Goal: Task Accomplishment & Management: Use online tool/utility

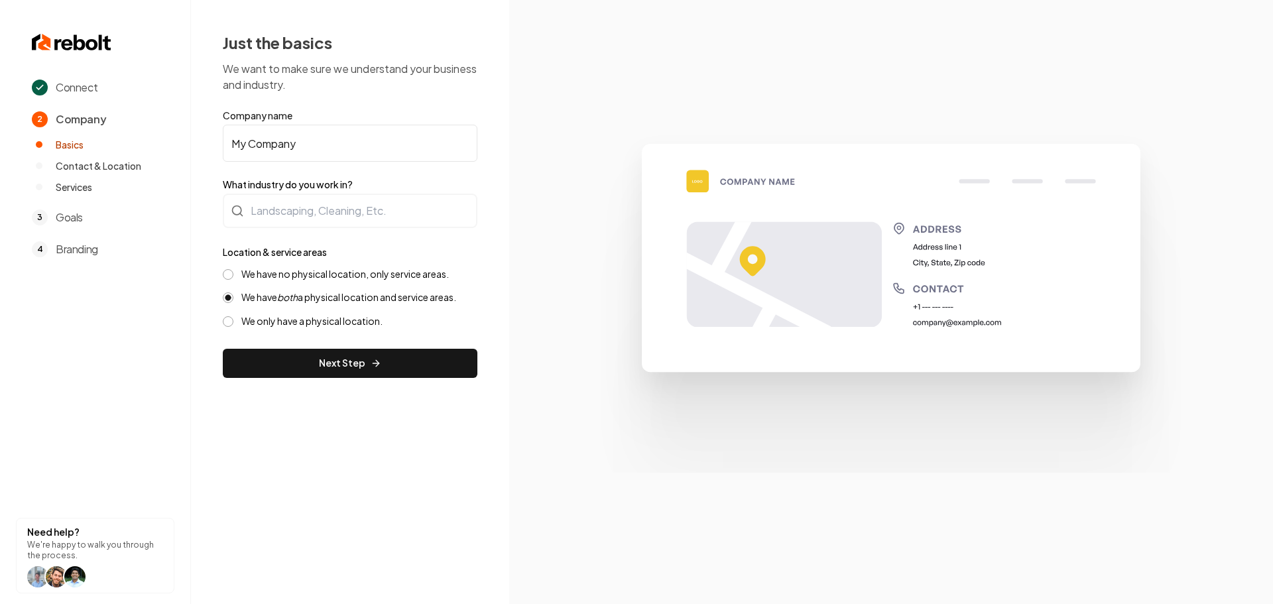
drag, startPoint x: 322, startPoint y: 146, endPoint x: 190, endPoint y: 137, distance: 132.3
click at [192, 137] on div "Just the basics We want to make sure we understand your business and industry. …" at bounding box center [350, 205] width 318 height 410
click at [371, 142] on input "My Company" at bounding box center [350, 143] width 255 height 37
paste input "Swish&Shine Cleaning"
type input "Swish&Shine Cleaning"
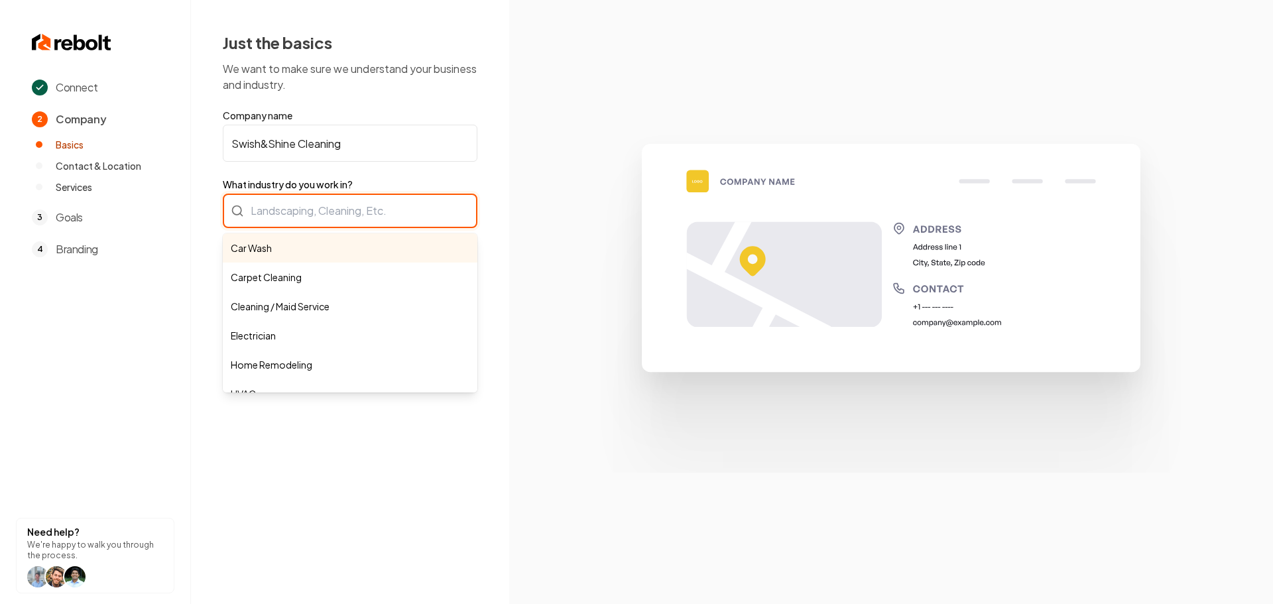
click at [330, 210] on div "Car Wash Carpet Cleaning Cleaning / Maid Service Electrician Home Remodeling HV…" at bounding box center [350, 211] width 255 height 34
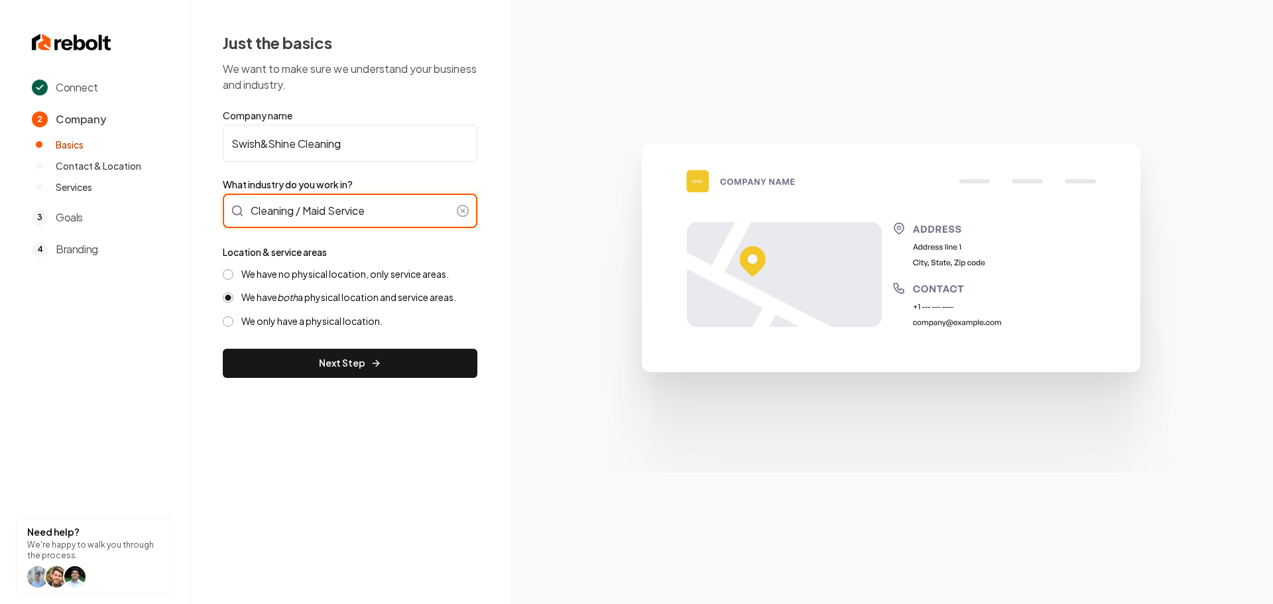
type input "Cleaning / Maid Service"
click at [325, 275] on label "We have no physical location, only service areas." at bounding box center [344, 274] width 207 height 13
click at [233, 275] on button "We have no physical location, only service areas." at bounding box center [228, 274] width 11 height 11
click at [353, 361] on button "Next Step" at bounding box center [350, 363] width 255 height 29
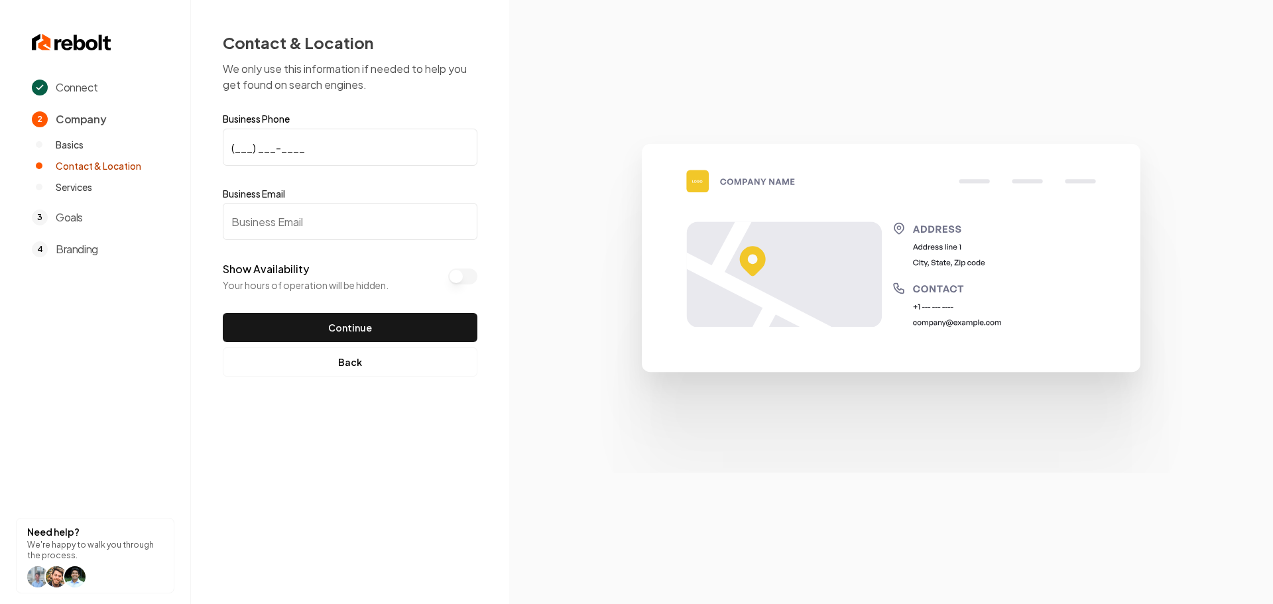
click at [309, 136] on input "(___) ___-____" at bounding box center [350, 147] width 255 height 37
paste input "513) 505-1167"
type input "(513) 505-1167"
click at [335, 218] on input "Business Email" at bounding box center [350, 221] width 255 height 37
paste input "support@swishshinecleaning.com"
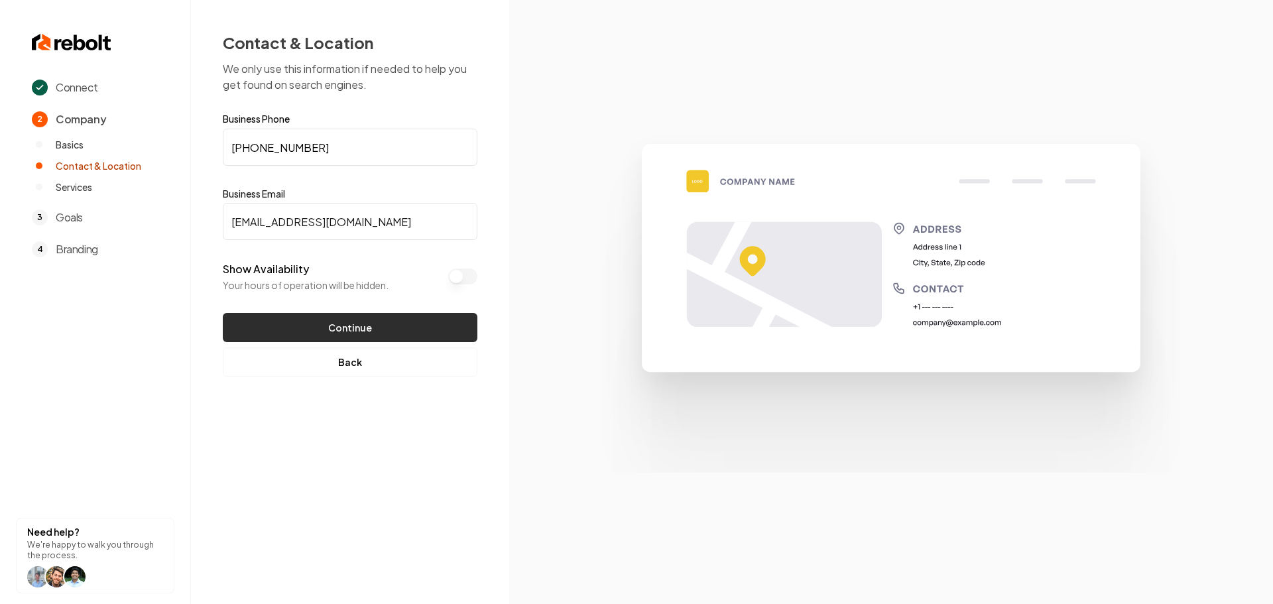
type input "support@swishshinecleaning.com"
click at [361, 325] on button "Continue" at bounding box center [350, 327] width 255 height 29
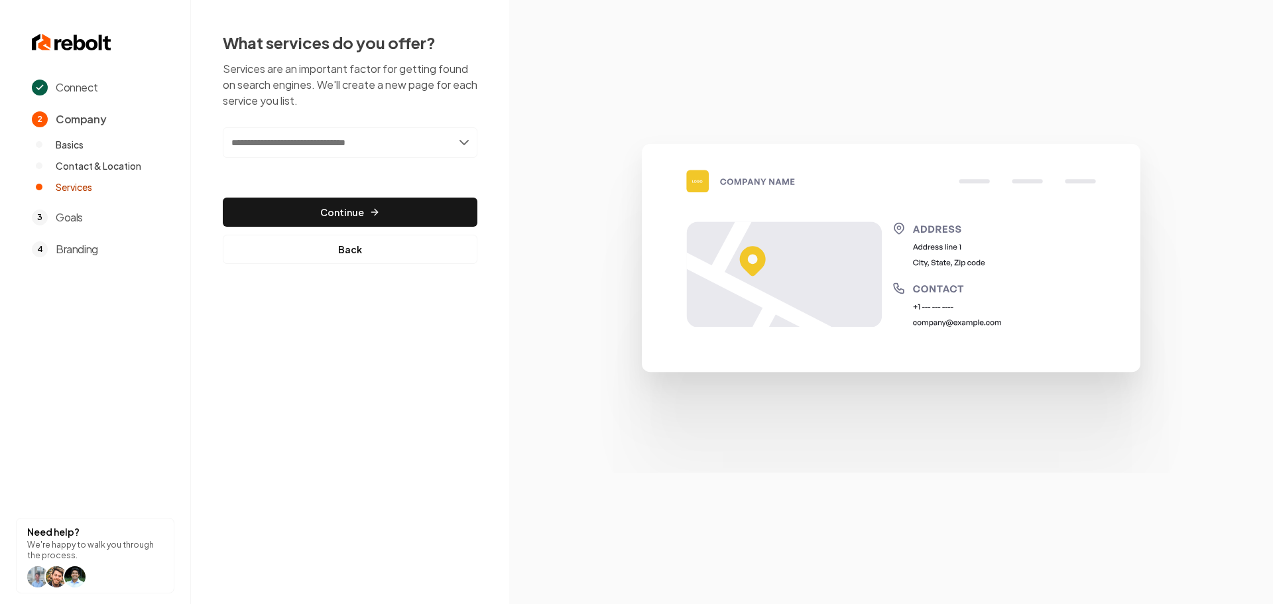
click at [281, 144] on input "text" at bounding box center [350, 142] width 255 height 30
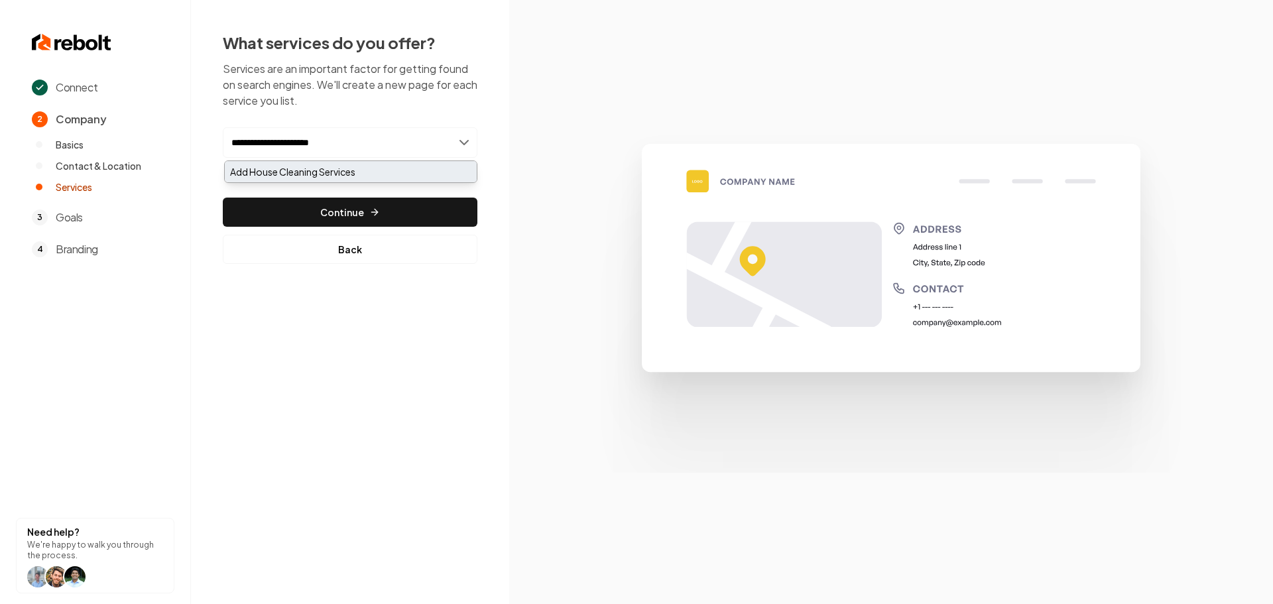
type input "**********"
click at [375, 176] on div "Add House Cleaning Services" at bounding box center [351, 171] width 252 height 21
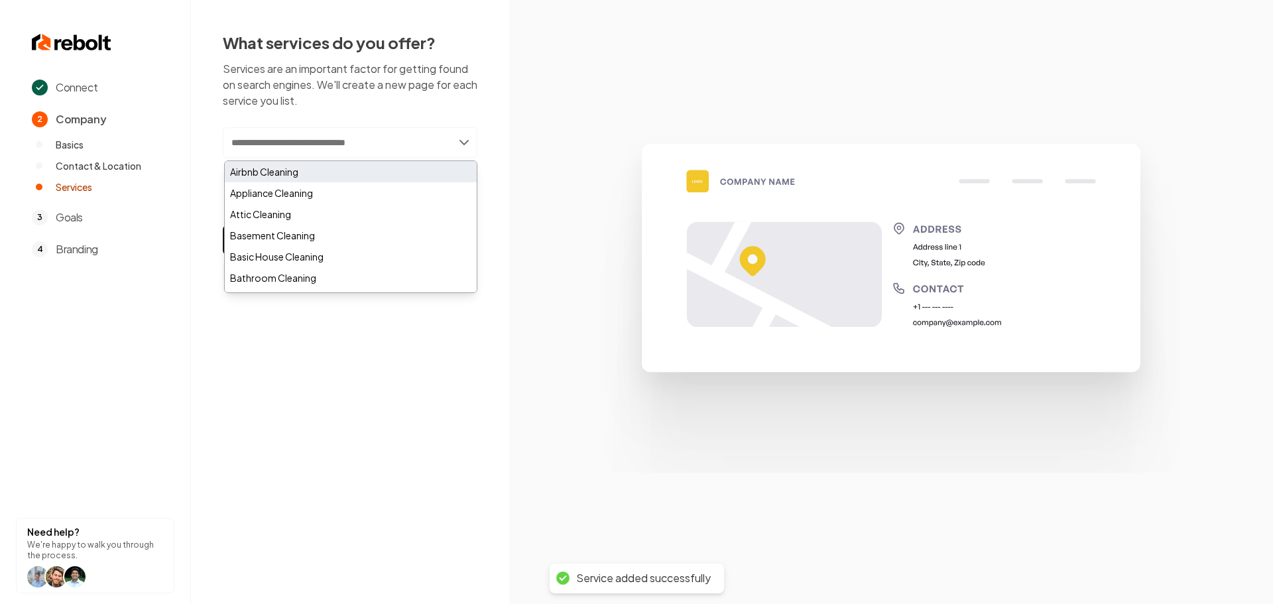
paste input "**********"
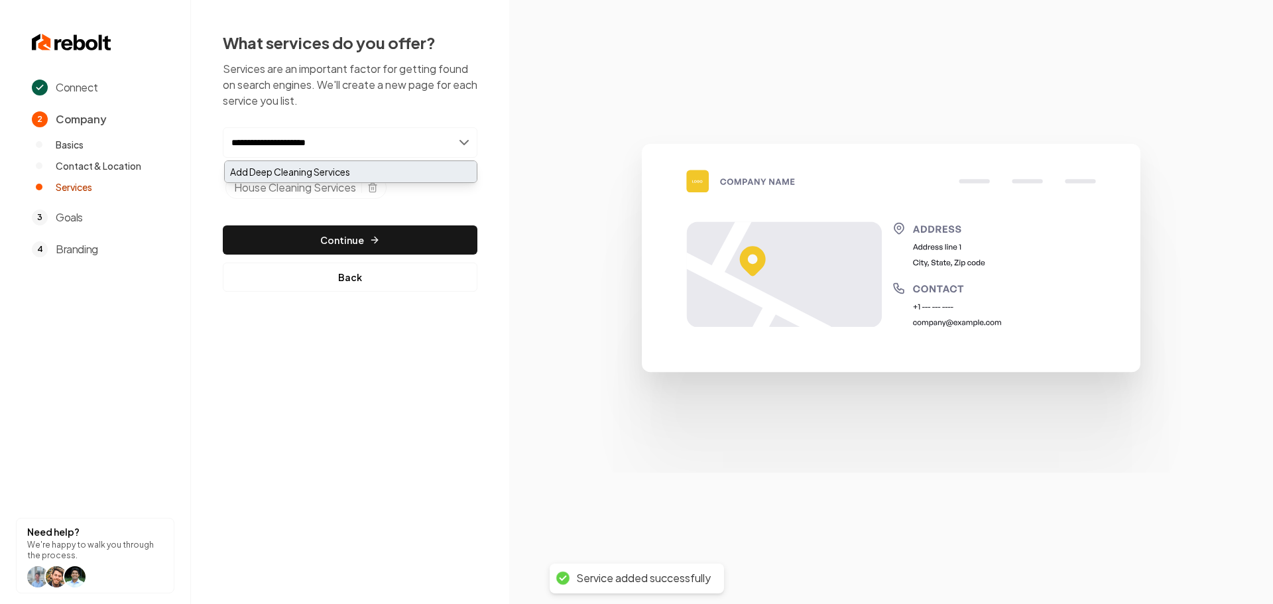
type input "**********"
click at [354, 172] on div "Add Deep Cleaning Services" at bounding box center [351, 171] width 252 height 21
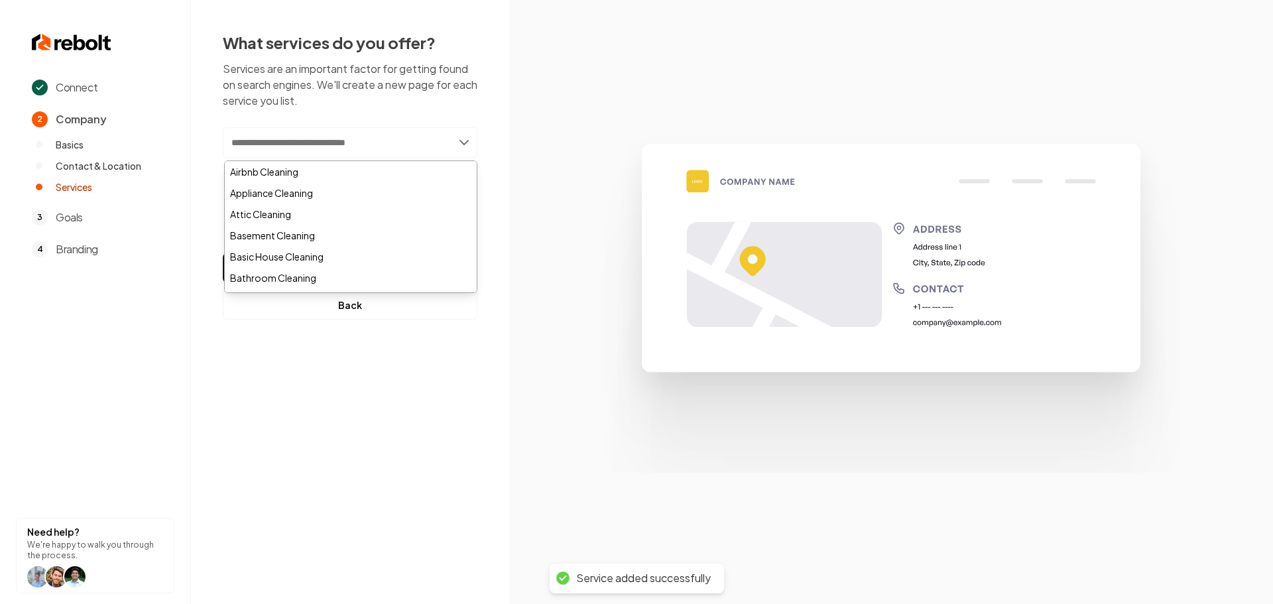
paste input "**********"
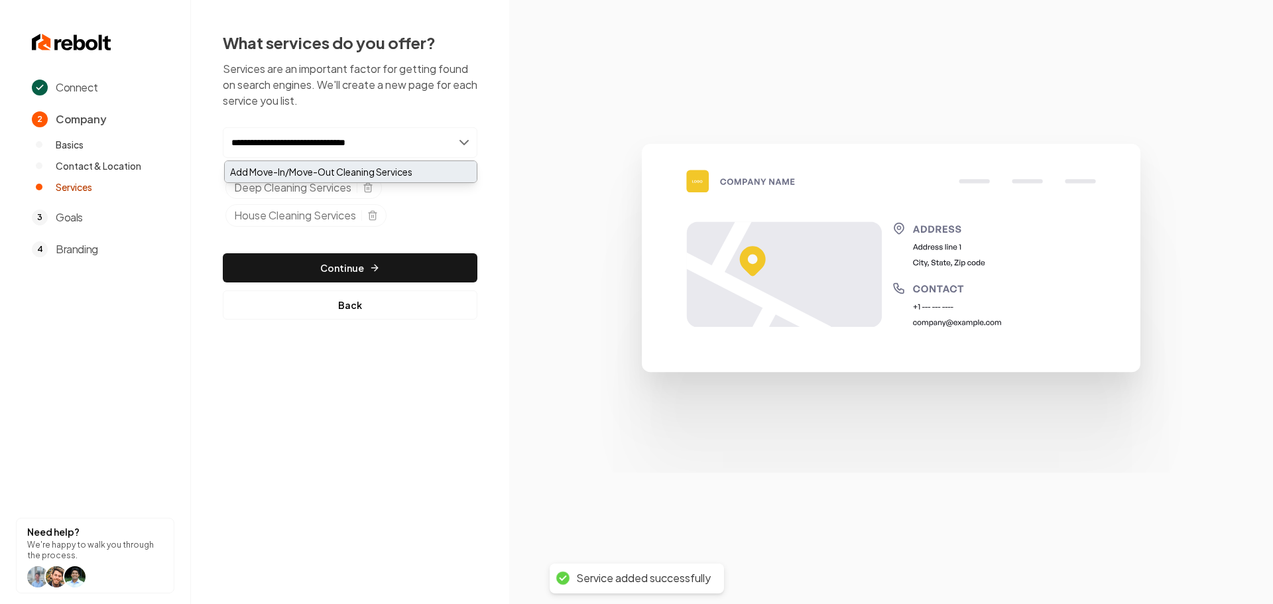
type input "**********"
click at [369, 174] on div "Add Move-In/Move-Out Cleaning Services" at bounding box center [351, 171] width 252 height 21
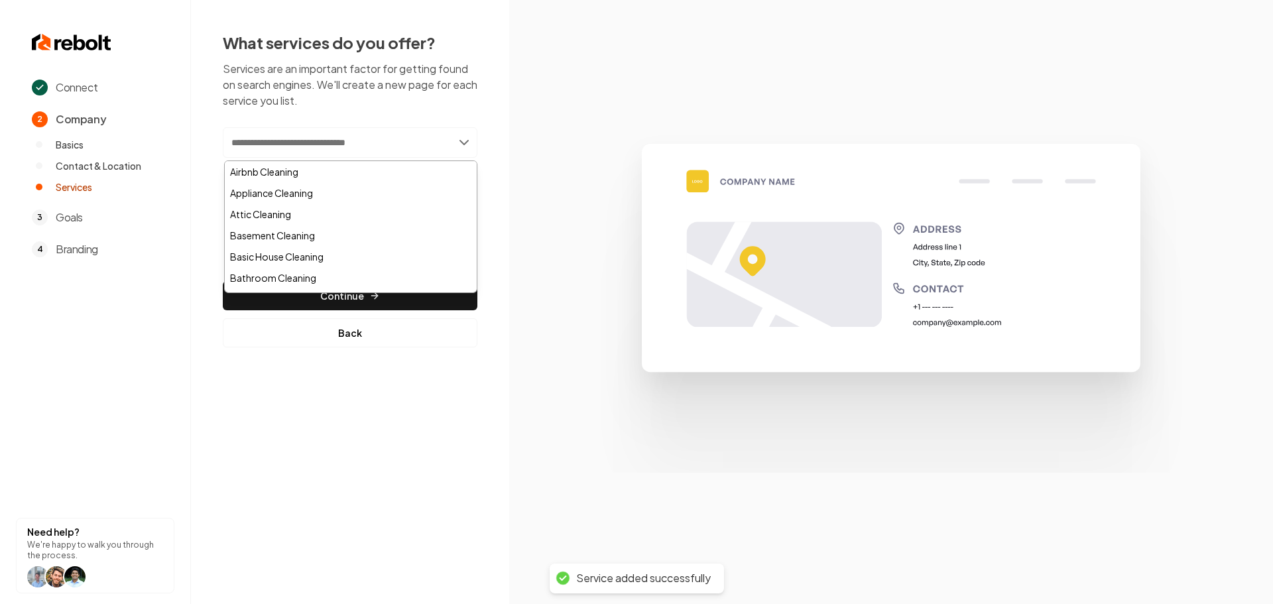
paste input "**********"
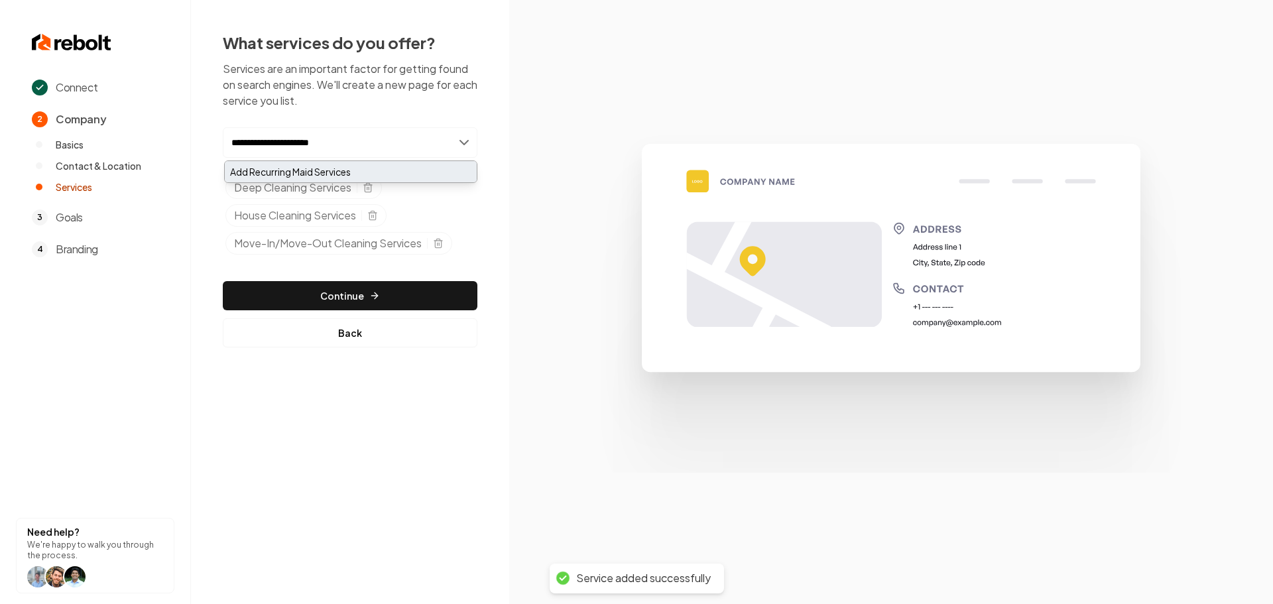
type input "**********"
click at [345, 169] on div "Add Recurring Maid Services" at bounding box center [351, 171] width 252 height 21
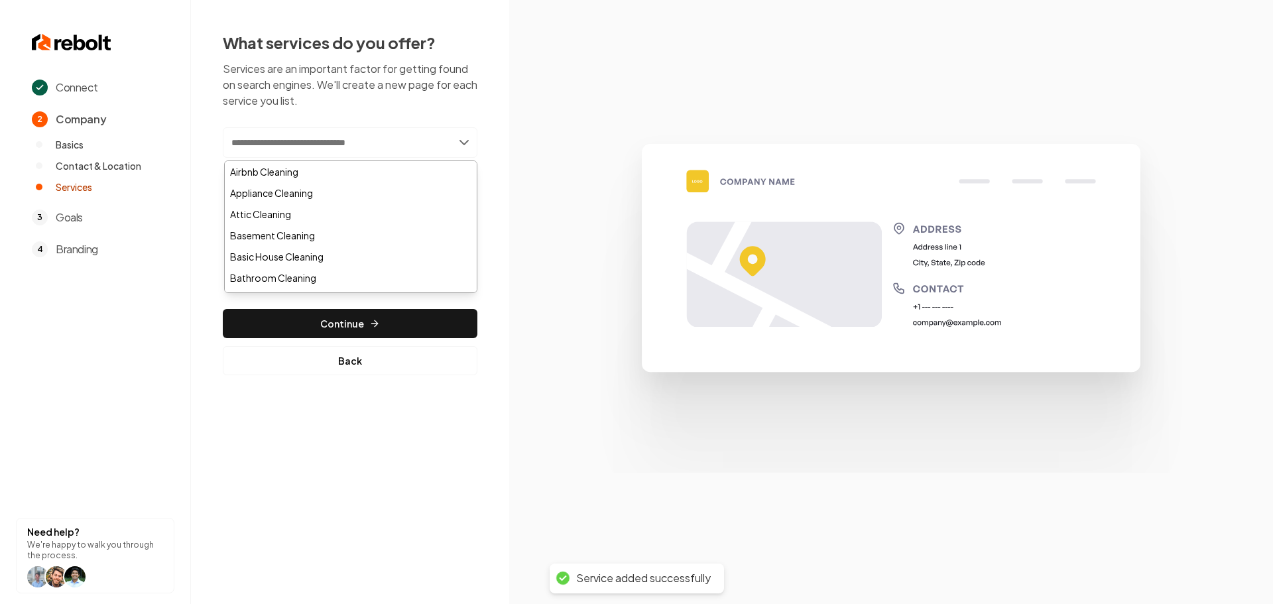
paste input "**********"
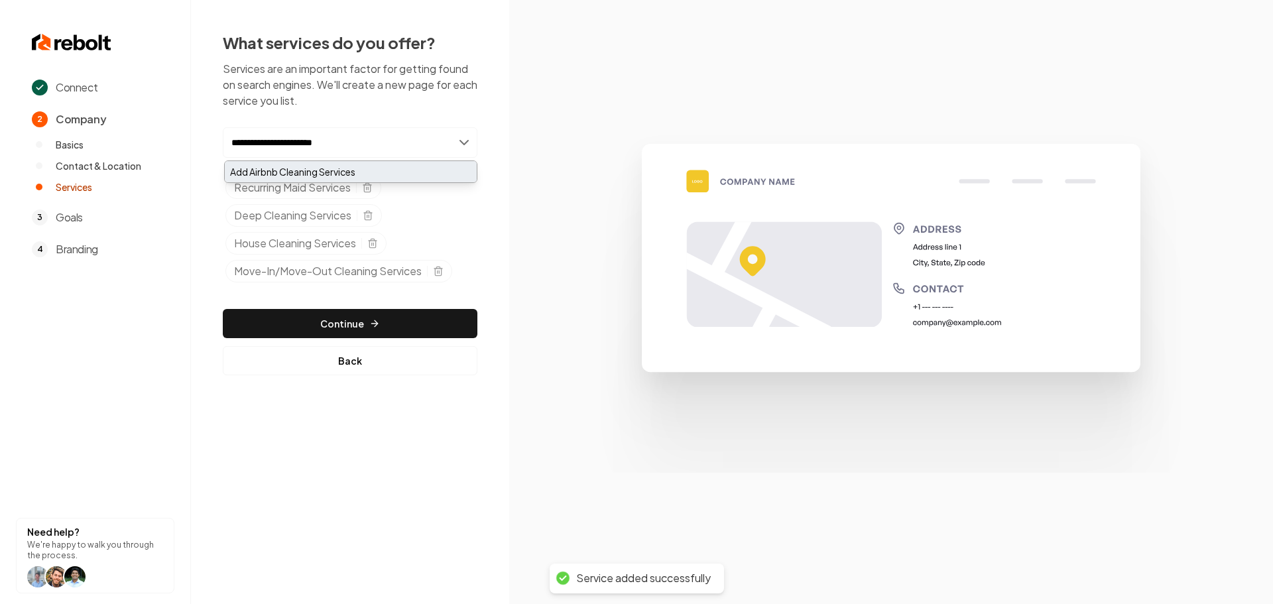
type input "**********"
click at [351, 169] on div "Add Airbnb Cleaning Services" at bounding box center [351, 171] width 252 height 21
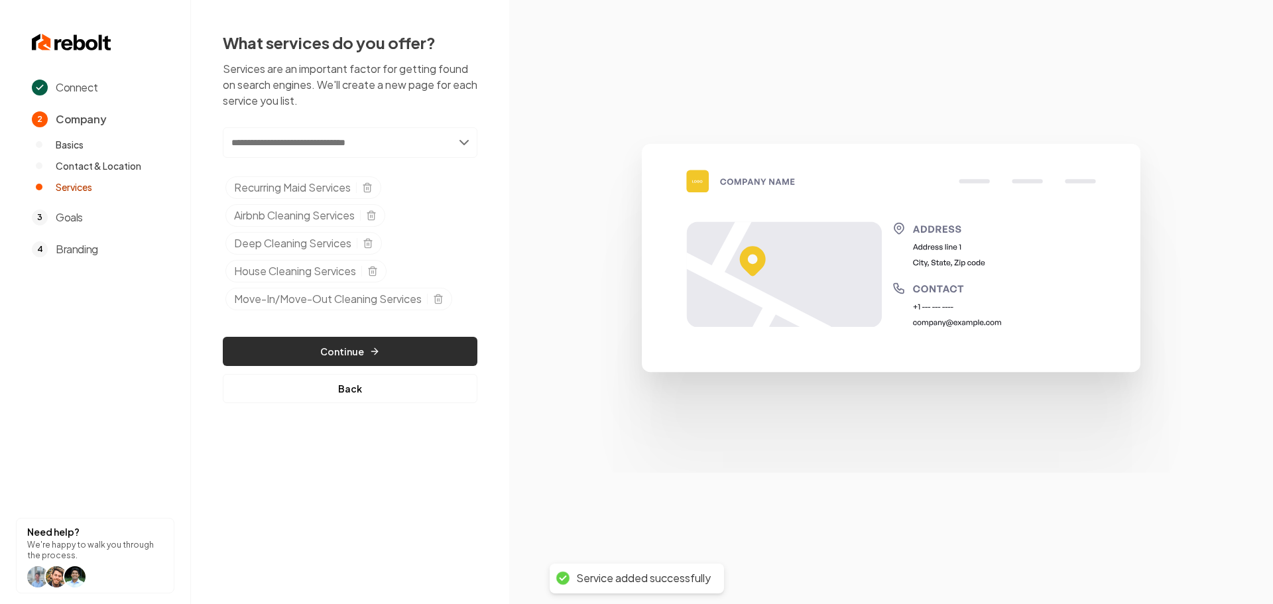
click at [422, 353] on button "Continue" at bounding box center [350, 351] width 255 height 29
click at [367, 354] on button "Continue" at bounding box center [350, 351] width 255 height 29
click at [366, 354] on button "Continue" at bounding box center [350, 351] width 255 height 29
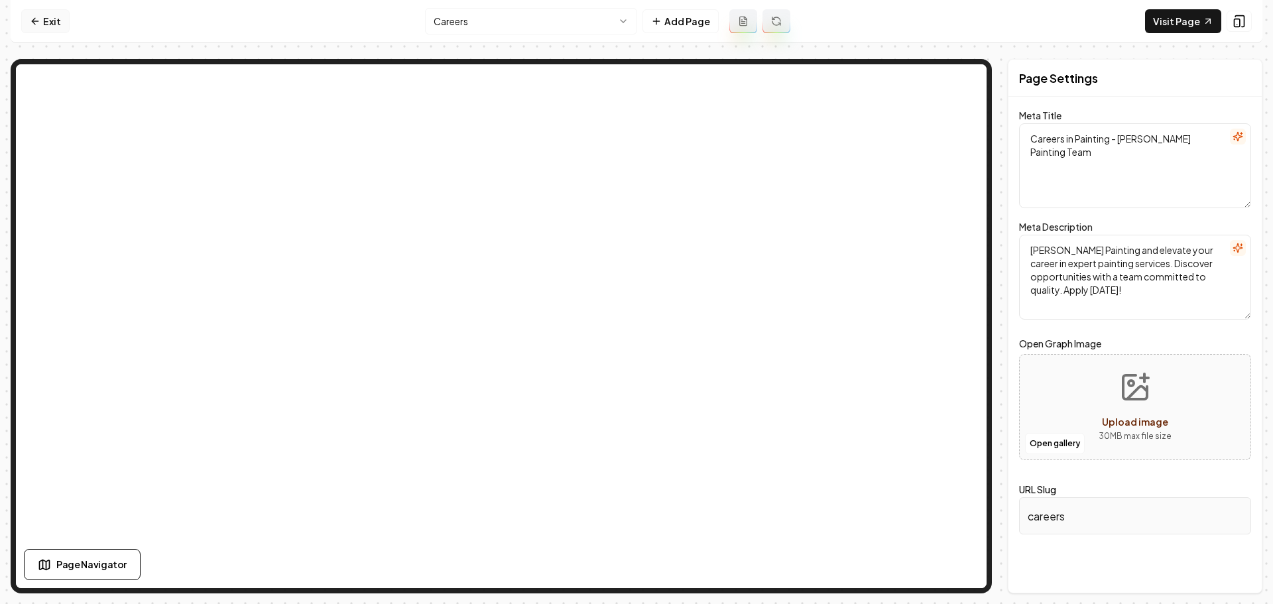
click at [51, 19] on link "Exit" at bounding box center [45, 21] width 48 height 24
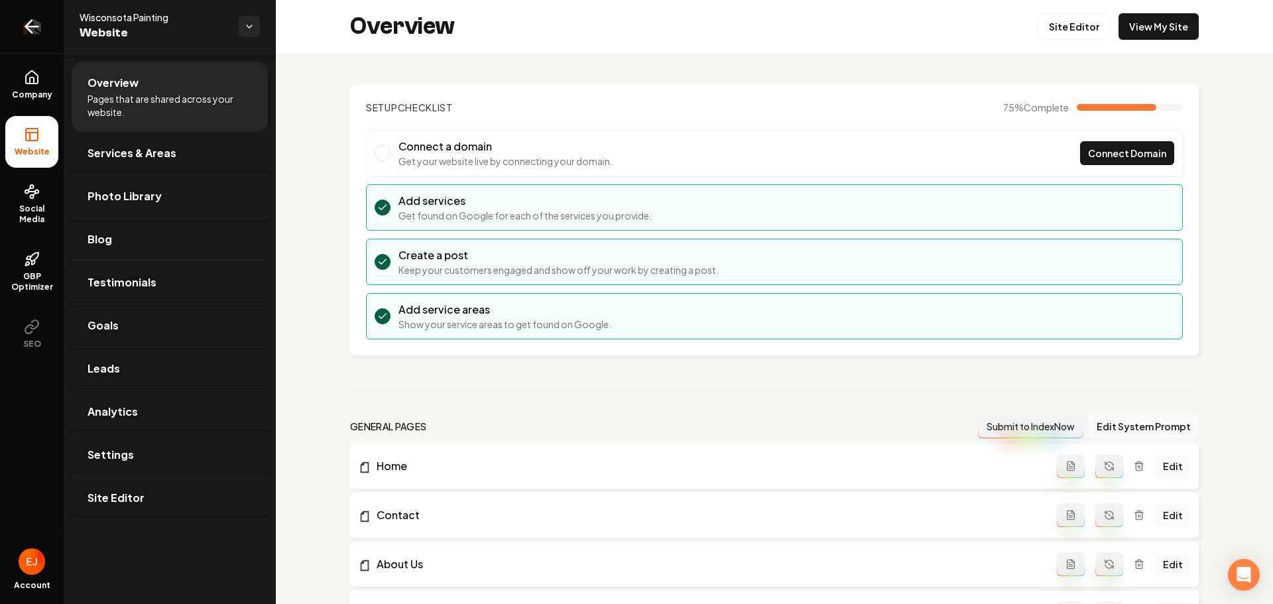
click at [37, 27] on icon "Return to dashboard" at bounding box center [32, 27] width 13 height 0
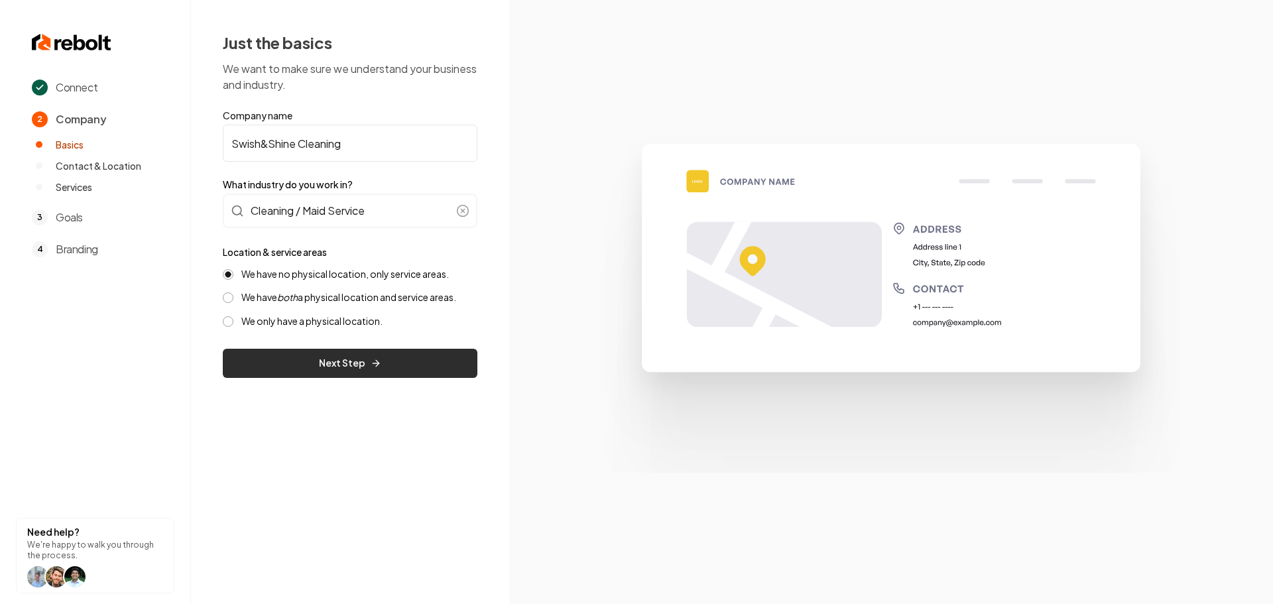
click at [317, 369] on button "Next Step" at bounding box center [350, 363] width 255 height 29
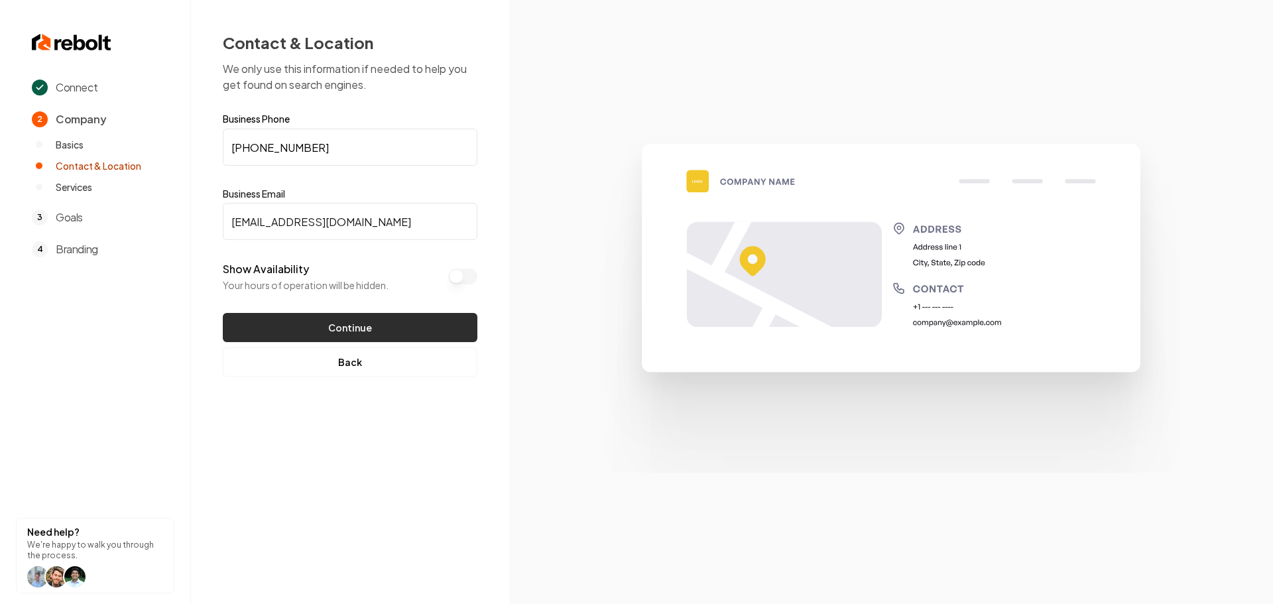
click at [343, 329] on button "Continue" at bounding box center [350, 327] width 255 height 29
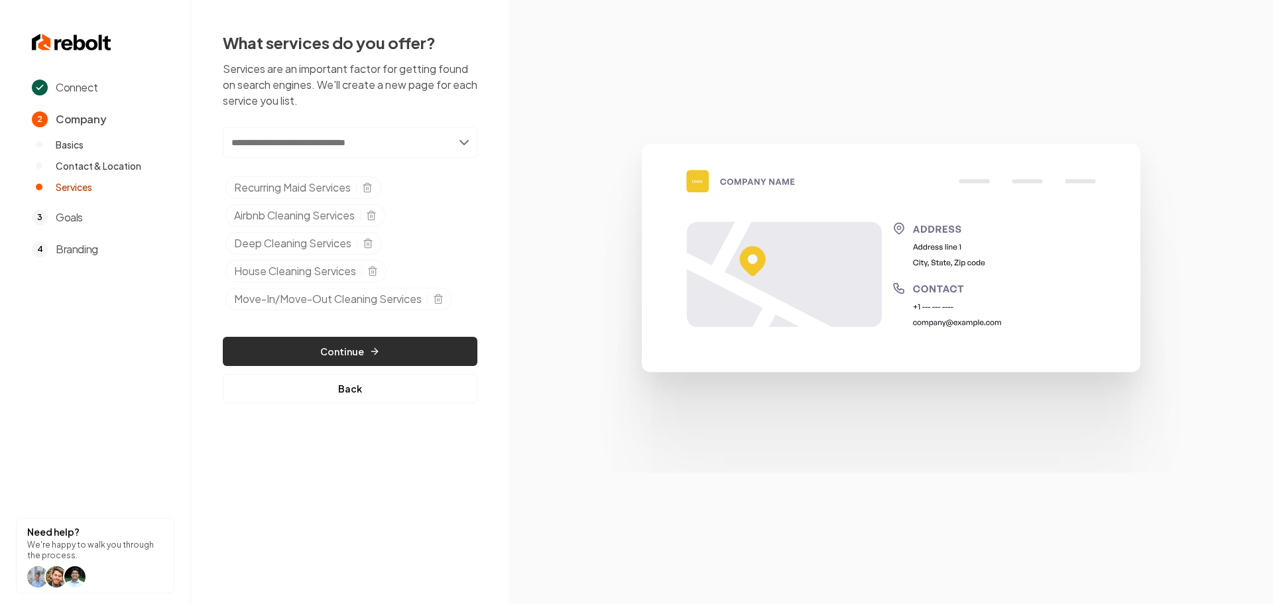
click at [351, 345] on button "Continue" at bounding box center [350, 351] width 255 height 29
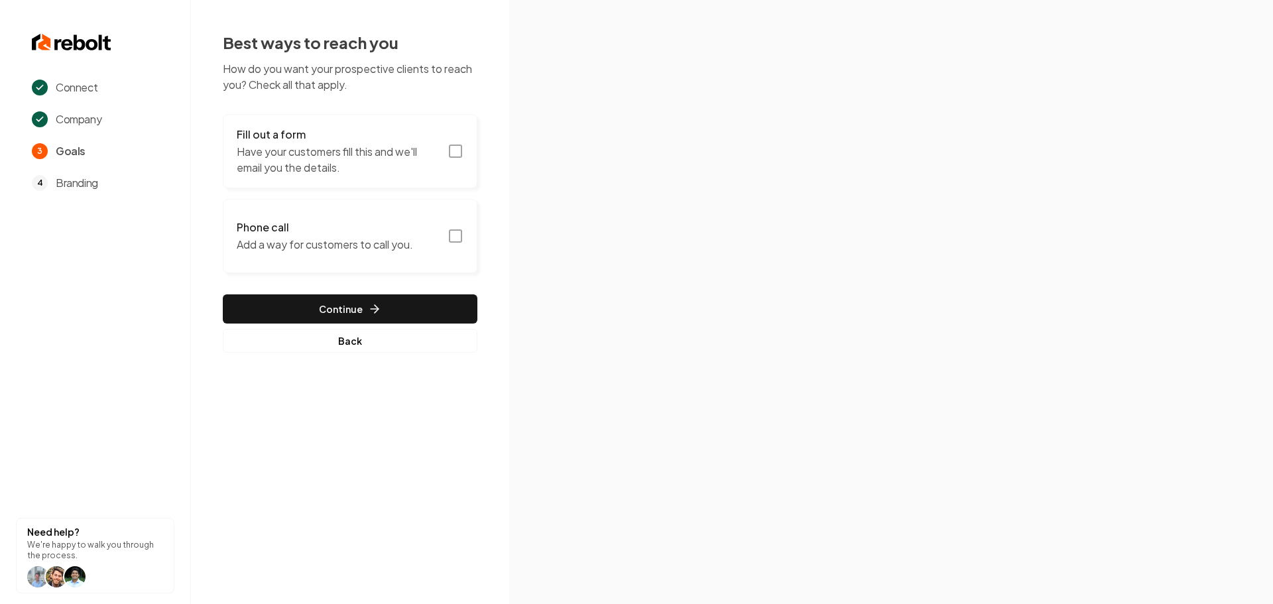
click at [466, 150] on button "Fill out a form Have your customers fill this and we'll email you the details." at bounding box center [350, 151] width 255 height 74
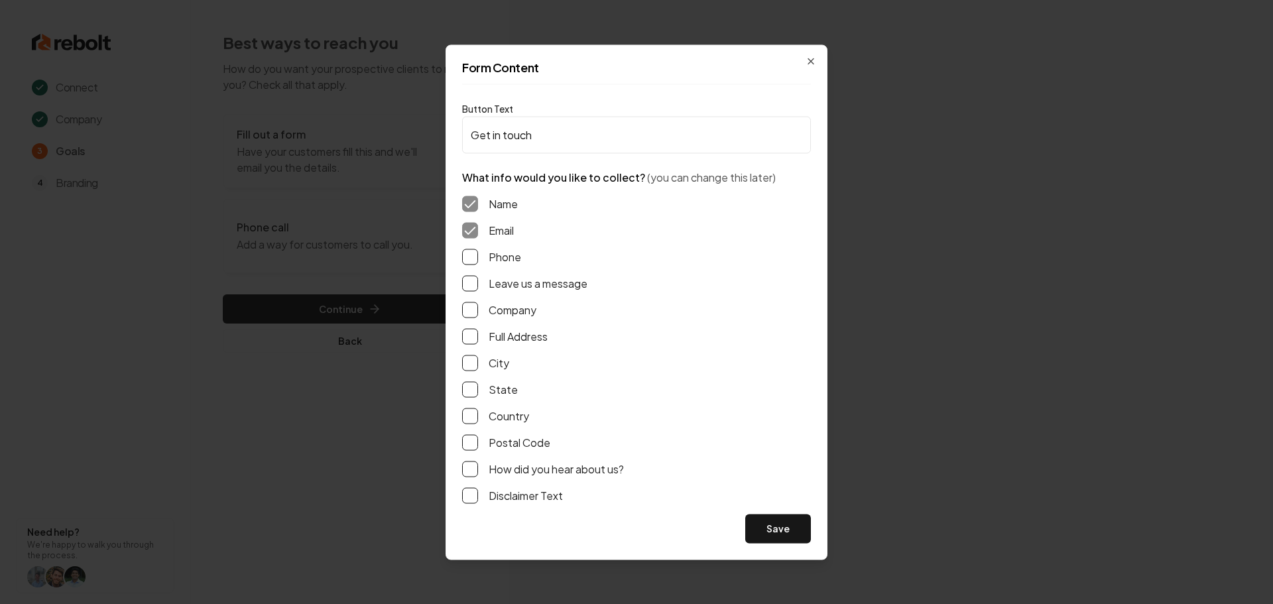
click at [475, 259] on button "Phone" at bounding box center [470, 257] width 16 height 16
click at [473, 284] on button "Leave us a message" at bounding box center [470, 283] width 16 height 16
drag, startPoint x: 467, startPoint y: 335, endPoint x: 524, endPoint y: 374, distance: 69.1
click at [468, 335] on button "Full Address" at bounding box center [470, 336] width 16 height 16
click at [765, 524] on button "Save" at bounding box center [778, 528] width 66 height 29
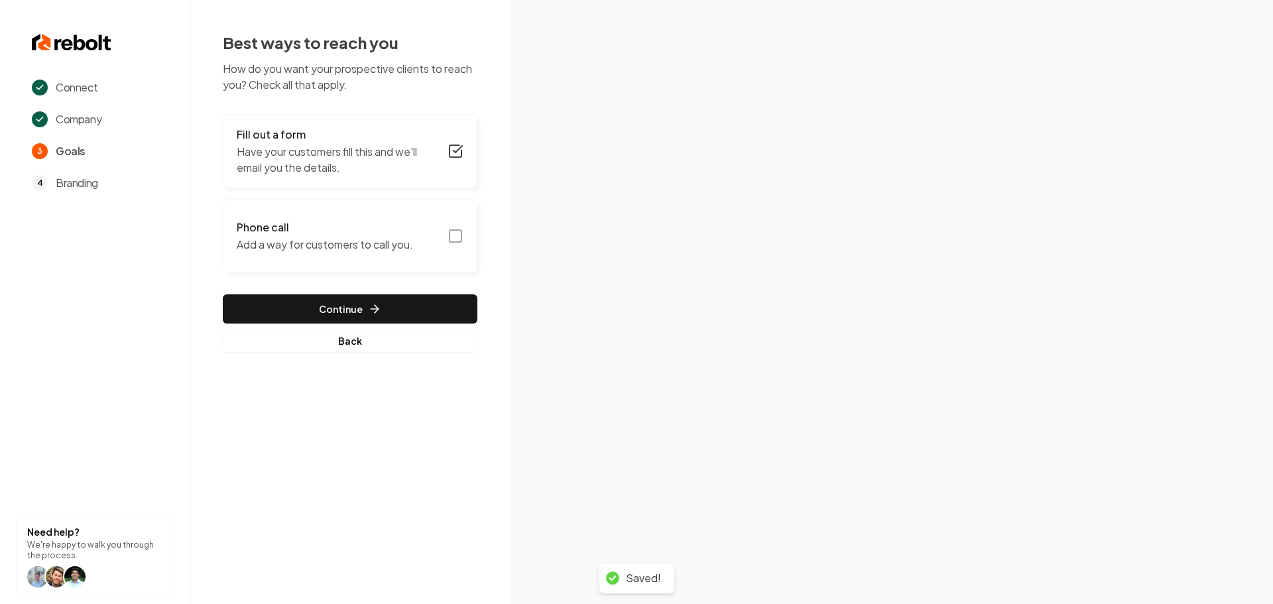
click at [453, 238] on icon "button" at bounding box center [455, 236] width 16 height 16
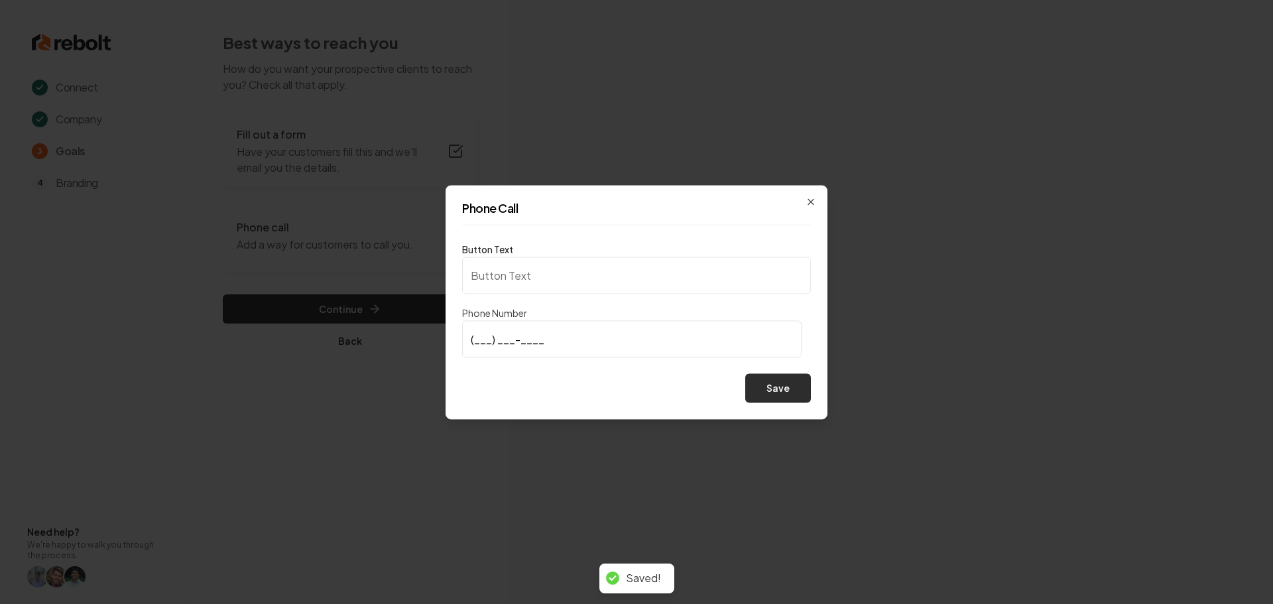
type input "Call us"
type input "(513) 505-1167"
click at [793, 401] on button "Save" at bounding box center [778, 387] width 66 height 29
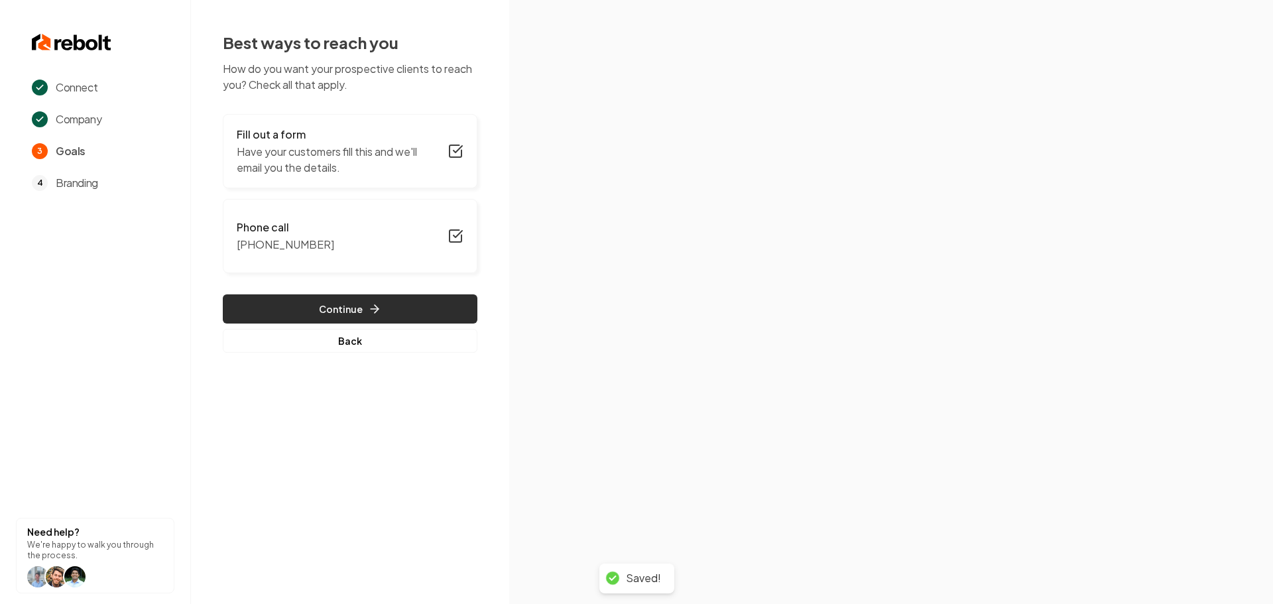
click at [352, 314] on button "Continue" at bounding box center [350, 308] width 255 height 29
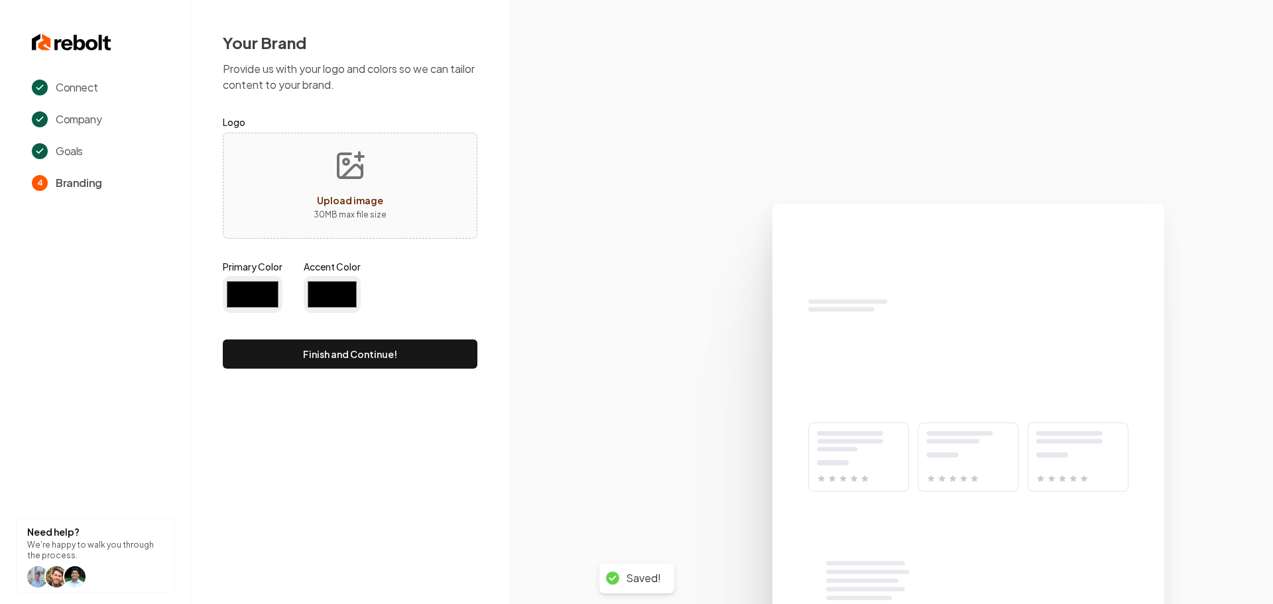
type input "#194d33"
type input "#70be00"
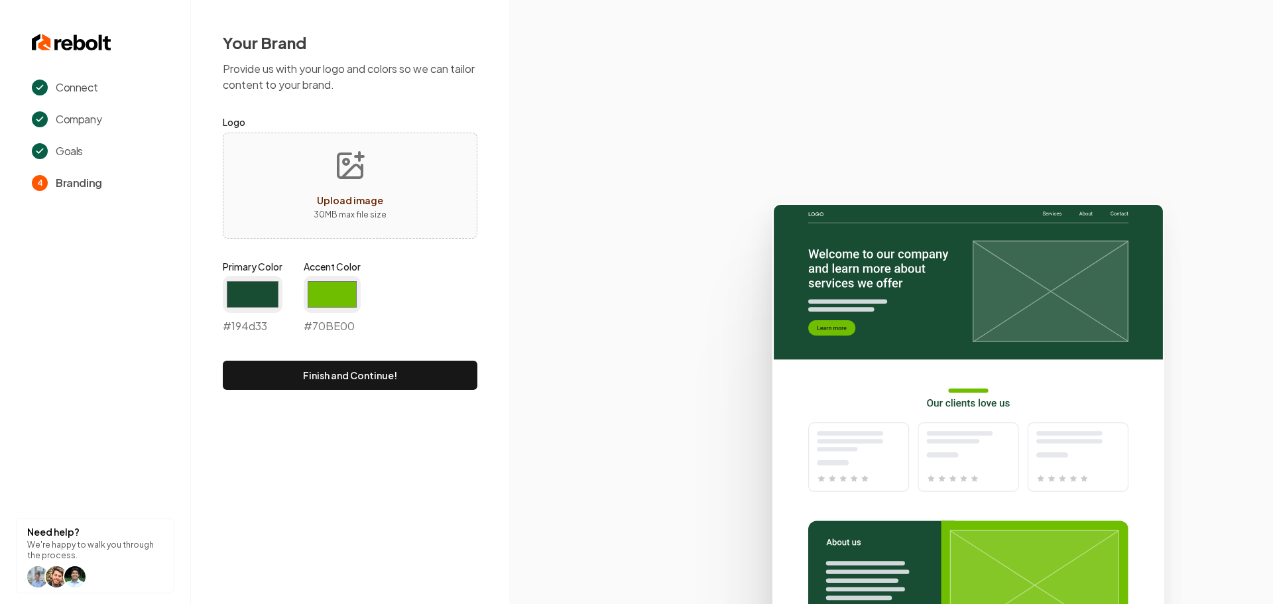
click at [348, 188] on button "Upload image 30 MB max file size" at bounding box center [350, 185] width 94 height 93
type input "**********"
click at [249, 292] on input "#194d33" at bounding box center [253, 294] width 60 height 37
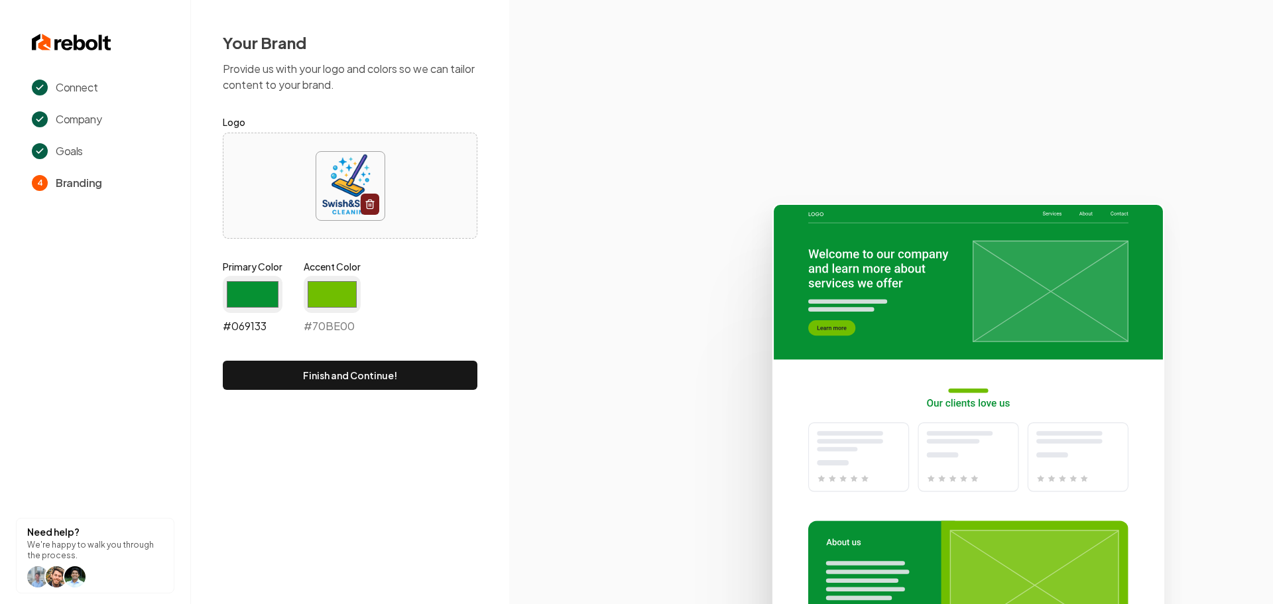
click at [264, 303] on input "#069133" at bounding box center [253, 294] width 60 height 37
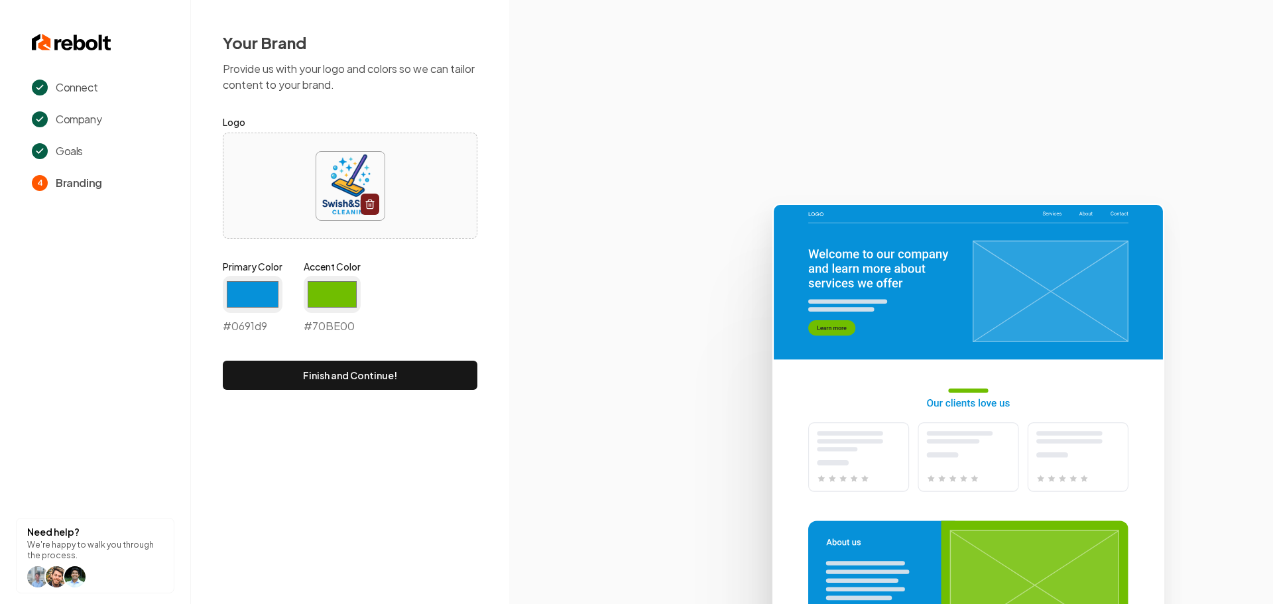
type input "#0691d9"
click at [424, 464] on div "Connect Company Goals 4 Branding Need help? We're happy to walk you through the…" at bounding box center [636, 302] width 1273 height 604
click at [349, 293] on input "#70be00" at bounding box center [332, 294] width 57 height 37
click at [352, 296] on input "#70be00" at bounding box center [332, 294] width 57 height 37
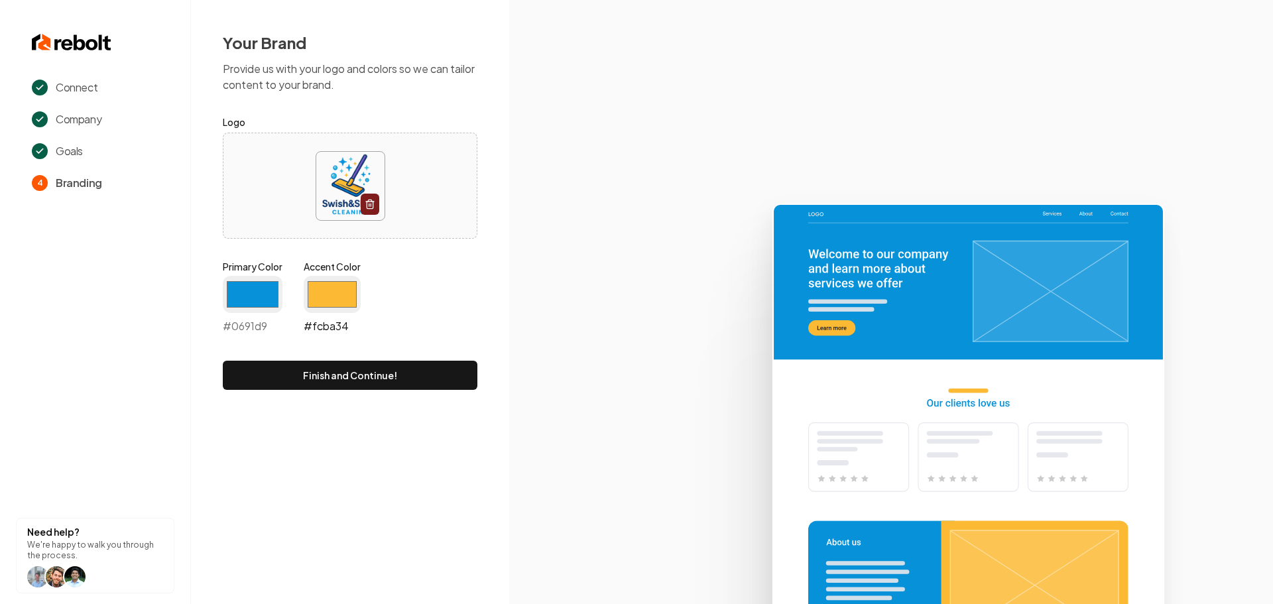
click at [337, 302] on input "#fcba34" at bounding box center [332, 294] width 57 height 37
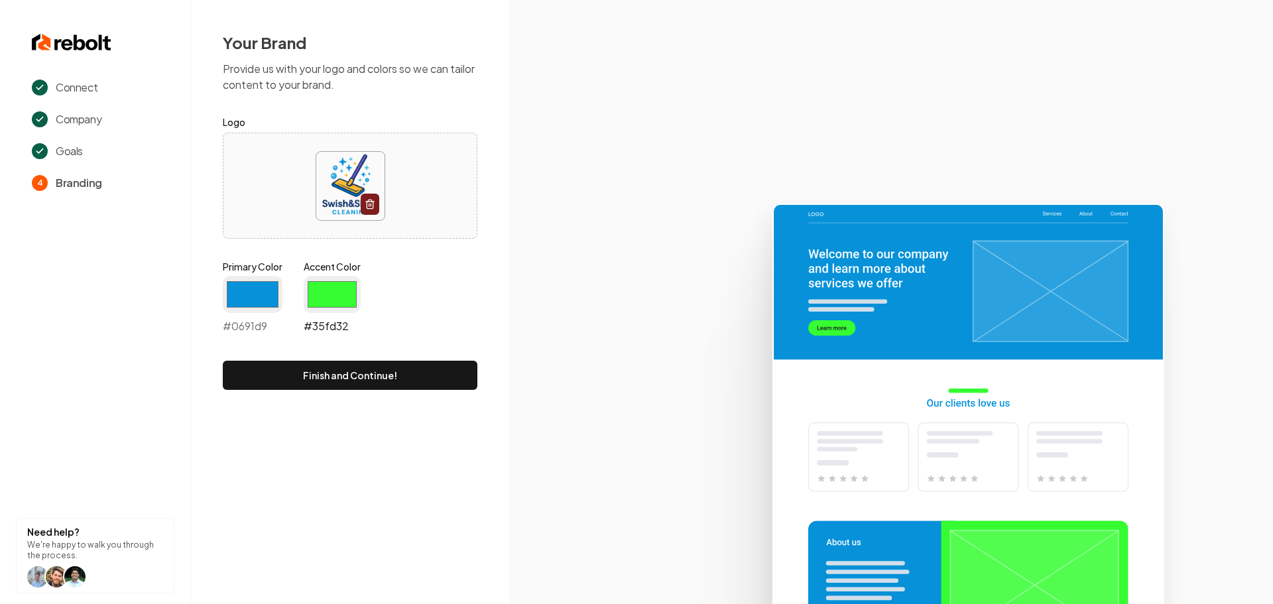
click at [339, 290] on input "#35fd32" at bounding box center [332, 294] width 57 height 37
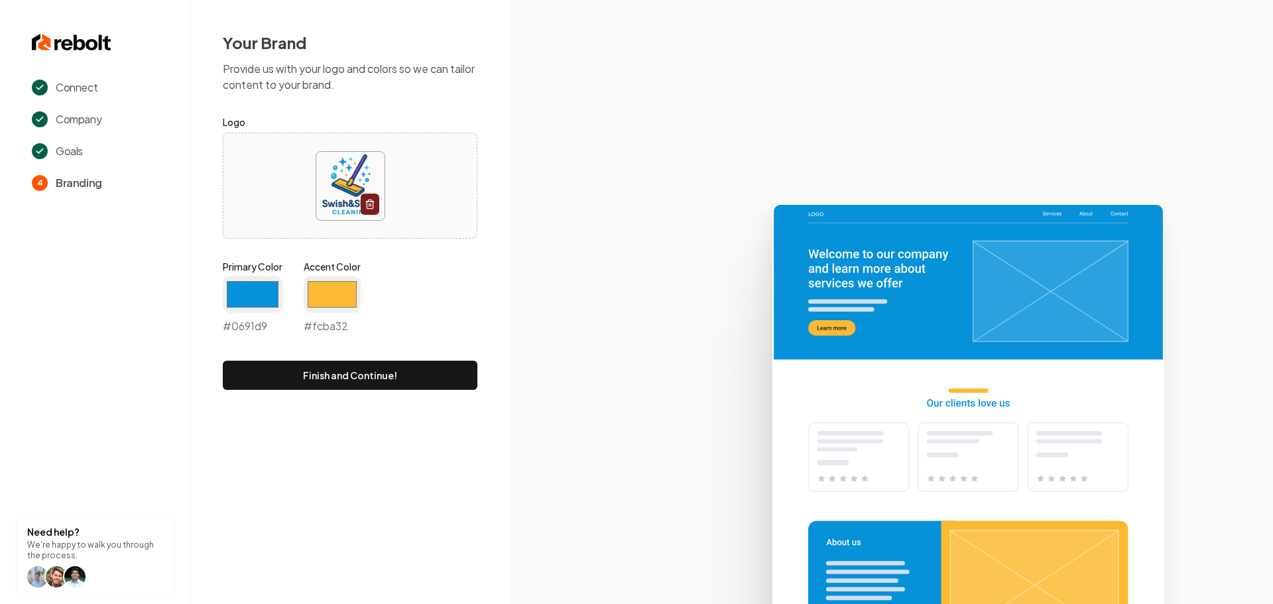
type input "#fcba32"
click at [574, 463] on icon at bounding box center [891, 398] width 764 height 412
click at [369, 375] on button "Finish and Continue!" at bounding box center [350, 375] width 255 height 29
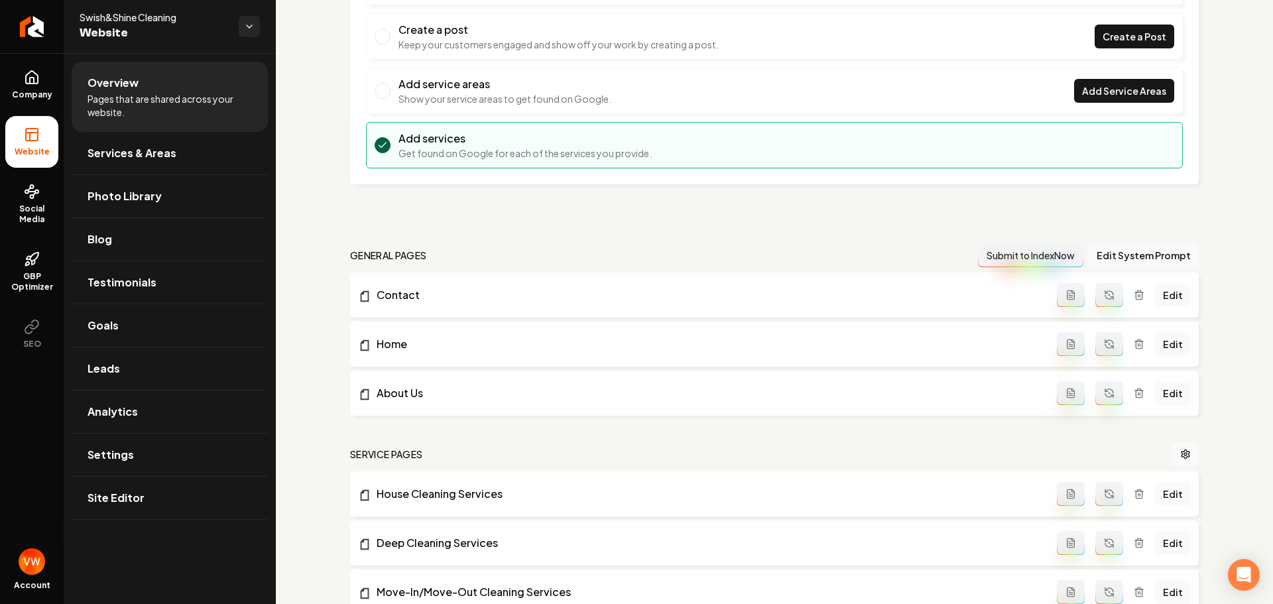
scroll to position [199, 0]
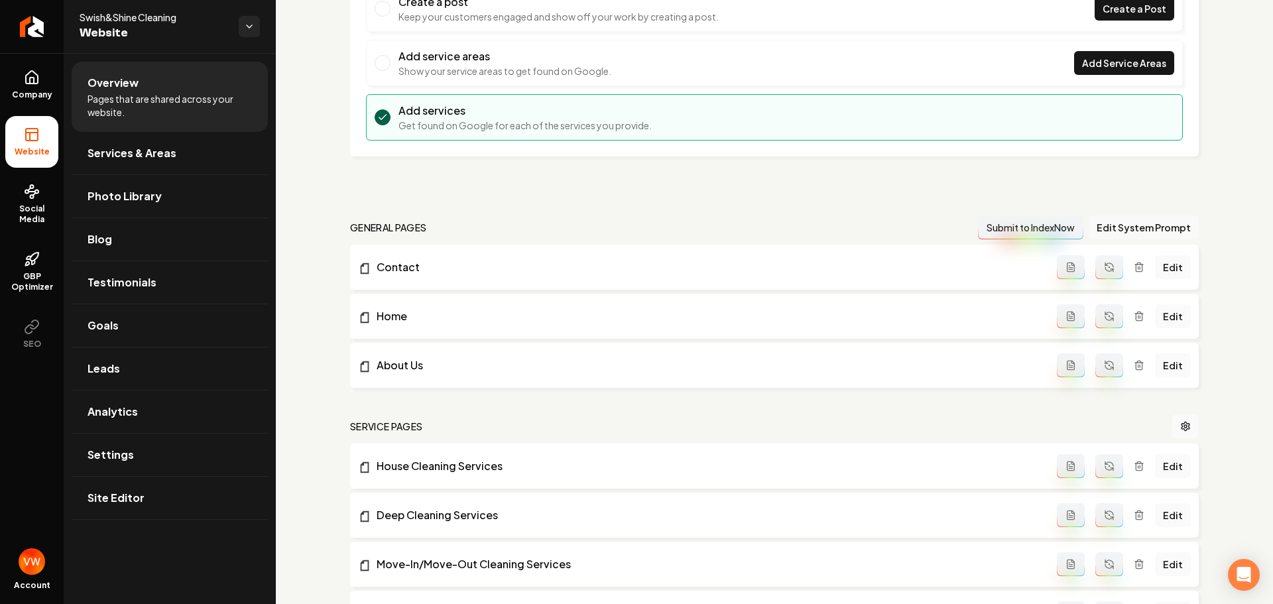
click at [1119, 226] on button "Edit System Prompt" at bounding box center [1143, 227] width 110 height 24
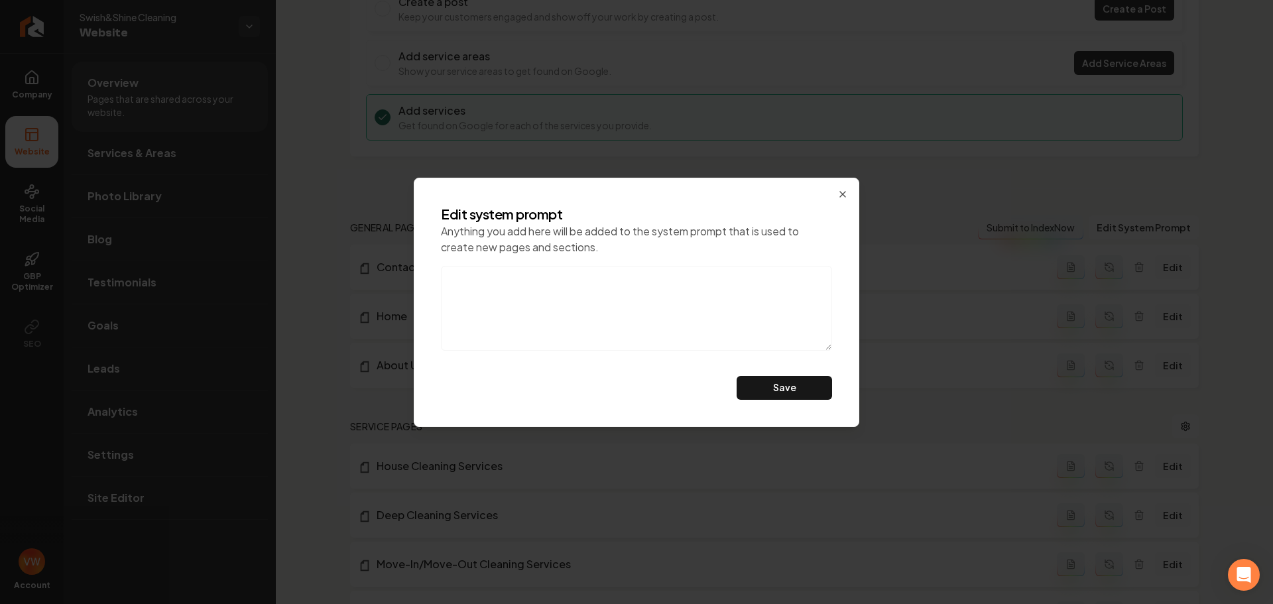
click at [703, 290] on textarea at bounding box center [636, 308] width 391 height 85
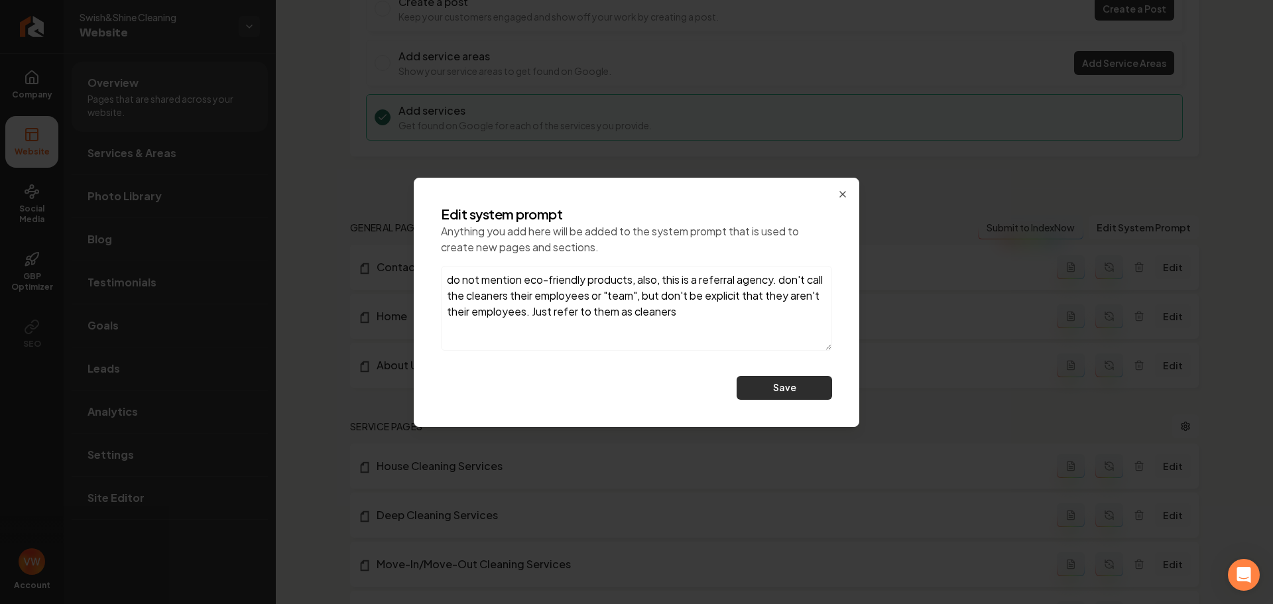
type textarea "do not mention eco-friendly products, also, this is a referral agency. don't ca…"
click at [752, 384] on button "Save" at bounding box center [783, 388] width 95 height 24
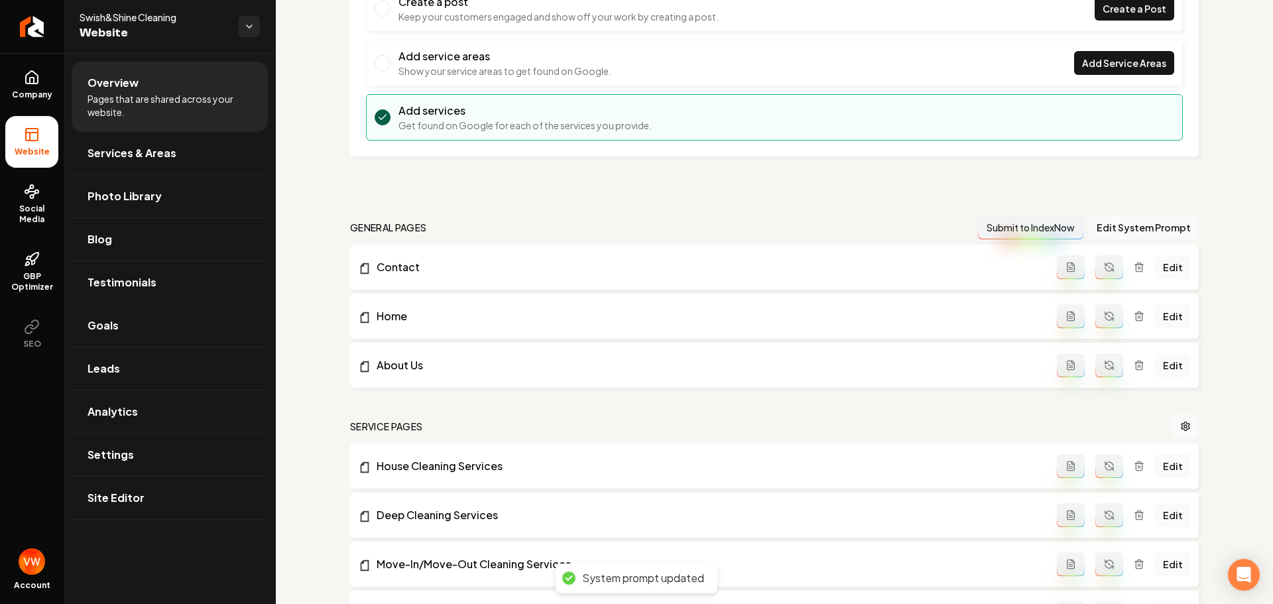
click at [1105, 265] on icon "Main content area" at bounding box center [1106, 263] width 3 height 3
click at [1105, 313] on icon "Main content area" at bounding box center [1109, 316] width 11 height 11
click at [1104, 369] on icon "Main content area" at bounding box center [1109, 365] width 11 height 11
click at [1109, 473] on button "Main content area" at bounding box center [1109, 466] width 28 height 24
click at [1108, 511] on button "Main content area" at bounding box center [1109, 515] width 28 height 24
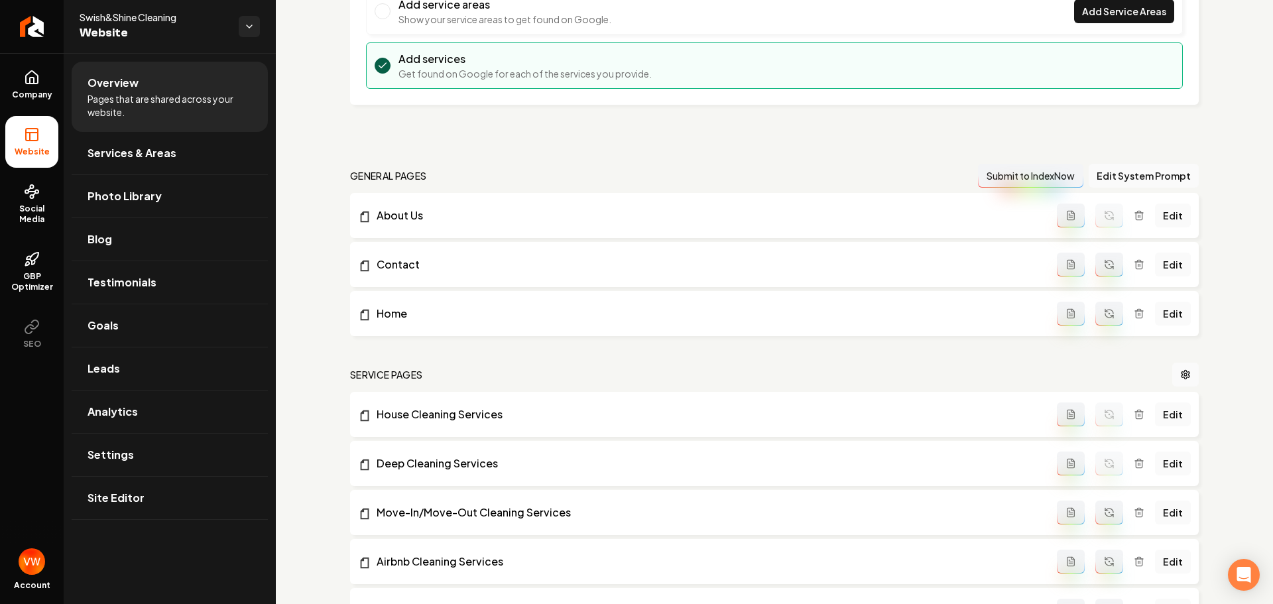
scroll to position [331, 0]
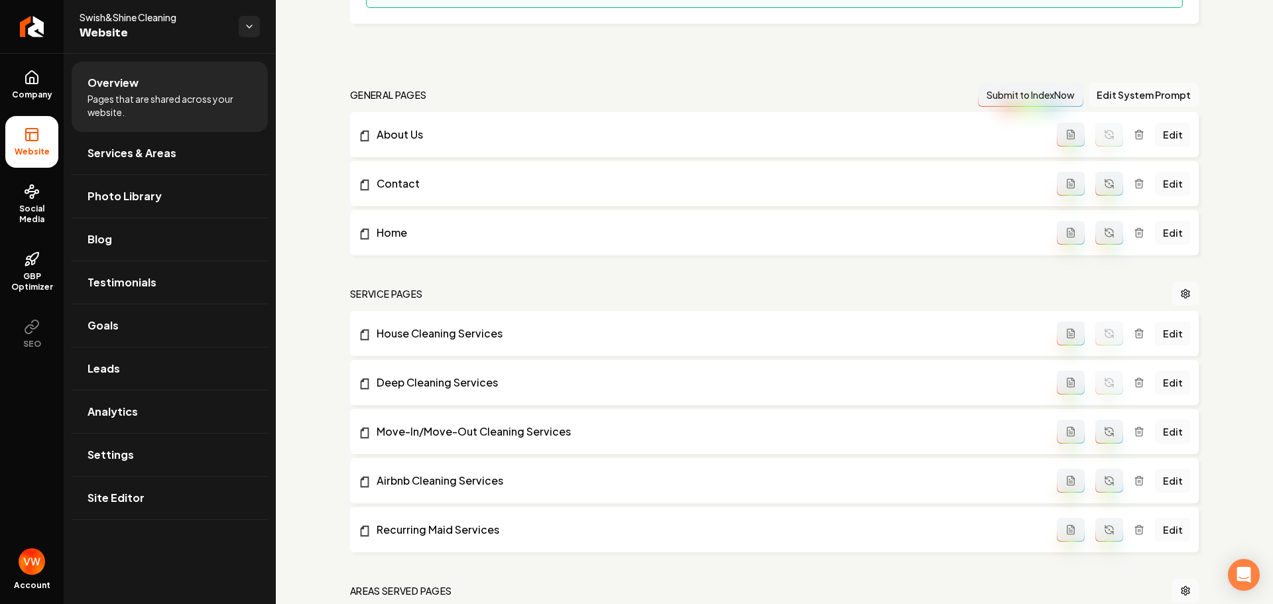
click at [1105, 428] on icon "Main content area" at bounding box center [1109, 430] width 8 height 4
click at [1105, 483] on icon "Main content area" at bounding box center [1109, 483] width 8 height 4
click at [1104, 515] on li "Recurring Maid Services Edit" at bounding box center [774, 529] width 848 height 45
click at [1105, 526] on icon "Main content area" at bounding box center [1109, 528] width 8 height 4
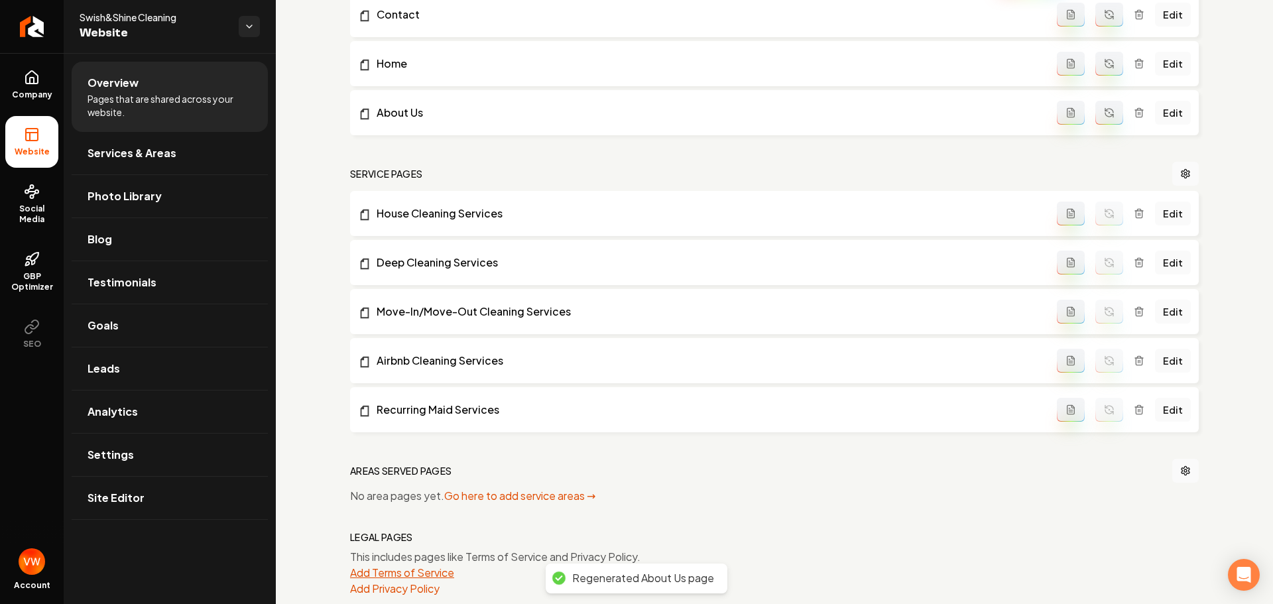
scroll to position [476, 0]
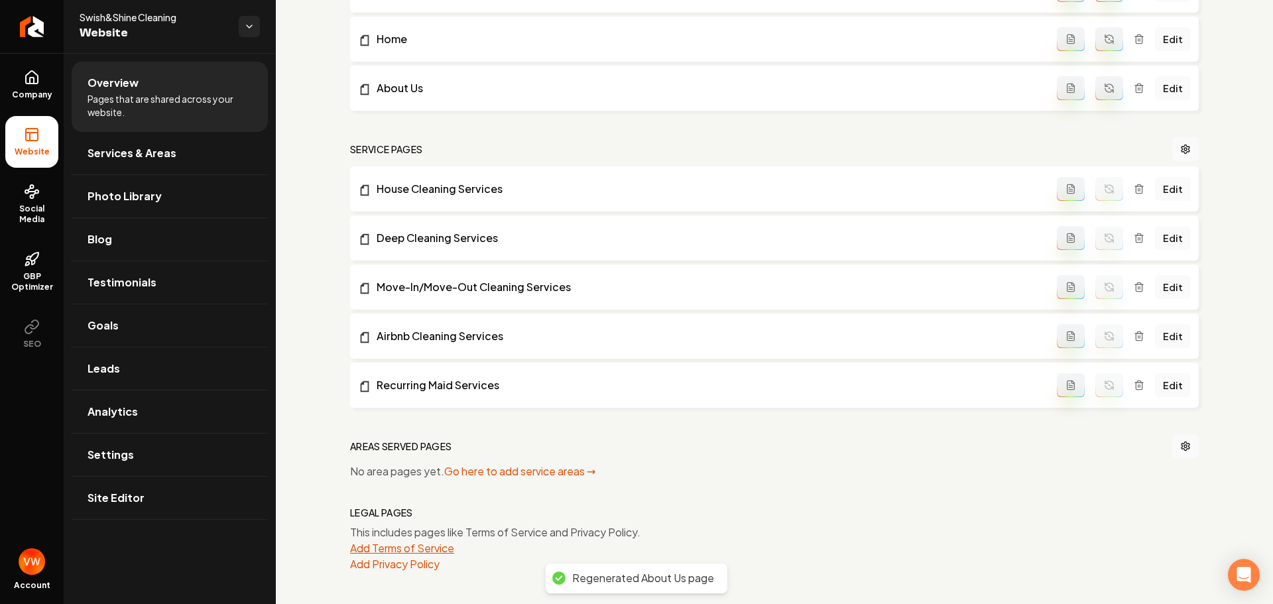
click at [420, 550] on button "Add Terms of Service" at bounding box center [402, 548] width 104 height 16
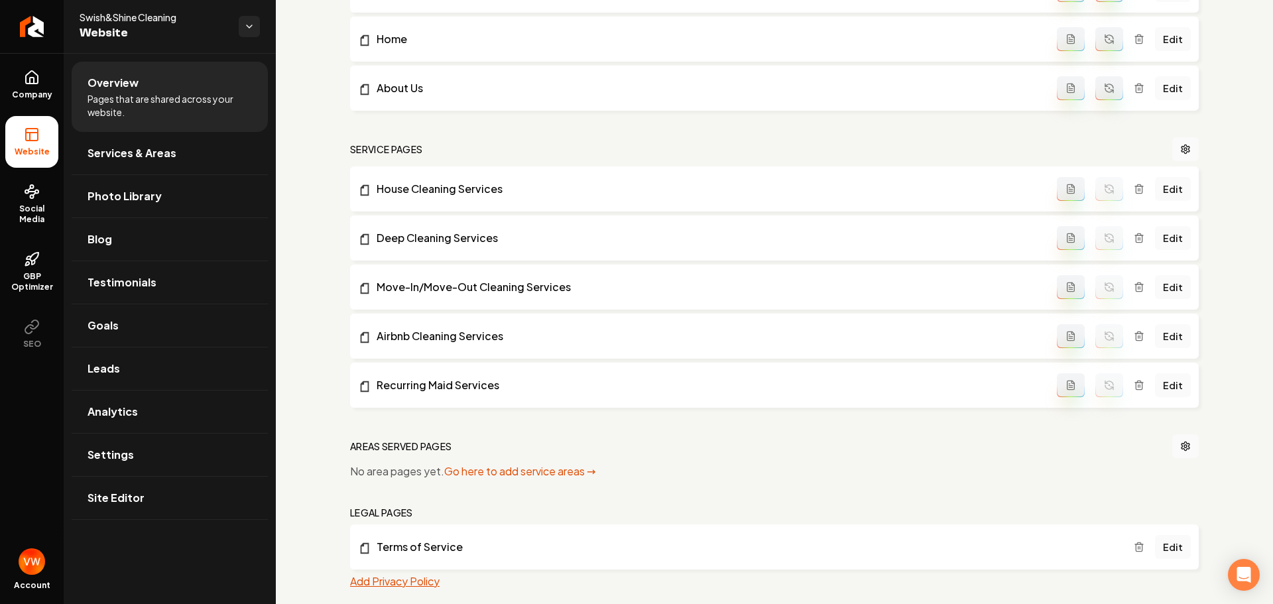
click at [383, 581] on button "Add Privacy Policy" at bounding box center [394, 581] width 89 height 16
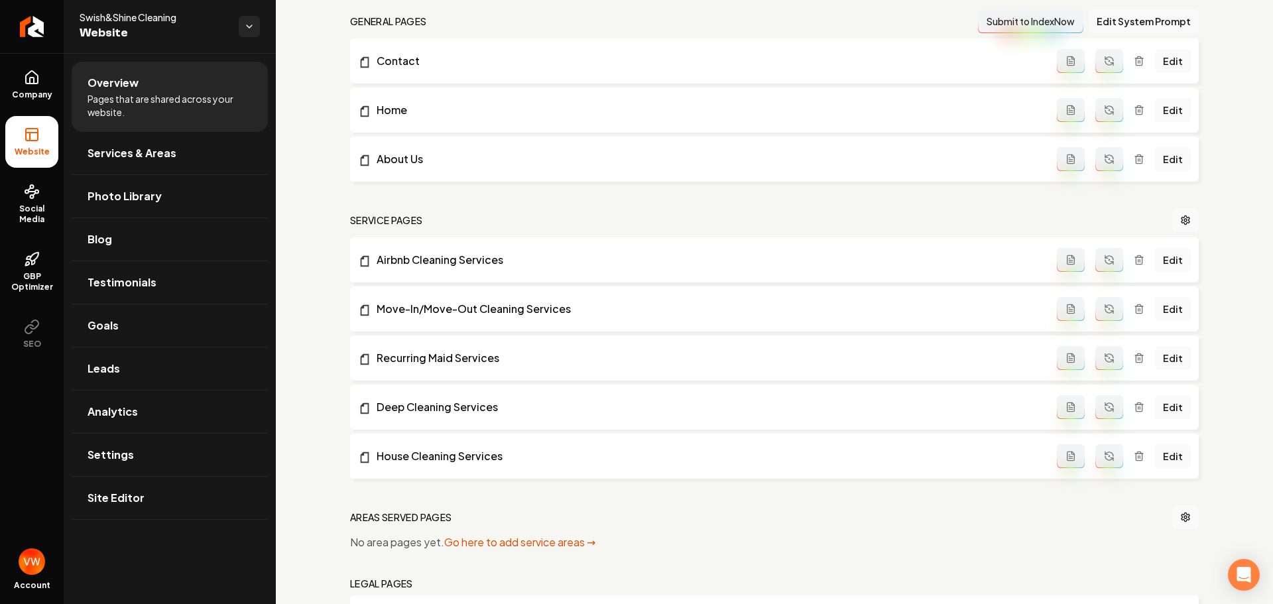
scroll to position [394, 0]
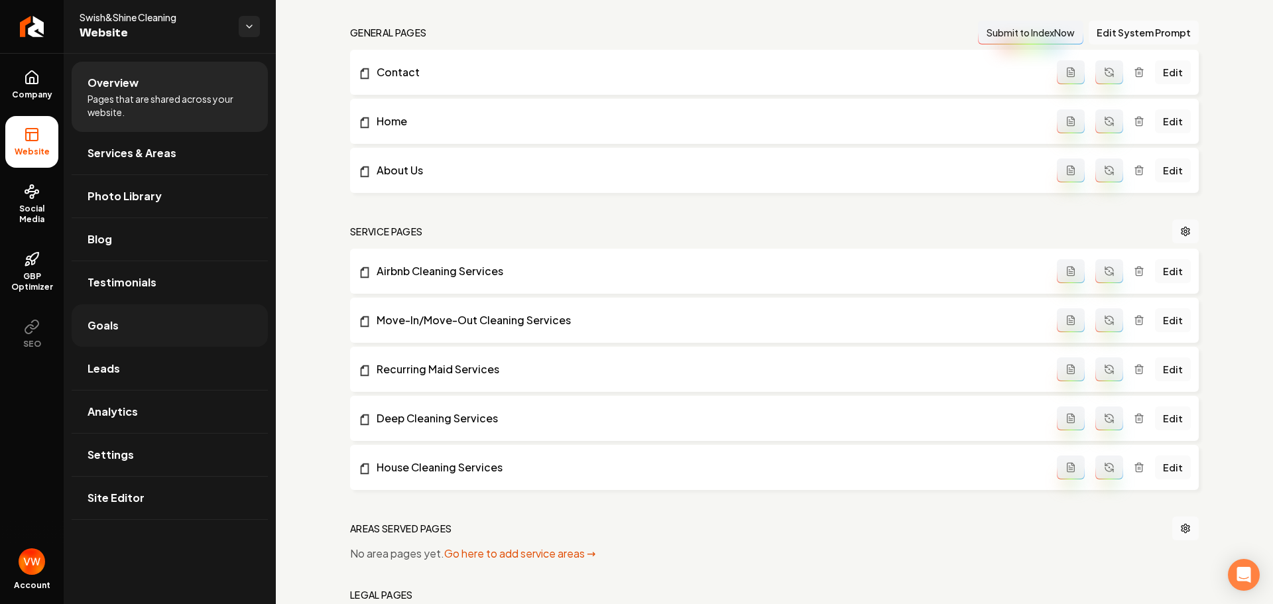
click at [136, 327] on link "Goals" at bounding box center [170, 325] width 196 height 42
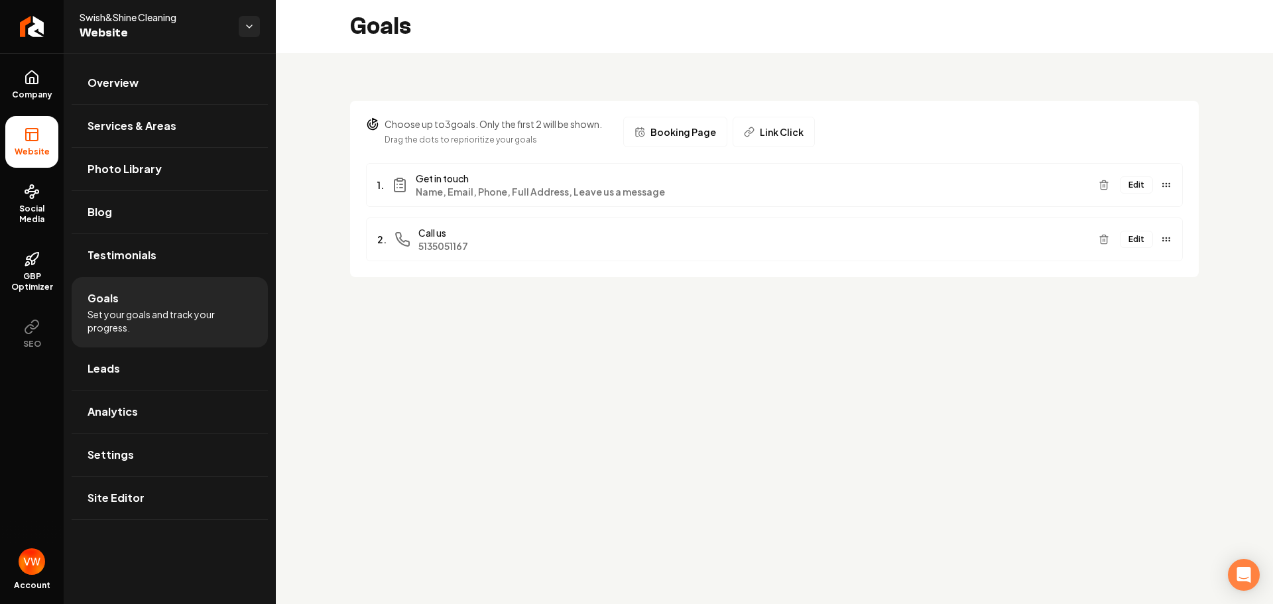
click at [1137, 185] on button "Edit" at bounding box center [1136, 184] width 33 height 17
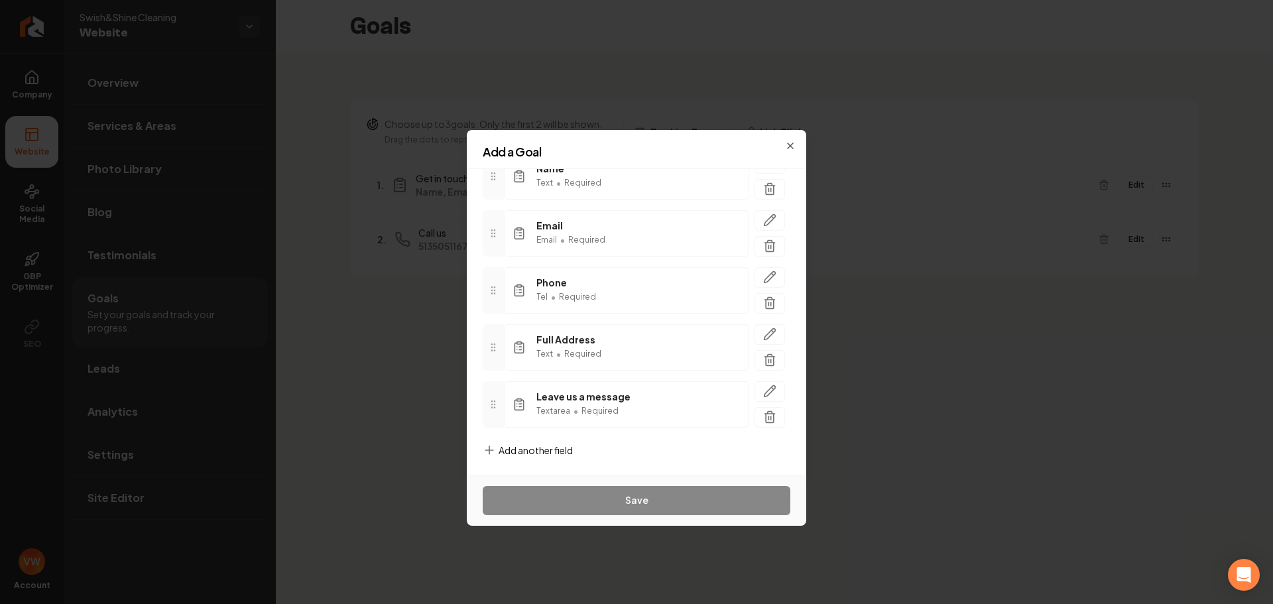
scroll to position [120, 0]
click at [557, 441] on span "Add another field" at bounding box center [535, 446] width 74 height 13
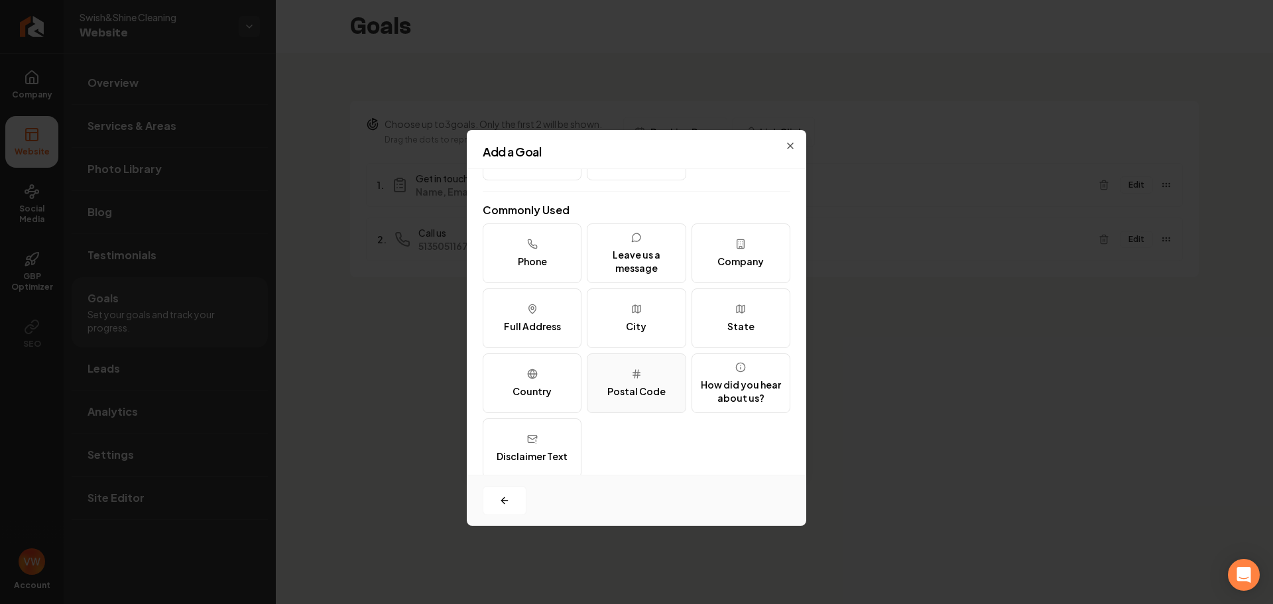
scroll to position [162, 0]
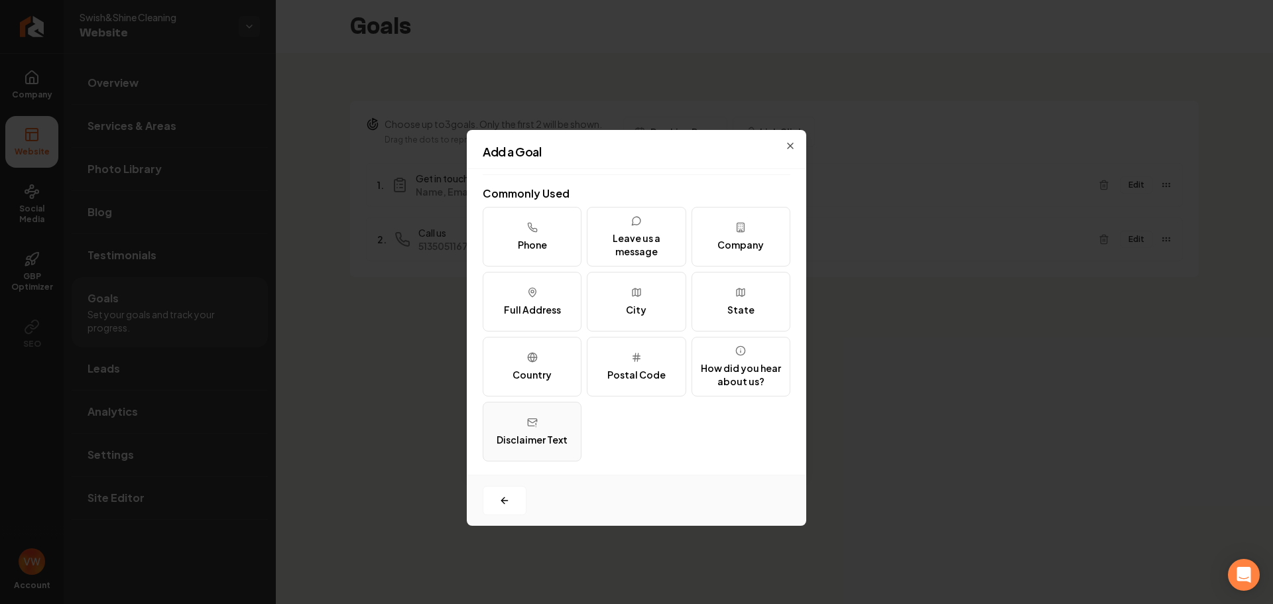
click at [550, 440] on div "Disclaimer Text" at bounding box center [531, 439] width 71 height 13
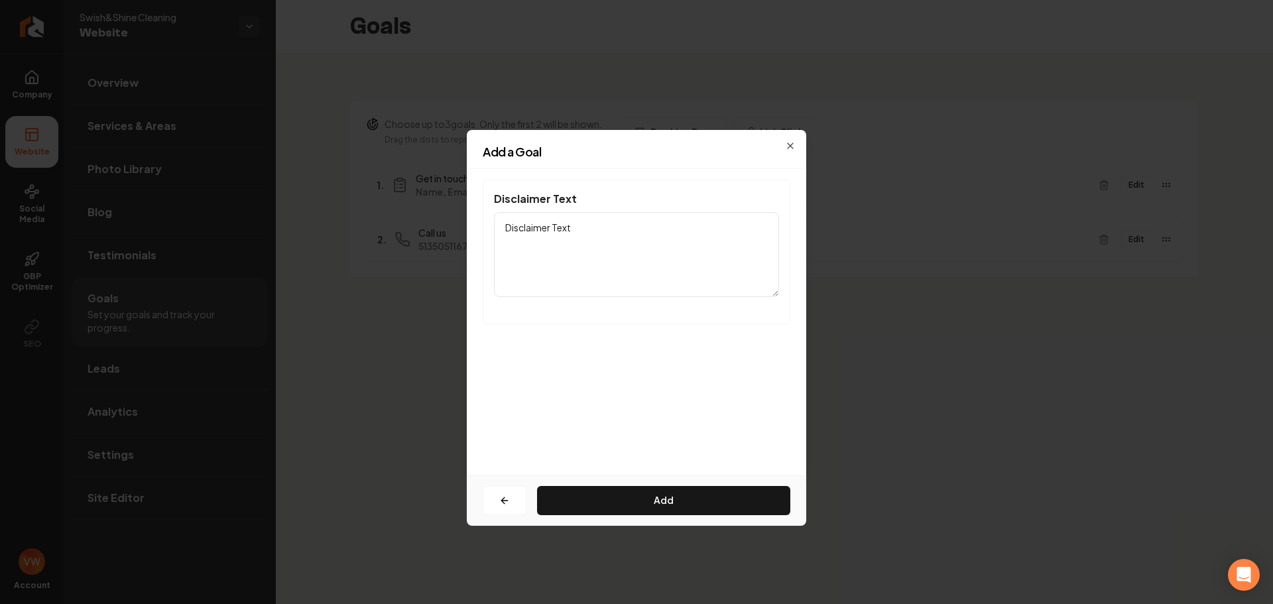
click at [575, 235] on textarea "Disclaimer Text" at bounding box center [636, 254] width 285 height 85
paste textarea "I Consent to Receive SMS Notifications, Appointment Reminders and Updates, and …"
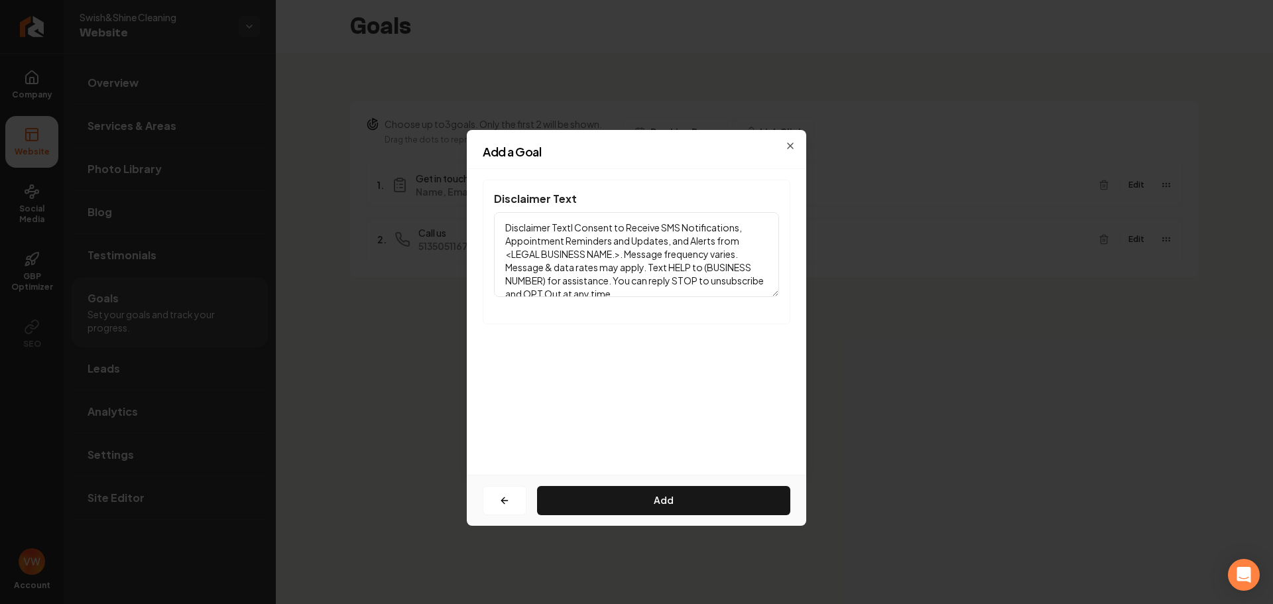
scroll to position [4, 0]
click at [570, 221] on textarea "Disclaimer TextI Consent to Receive SMS Notifications, Appointment Reminders an…" at bounding box center [636, 254] width 285 height 85
drag, startPoint x: 570, startPoint y: 221, endPoint x: 461, endPoint y: 211, distance: 109.9
click at [461, 211] on body "Company Website Social Media GBP Optimizer SEO Account Swish&Shine Cleaning Web…" at bounding box center [636, 302] width 1273 height 604
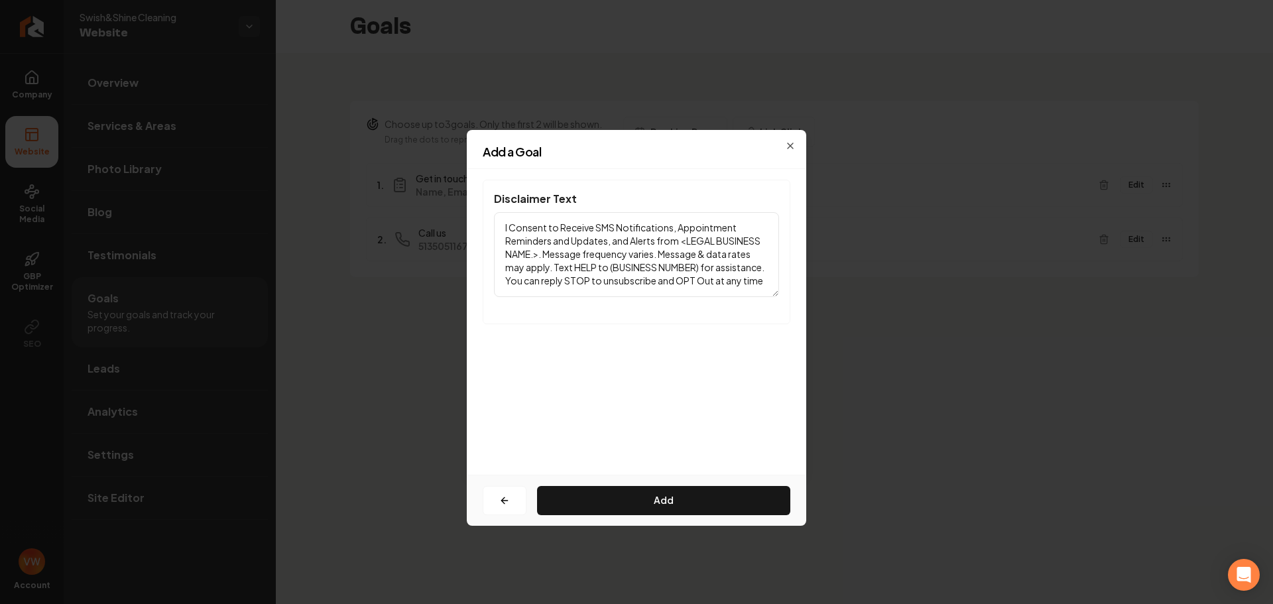
drag, startPoint x: 587, startPoint y: 257, endPoint x: 684, endPoint y: 237, distance: 99.4
click at [684, 237] on textarea "I Consent to Receive SMS Notifications, Appointment Reminders and Updates, and …" at bounding box center [636, 254] width 285 height 85
drag, startPoint x: 701, startPoint y: 267, endPoint x: 610, endPoint y: 272, distance: 91.6
click at [610, 272] on textarea "I Consent to Receive SMS Notifications, Appointment Reminders and Updates, and …" at bounding box center [636, 254] width 285 height 85
paste textarea "5135051167"
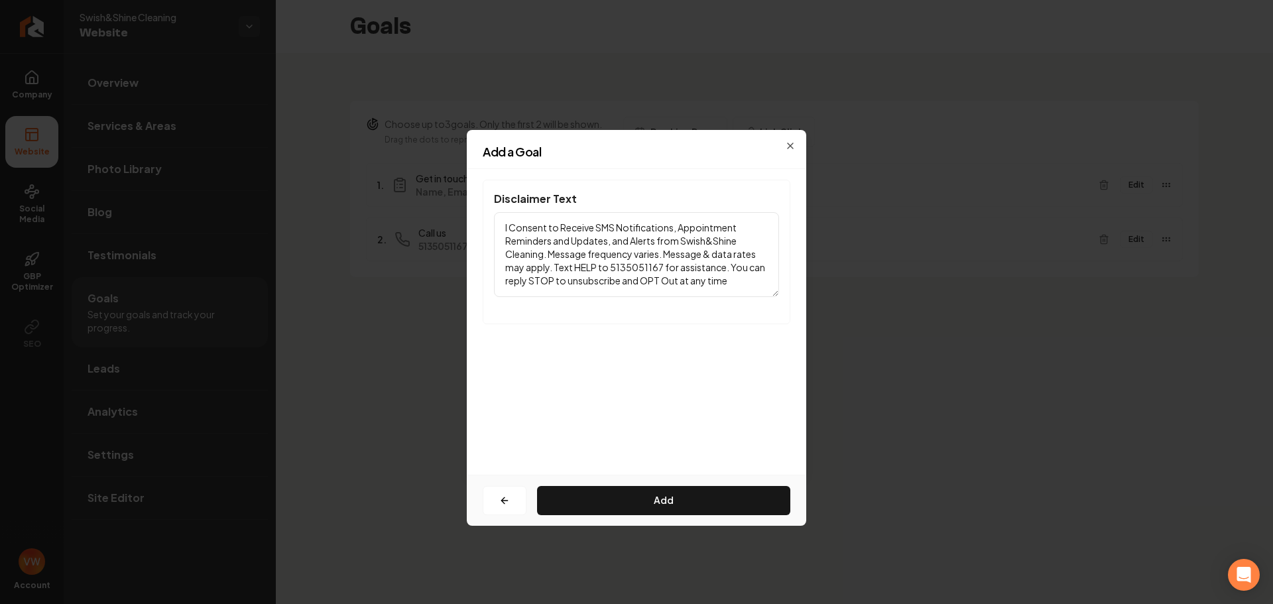
click at [610, 266] on textarea "I Consent to Receive SMS Notifications, Appointment Reminders and Updates, and …" at bounding box center [636, 254] width 285 height 85
click at [760, 281] on textarea "I Consent to Receive SMS Notifications, Appointment Reminders and Updates, and …" at bounding box center [636, 254] width 285 height 85
type textarea "I Consent to Receive SMS Notifications, Appointment Reminders and Updates, and …"
click at [688, 510] on button "Add" at bounding box center [663, 500] width 253 height 29
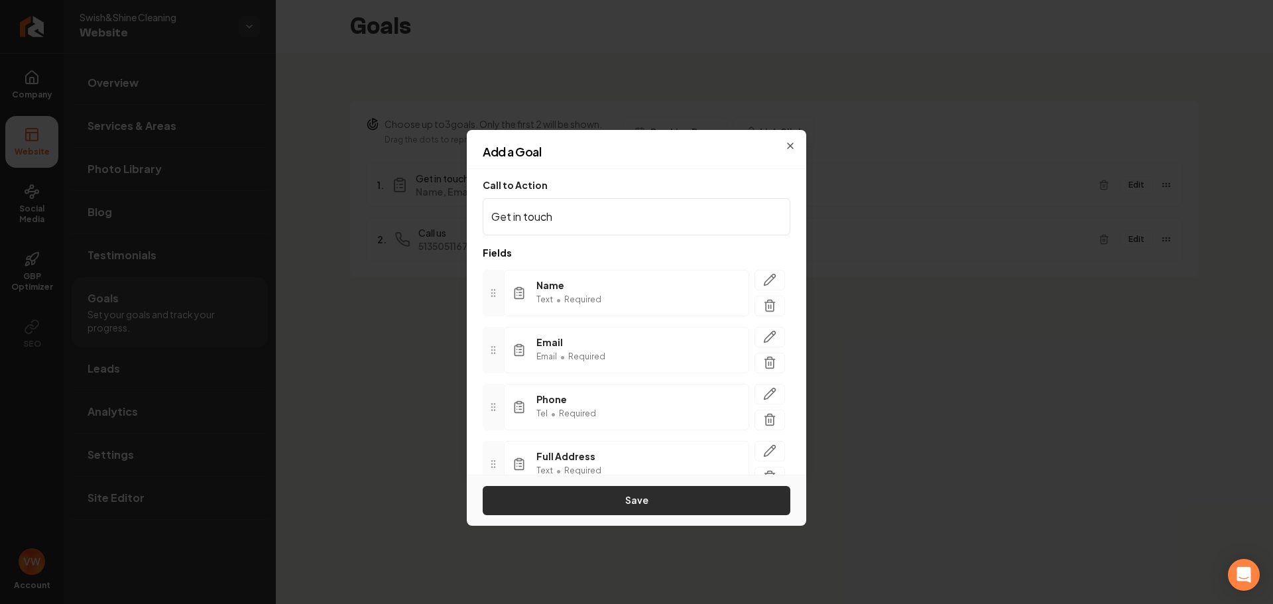
click at [652, 501] on button "Save" at bounding box center [637, 500] width 308 height 29
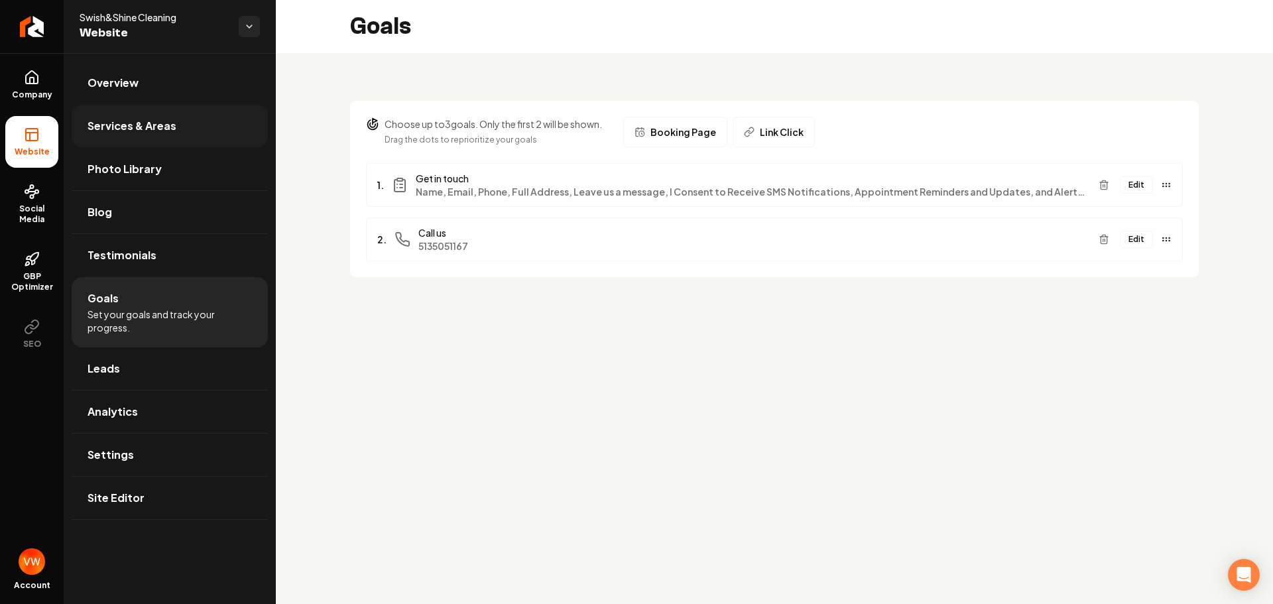
click at [137, 135] on link "Services & Areas" at bounding box center [170, 126] width 196 height 42
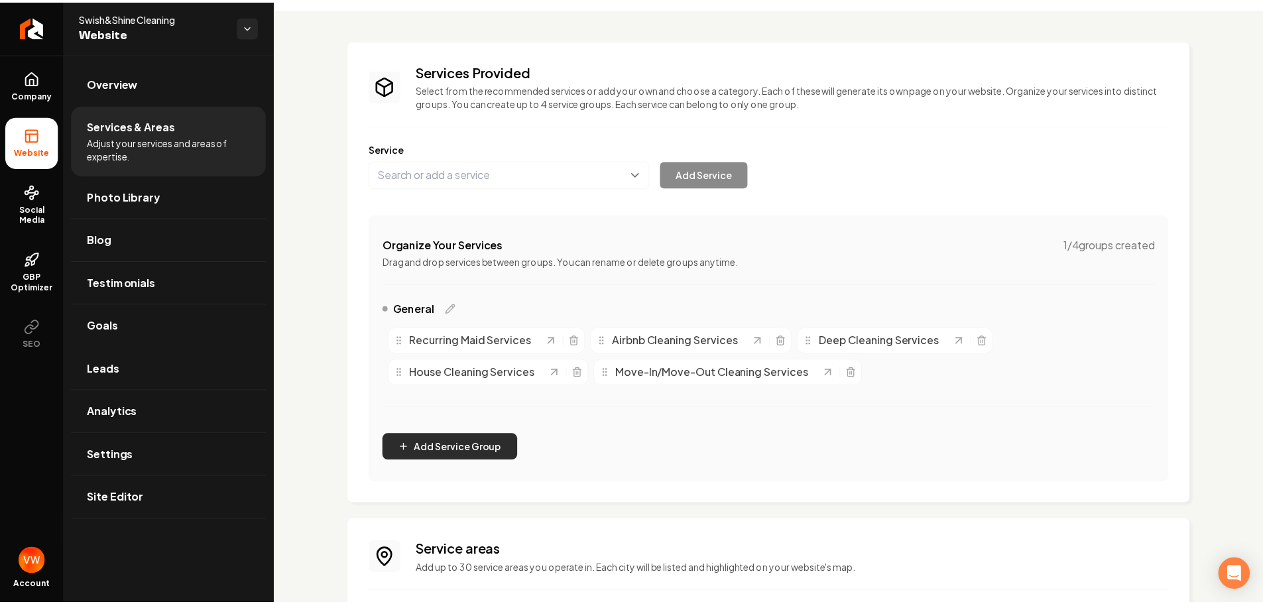
scroll to position [164, 0]
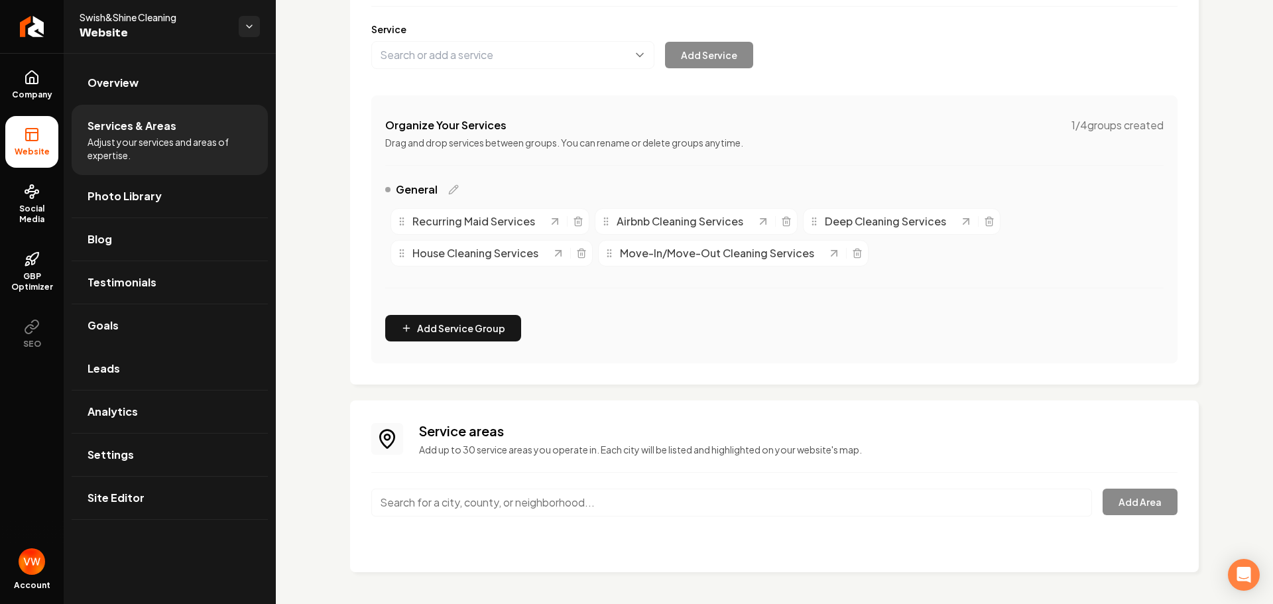
click at [501, 479] on div "Service areas Add up to 30 service areas you operate in. Each city will be list…" at bounding box center [774, 486] width 806 height 129
click at [490, 502] on input "Main content area" at bounding box center [731, 503] width 721 height 28
drag, startPoint x: 449, startPoint y: 507, endPoint x: 354, endPoint y: 508, distance: 95.5
click at [354, 508] on div "Service areas Add up to 30 service areas you operate in. Each city will be list…" at bounding box center [774, 486] width 848 height 172
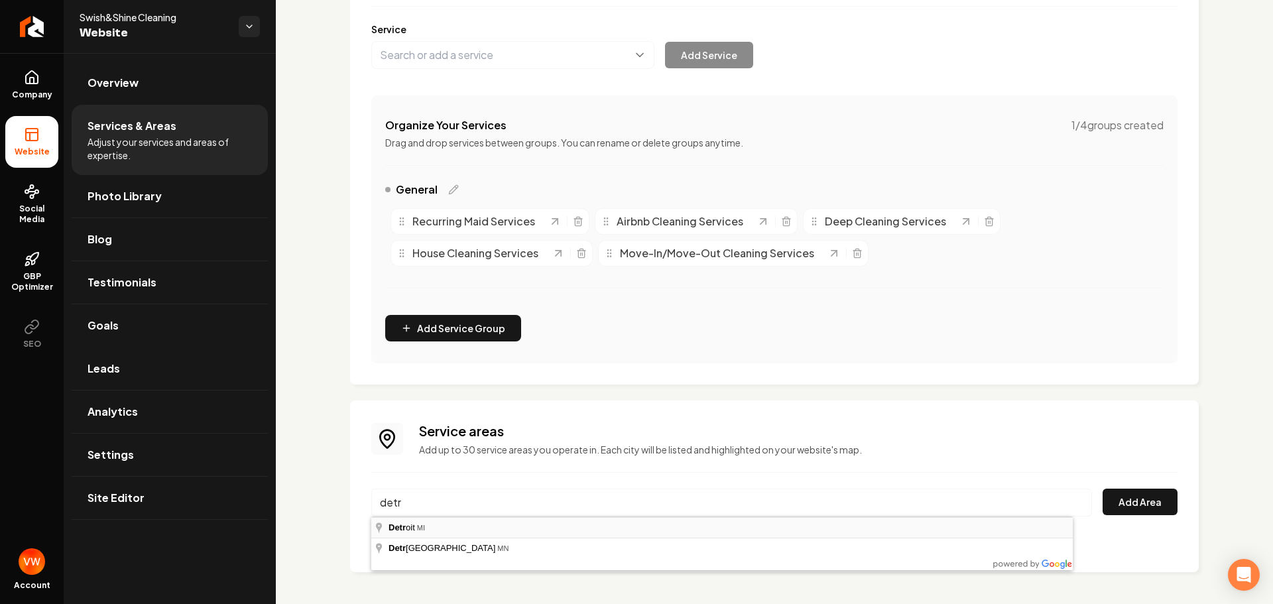
type input "Detroit, MI"
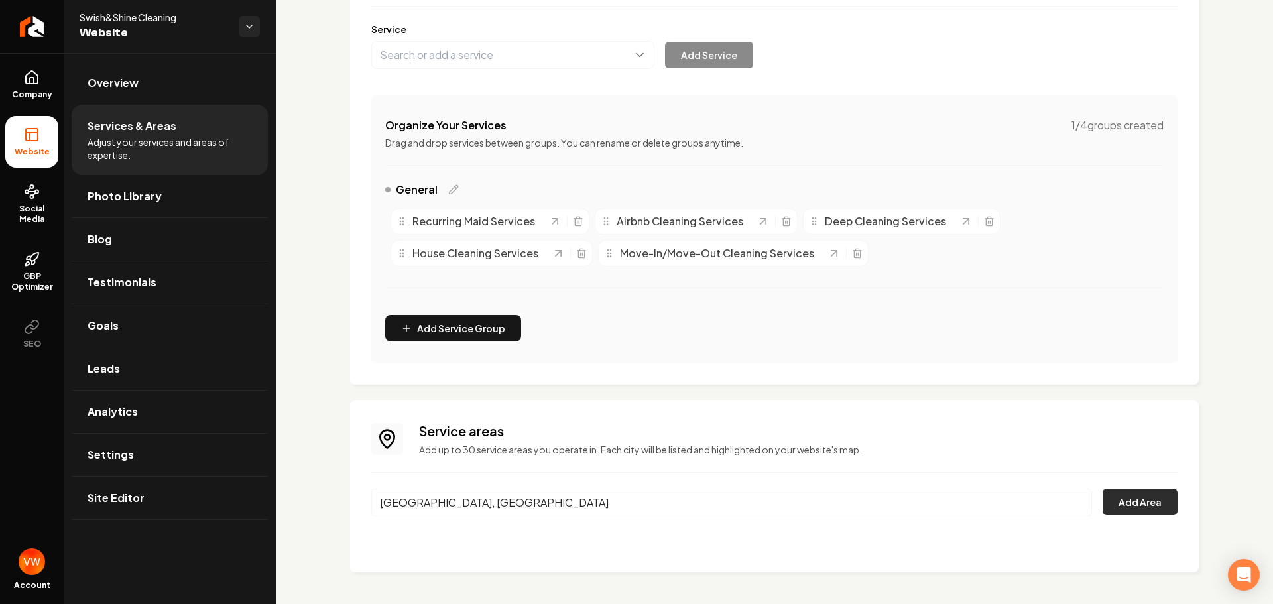
click at [1139, 506] on button "Add Area" at bounding box center [1139, 502] width 75 height 27
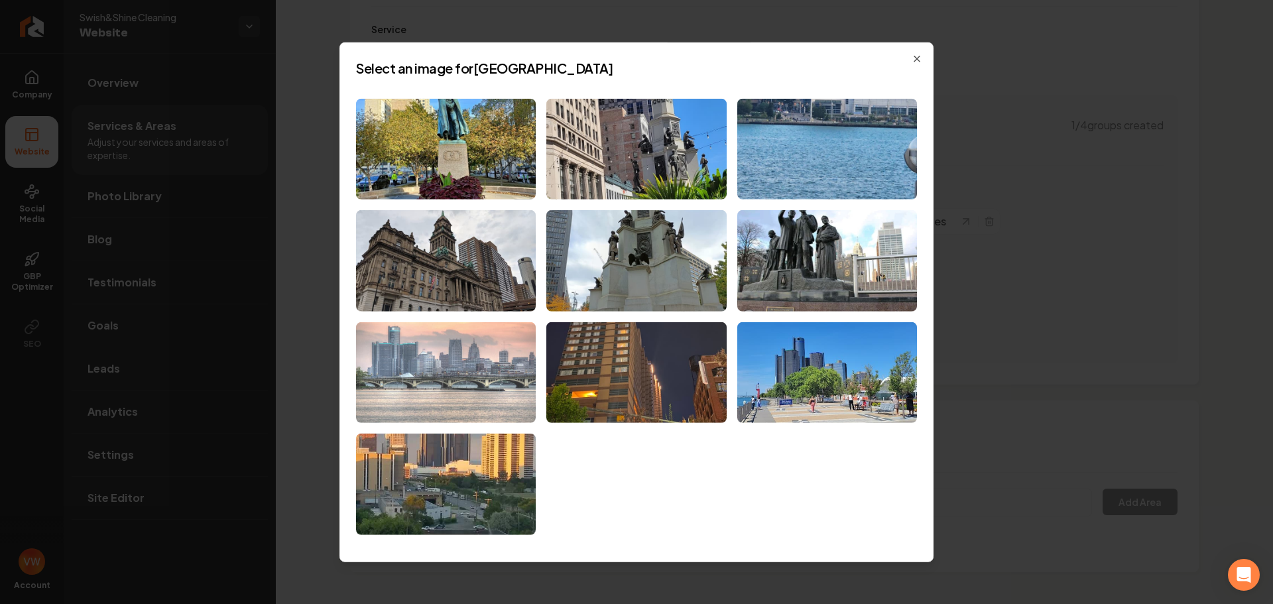
click at [457, 381] on img at bounding box center [446, 372] width 180 height 101
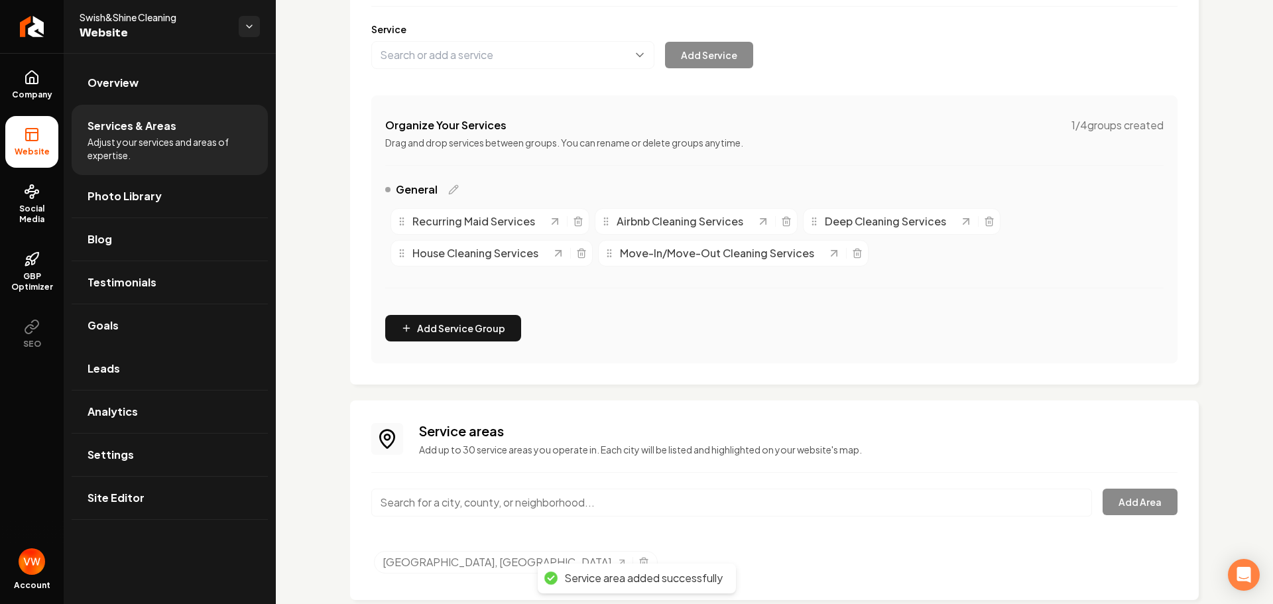
click at [473, 510] on input "Main content area" at bounding box center [731, 503] width 721 height 28
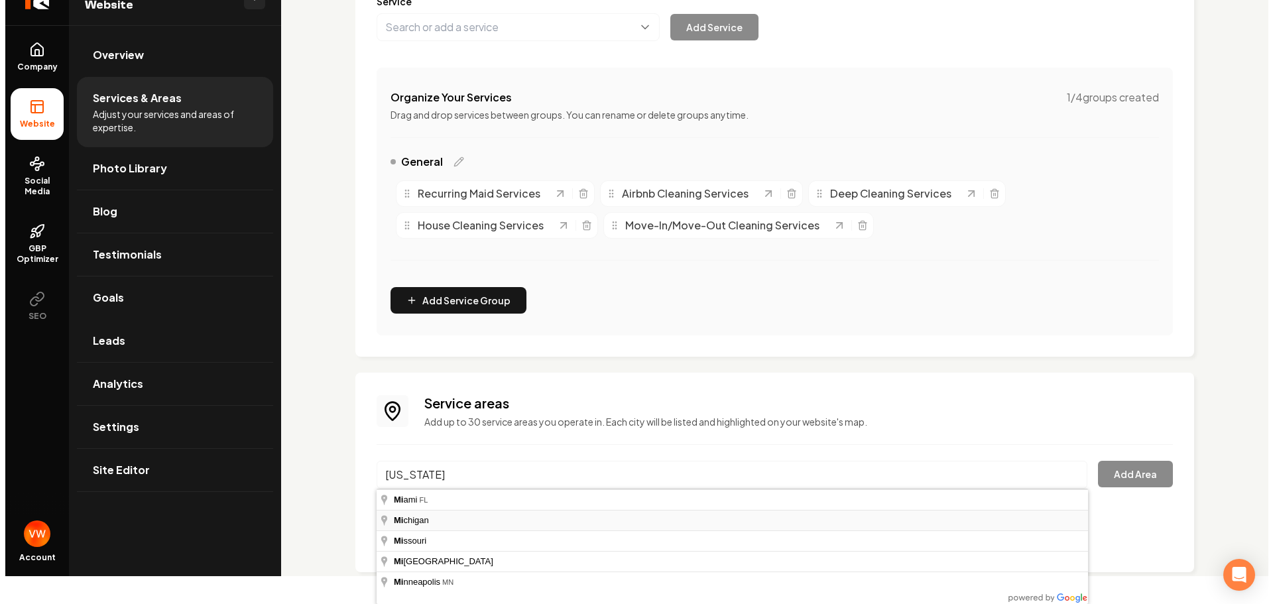
scroll to position [0, 0]
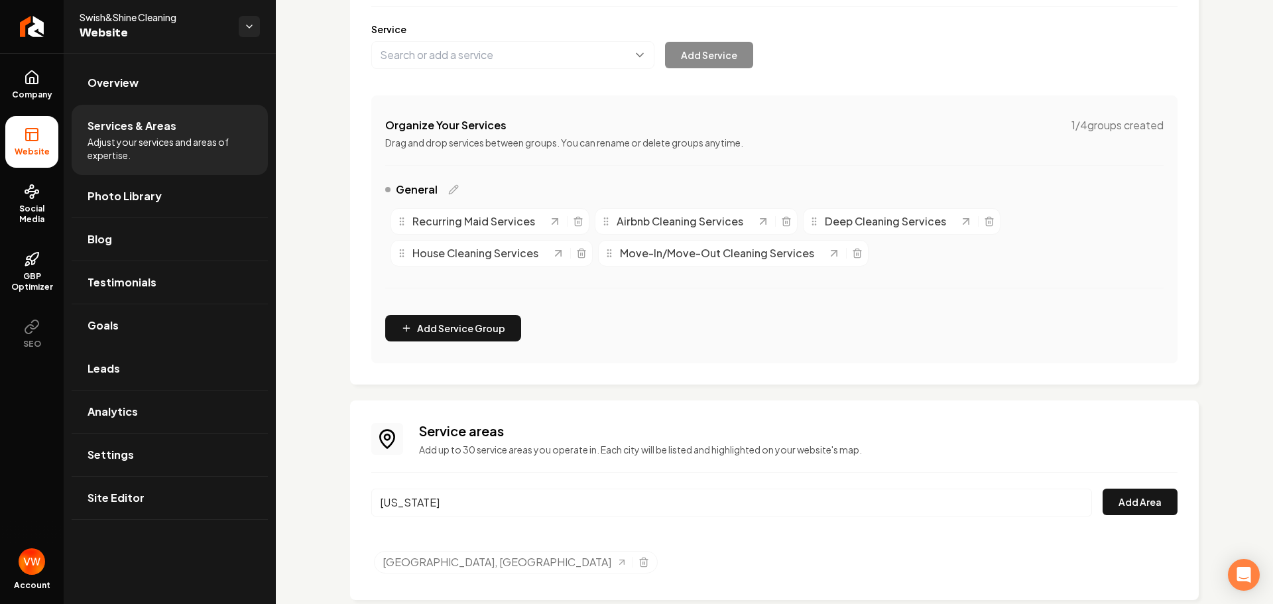
click at [438, 504] on input "Michigan" at bounding box center [731, 503] width 721 height 28
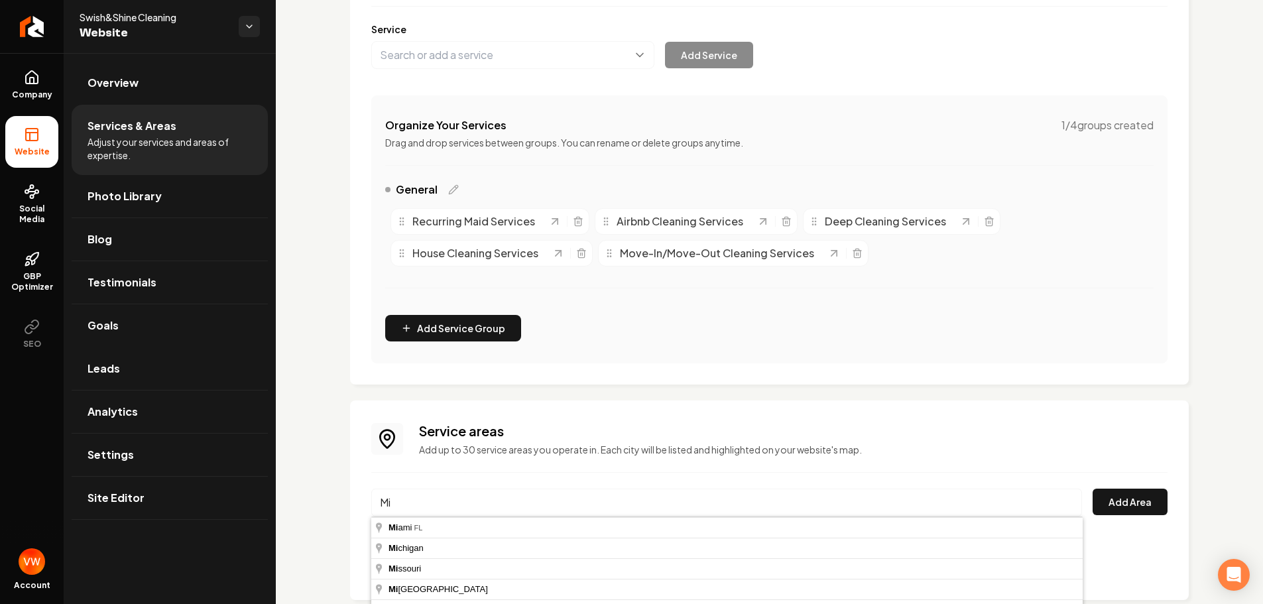
type input "M"
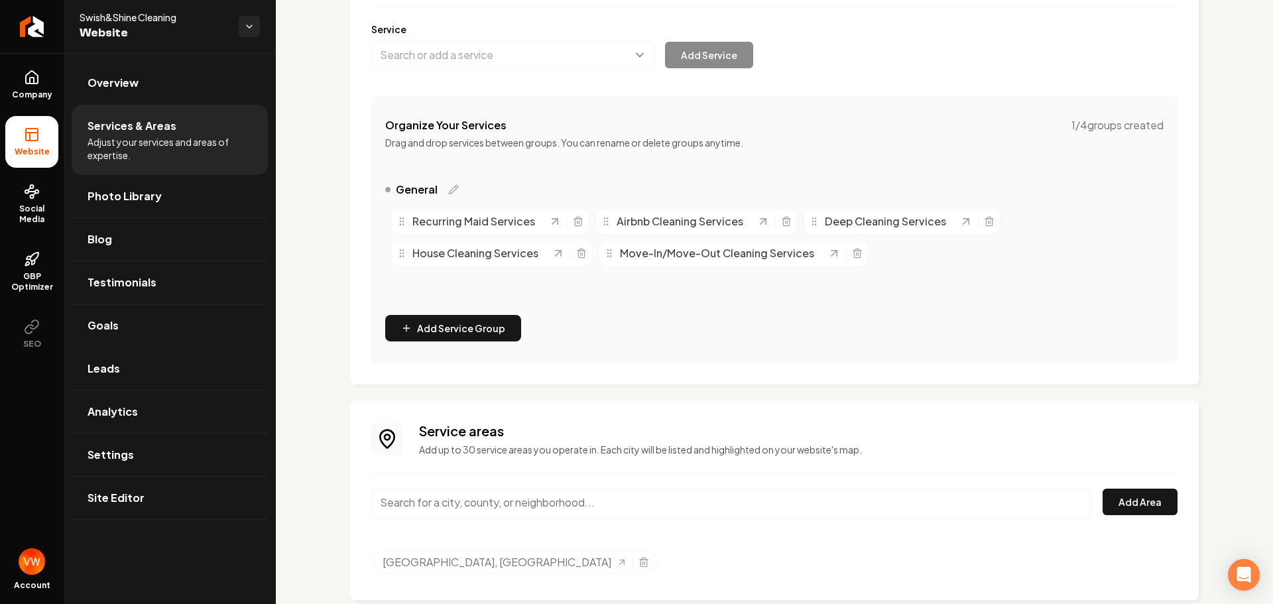
click at [476, 514] on input "Main content area" at bounding box center [731, 503] width 721 height 28
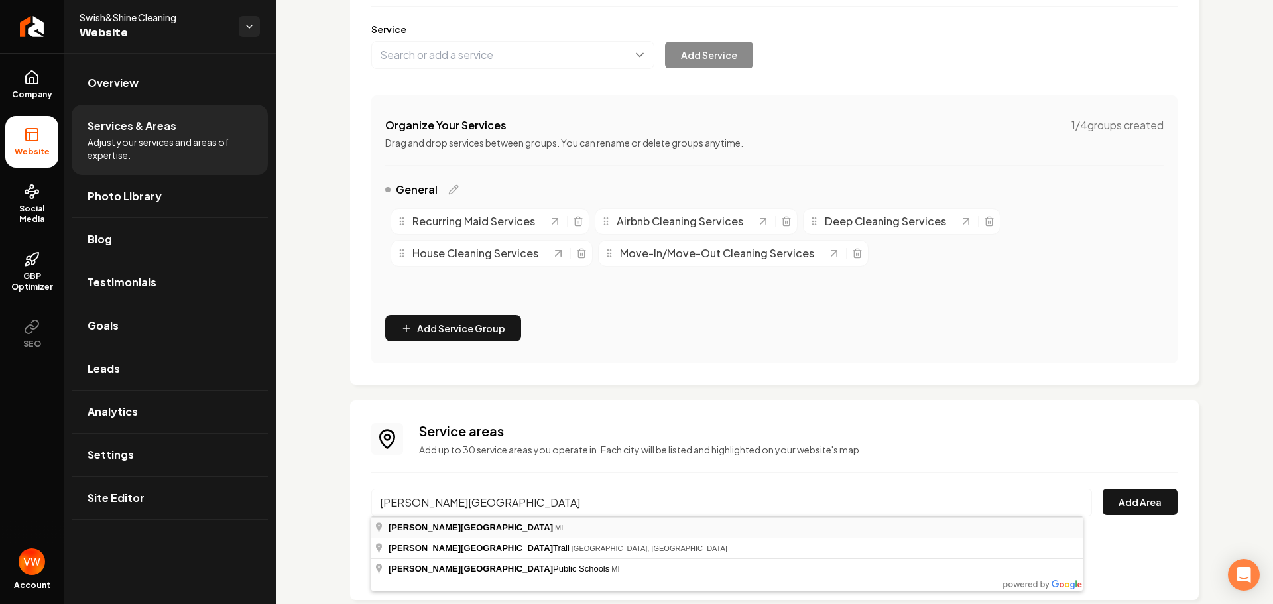
type input "Ann Arbor, MI"
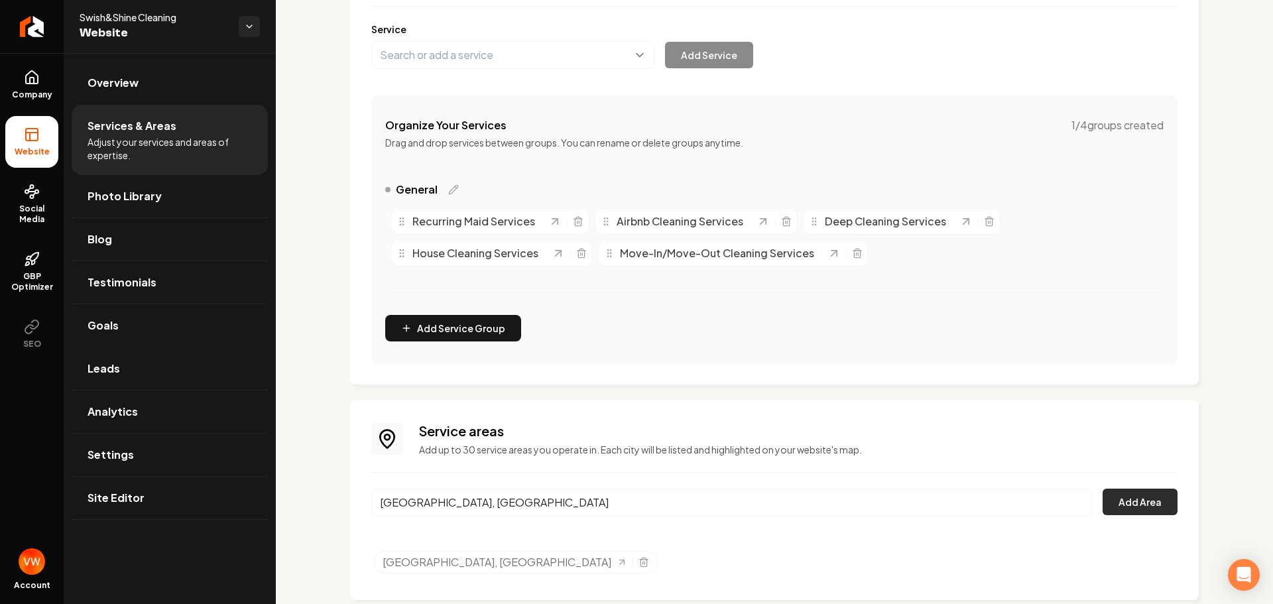
click at [1135, 510] on button "Add Area" at bounding box center [1139, 502] width 75 height 27
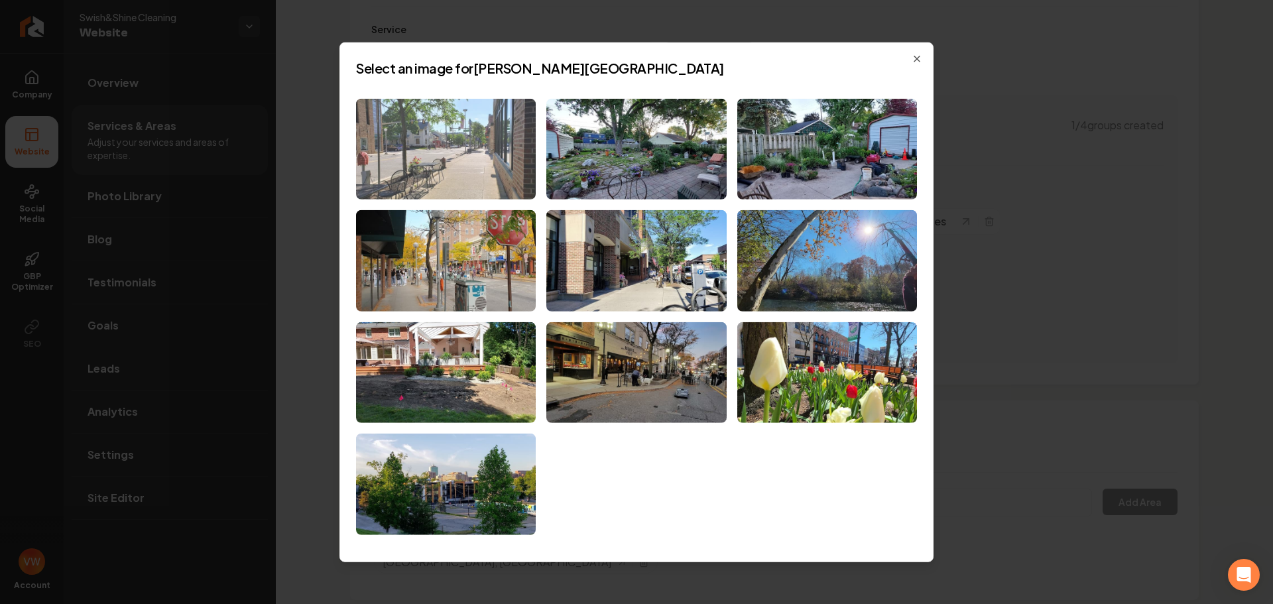
click at [473, 189] on img at bounding box center [446, 148] width 180 height 101
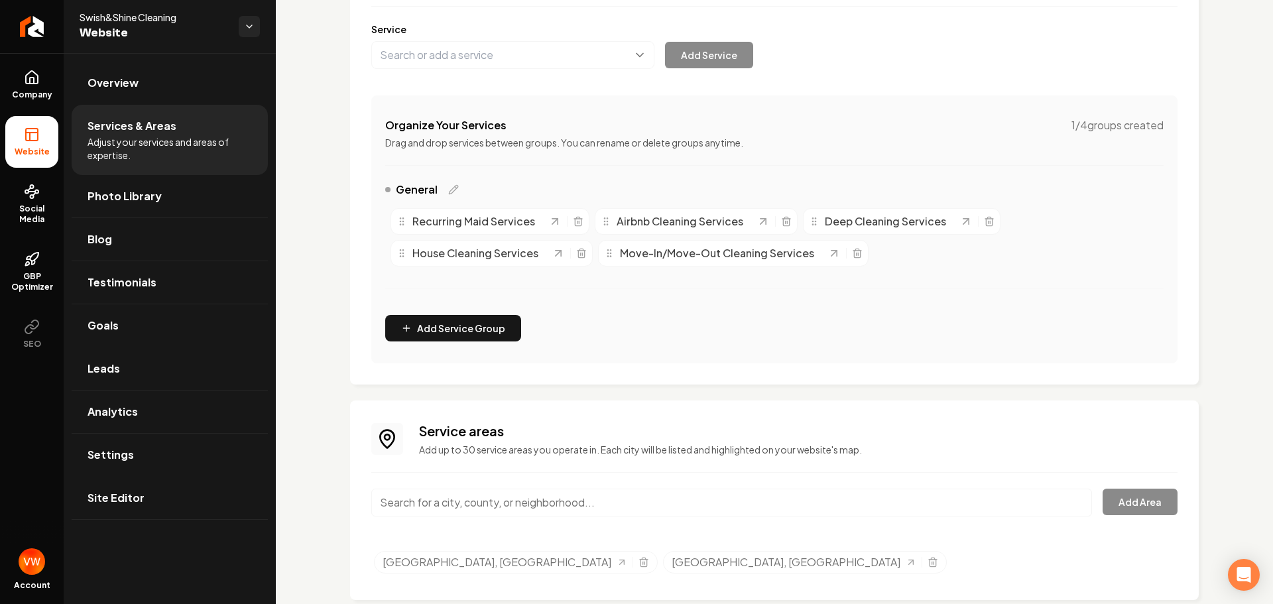
click at [171, 490] on link "Site Editor" at bounding box center [170, 498] width 196 height 42
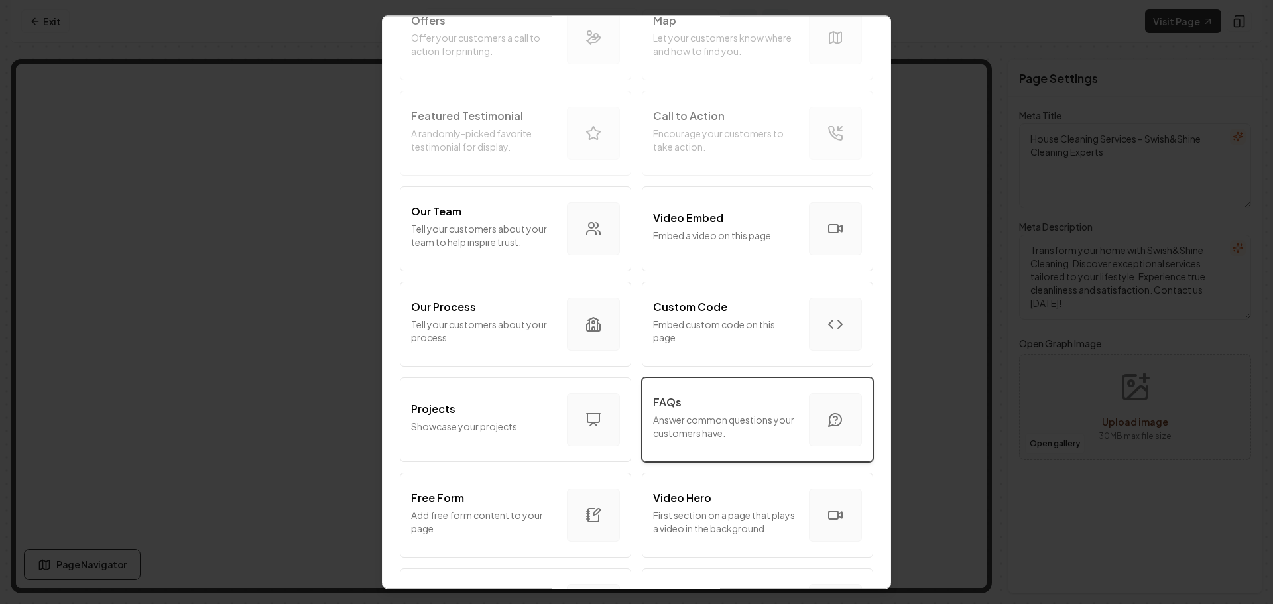
scroll to position [331, 0]
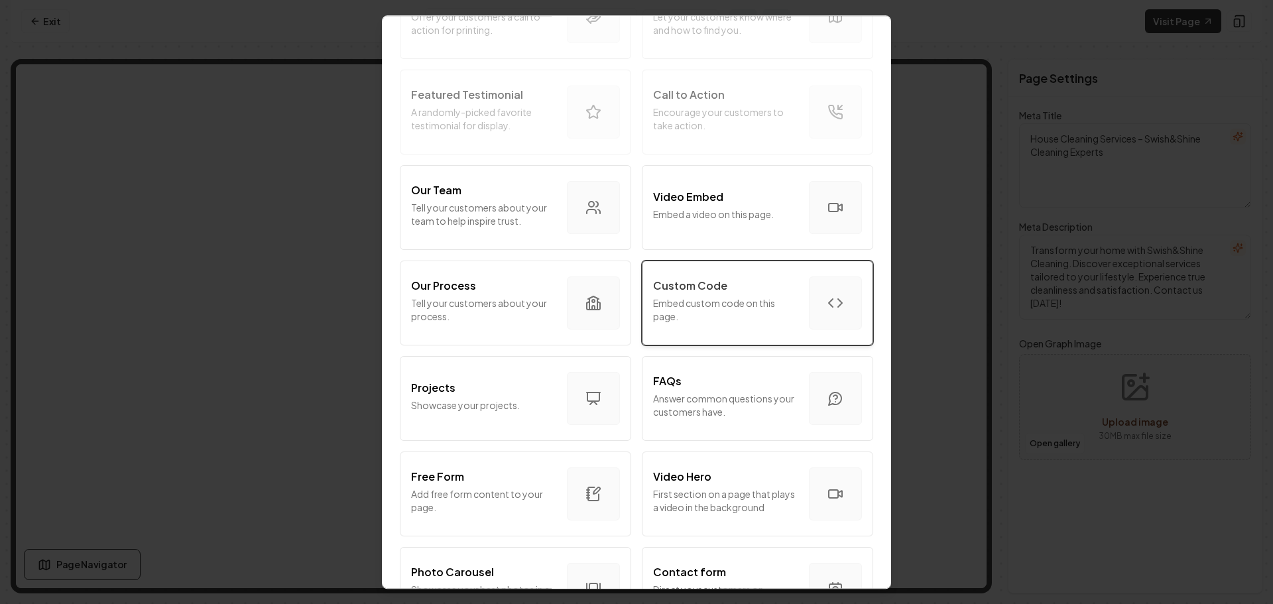
click at [722, 320] on p "Embed custom code on this page." at bounding box center [725, 309] width 145 height 27
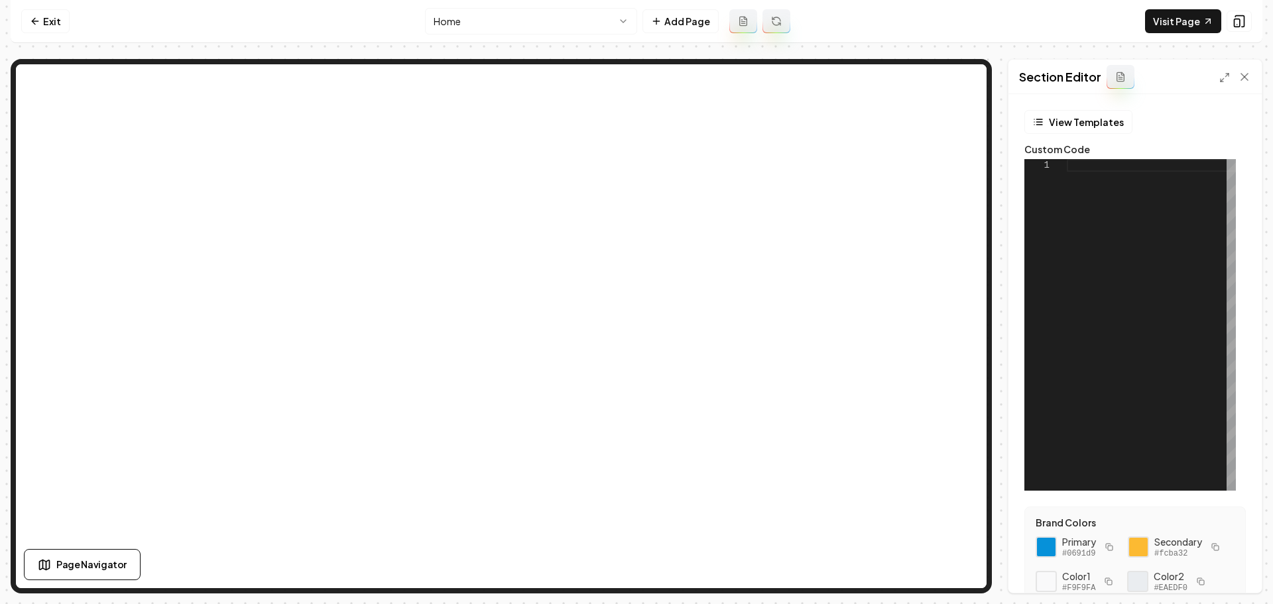
click at [1086, 167] on div at bounding box center [1151, 324] width 169 height 331
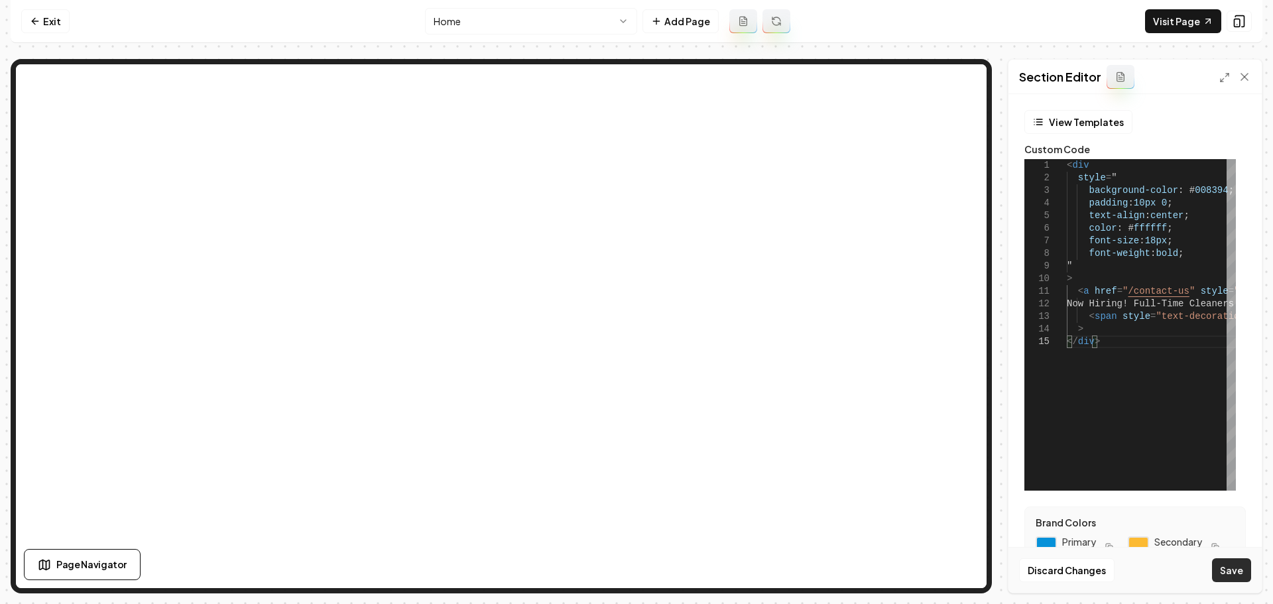
click at [1241, 571] on button "Save" at bounding box center [1231, 570] width 39 height 24
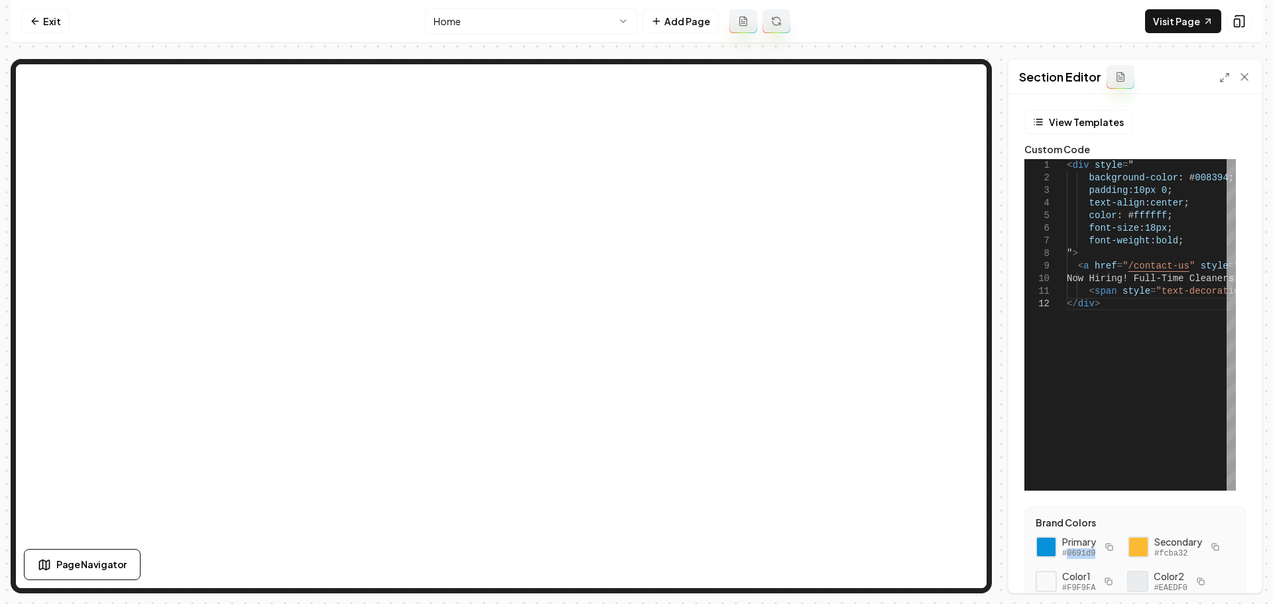
drag, startPoint x: 1094, startPoint y: 554, endPoint x: 1068, endPoint y: 556, distance: 25.9
click at [1068, 556] on span "#0691d9" at bounding box center [1079, 553] width 34 height 11
copy span "0691d9"
drag, startPoint x: 1185, startPoint y: 182, endPoint x: 1216, endPoint y: 182, distance: 31.2
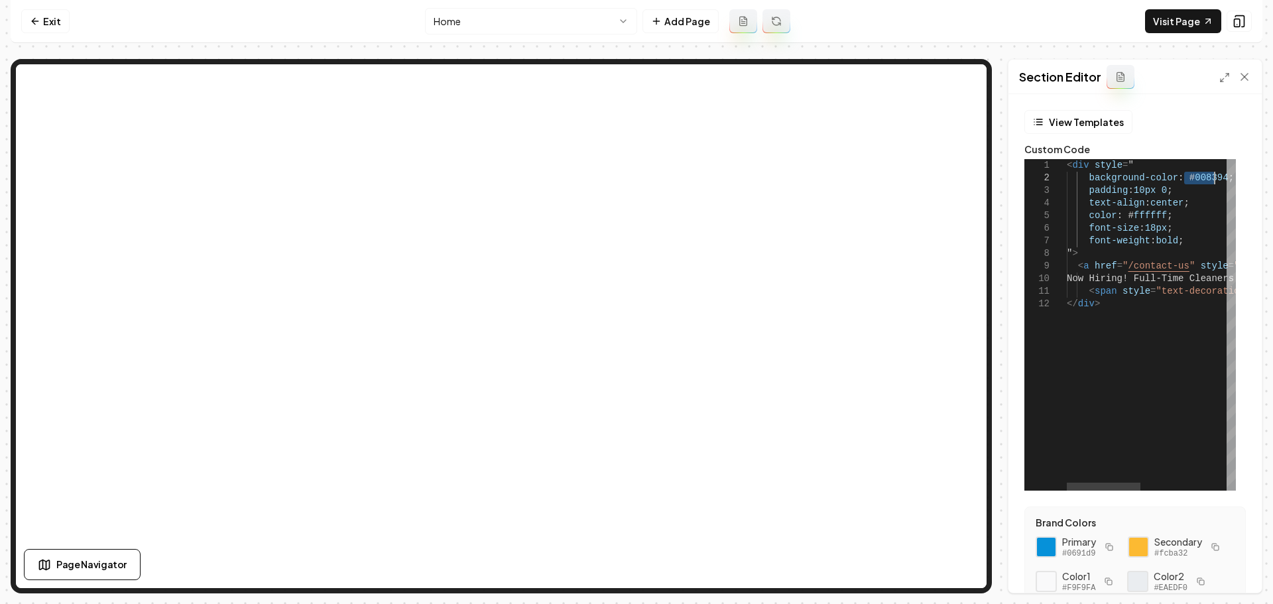
click at [1216, 182] on div "< div style = " background-color : # 008394 ; padding : 10px 0 ; text-align : c…" at bounding box center [1250, 324] width 366 height 331
type textarea "**********"
click at [1230, 573] on button "Save" at bounding box center [1231, 570] width 39 height 24
click at [630, 21] on html "**********" at bounding box center [636, 302] width 1273 height 604
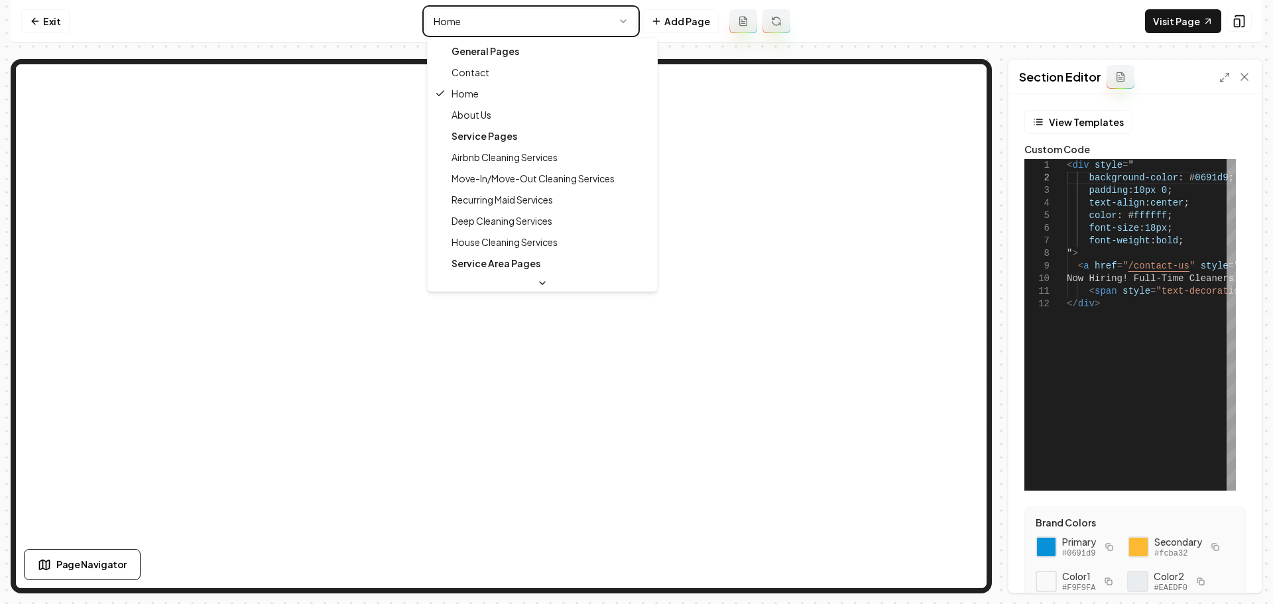
click at [671, 21] on html "**********" at bounding box center [636, 302] width 1273 height 604
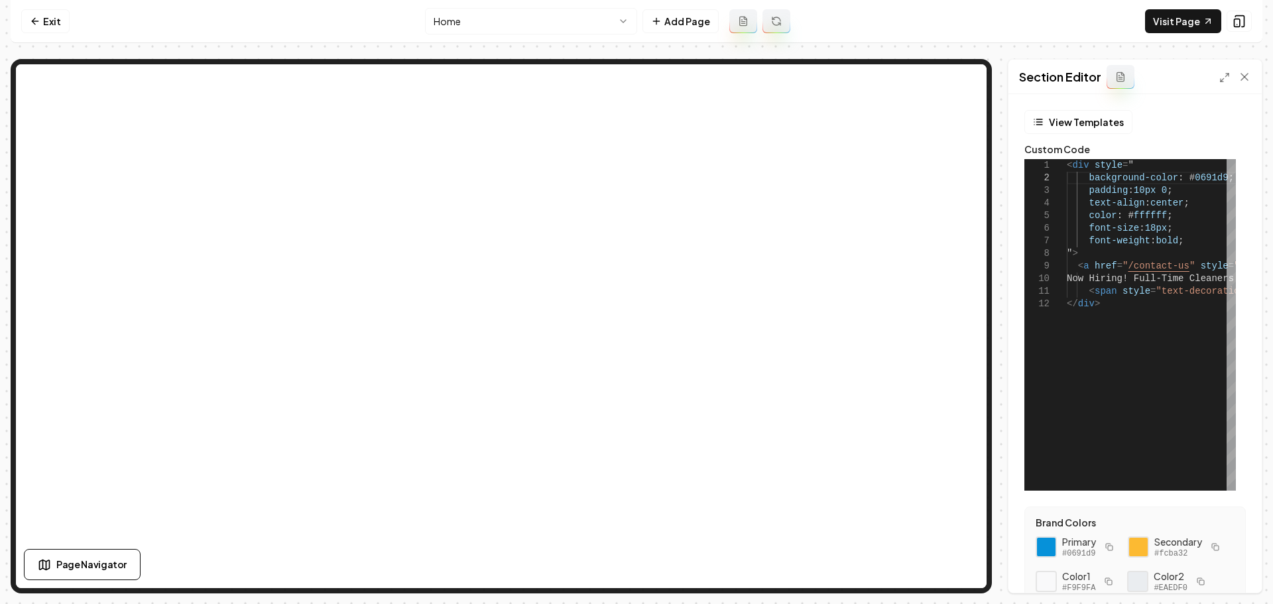
click at [671, 21] on button "Add Page" at bounding box center [680, 21] width 76 height 24
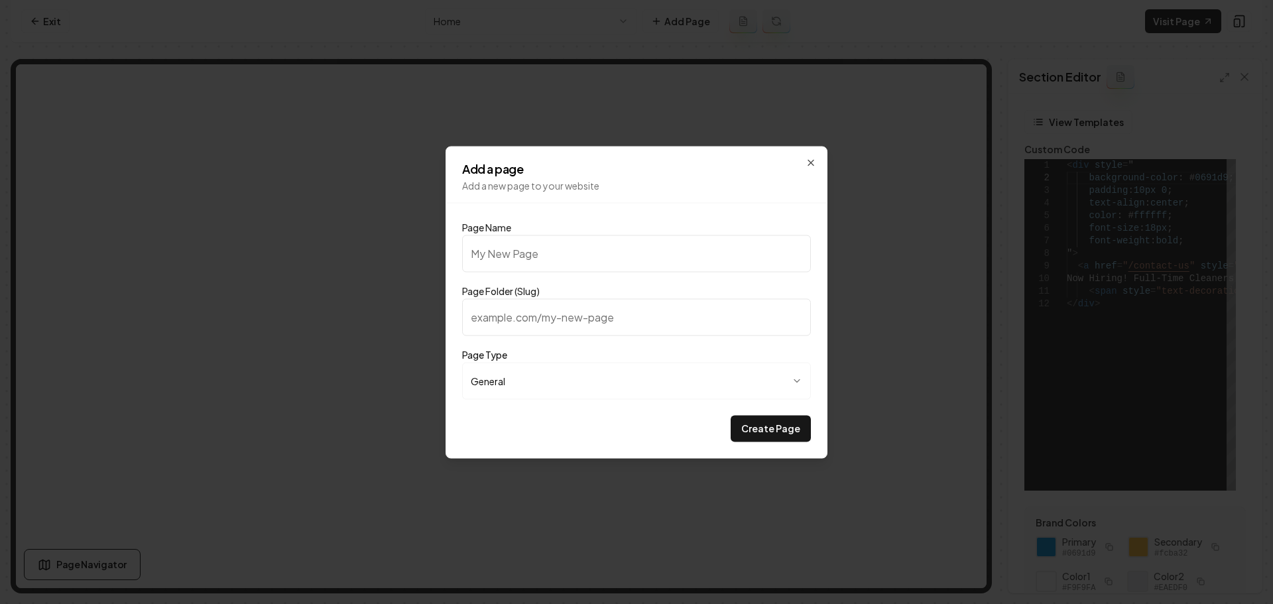
click at [614, 264] on input "Page Name" at bounding box center [636, 253] width 349 height 37
type input "C"
type input "c"
type input "Cl"
type input "cl"
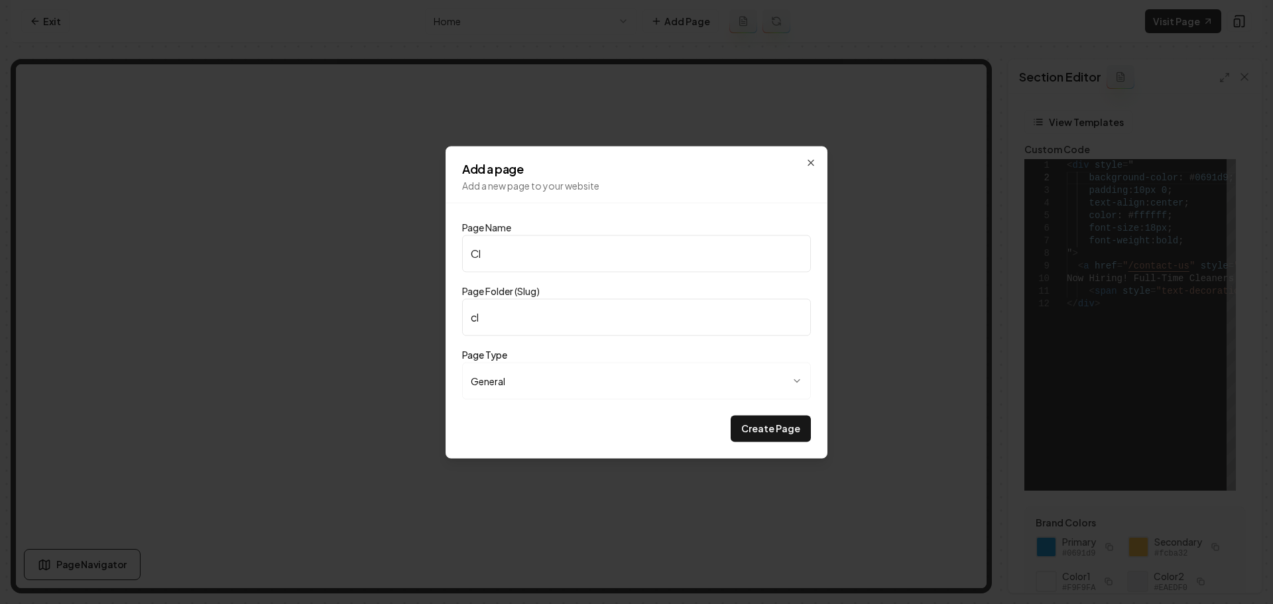
type input "Cle"
type input "cle"
type input "Clea"
type input "clea"
type input "Clean"
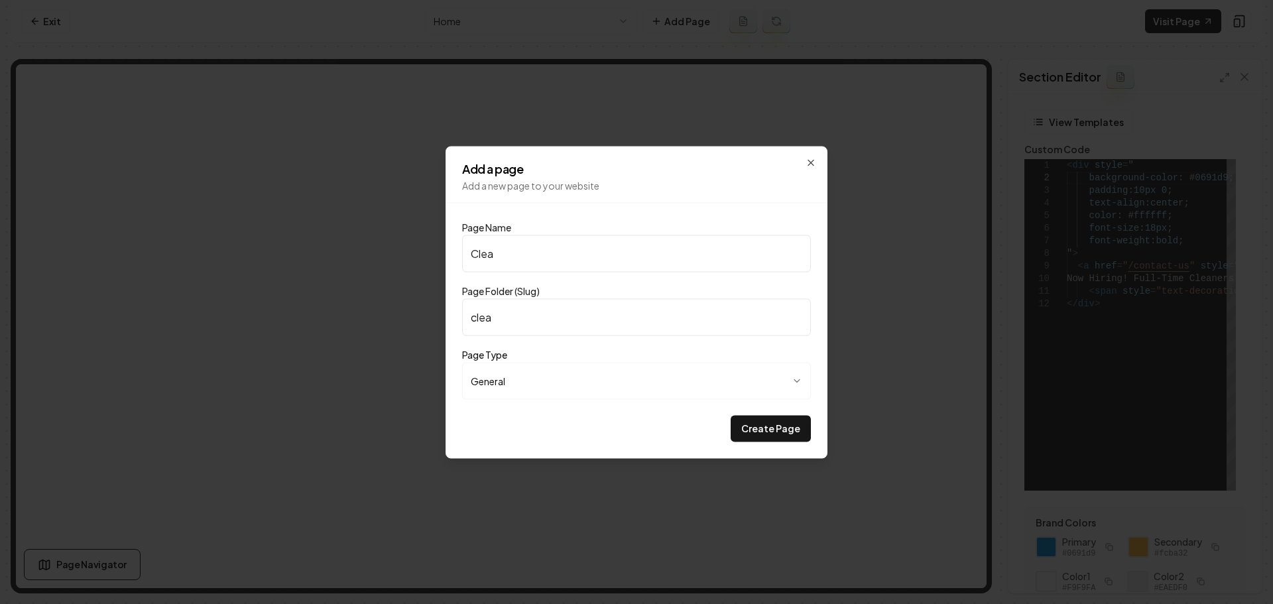
type input "clean"
type input "Cleani"
type input "cleani"
type input "Clean"
type input "clean"
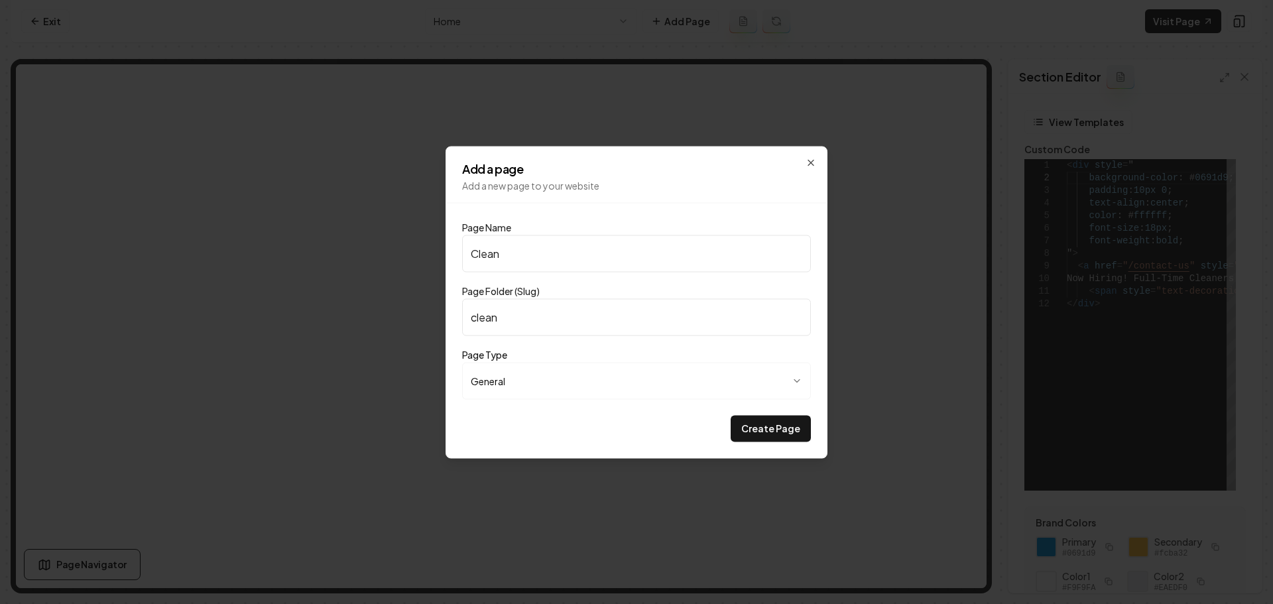
type input "Cleann"
type input "cleann"
type input "Clean"
type input "clean"
type input "Cleanio"
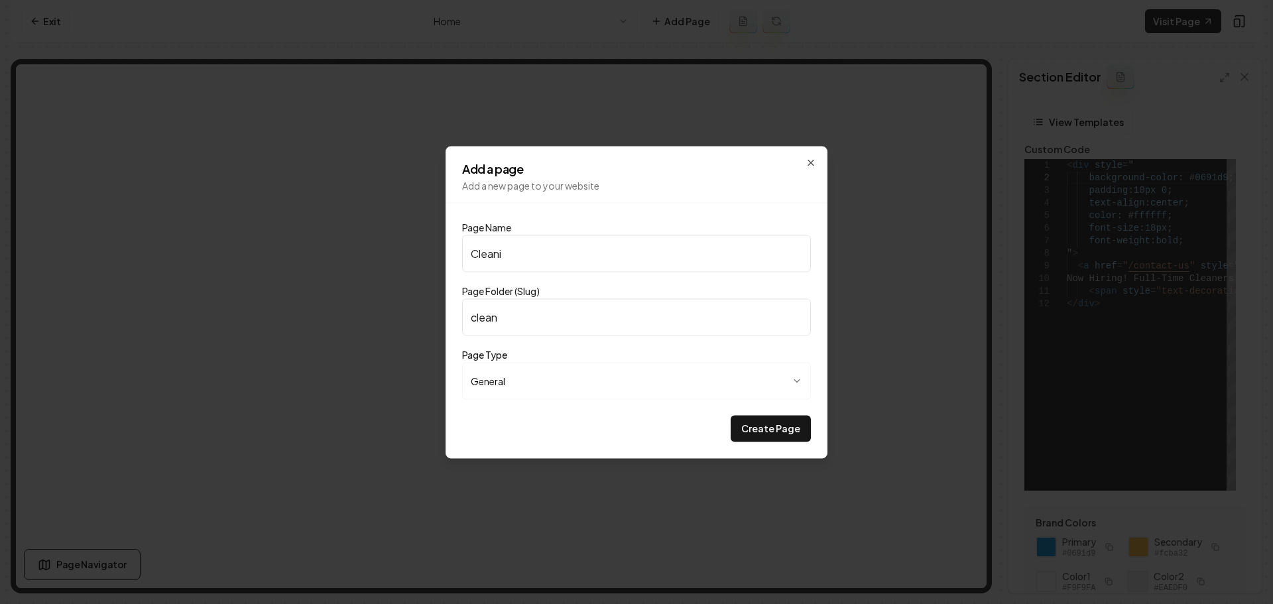
type input "cleanio"
type input "Cleanion"
type input "cleanion"
type input "Cleanio"
type input "cleanio"
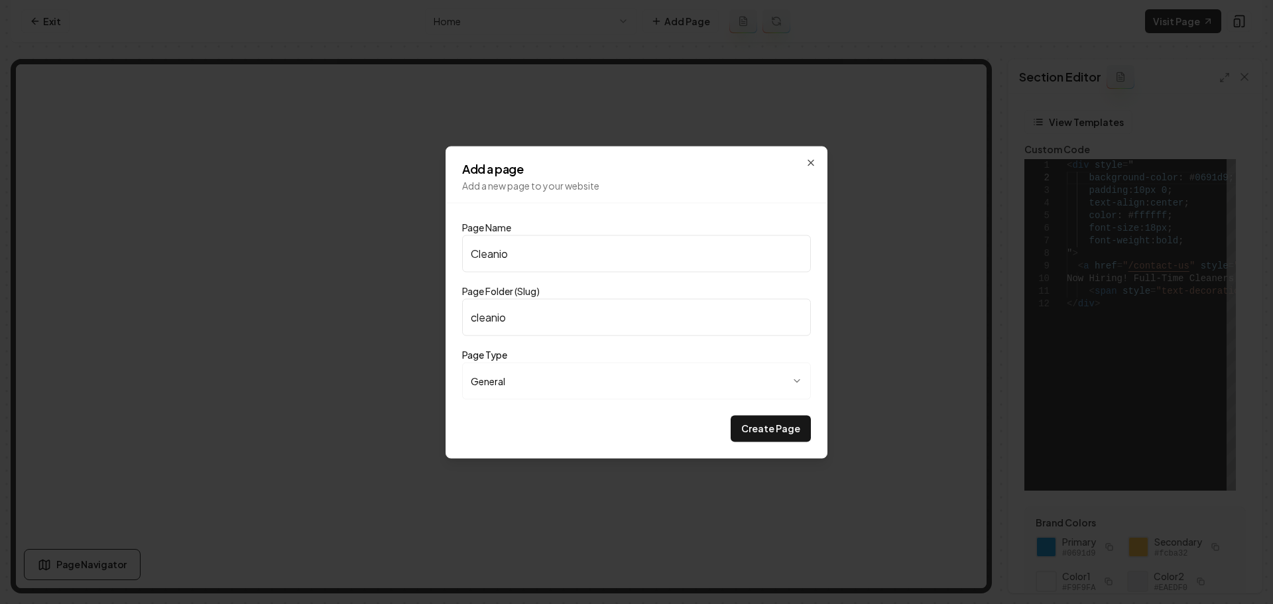
type input "Cleani"
type input "cleani"
type input "Cleanin"
type input "cleanin"
type input "Cleaning"
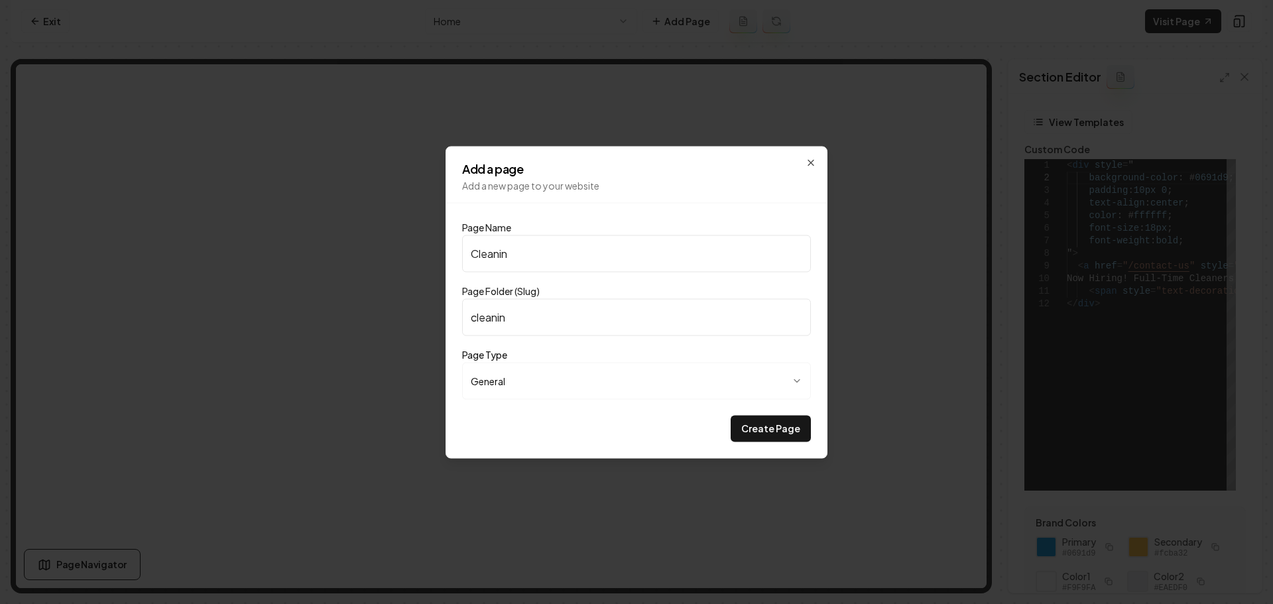
type input "cleaning"
type input "Cleaning C"
type input "cleaning-c"
type input "Cleaning Ch"
type input "cleaning-ch"
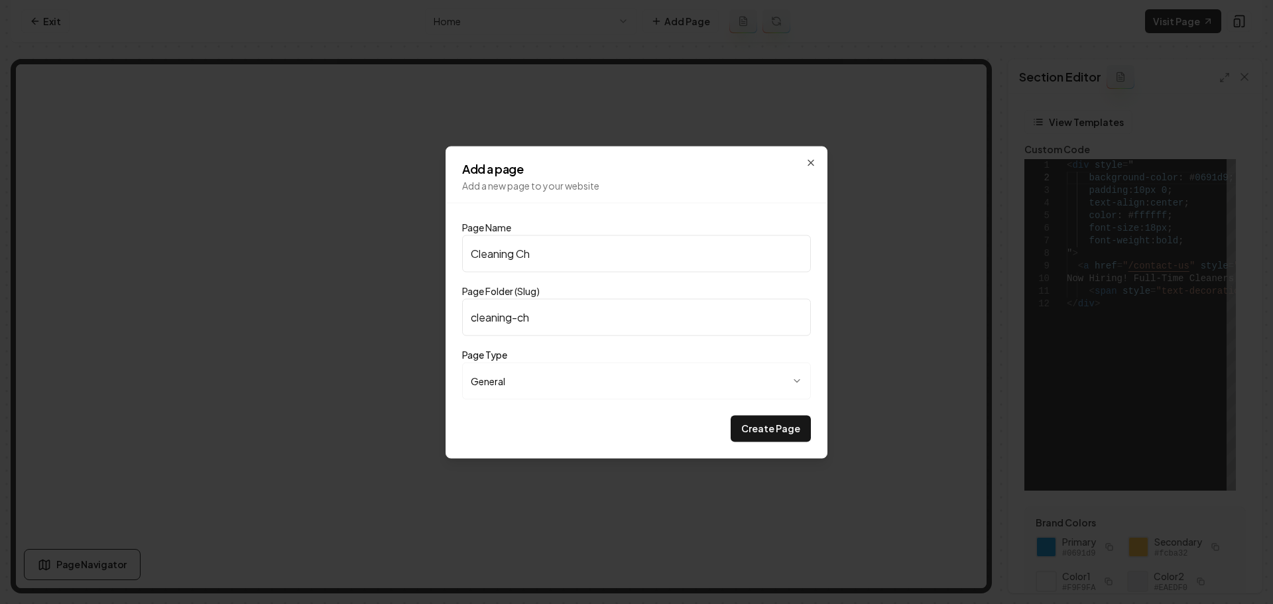
type input "Cleaning Che"
type input "cleaning-che"
type input "Cleaning Chec"
type input "cleaning-chec"
type input "Cleaning Check"
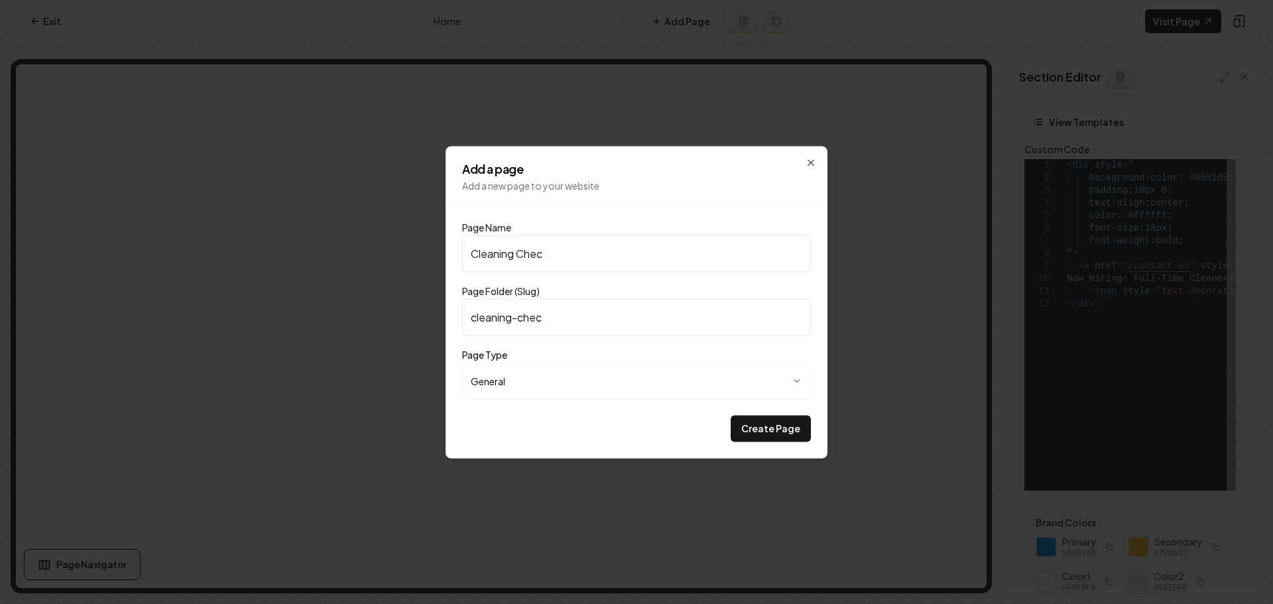
type input "cleaning-check"
type input "Cleaning Checkl"
type input "cleaning-checkl"
type input "Cleaning Checkli"
type input "cleaning-checkli"
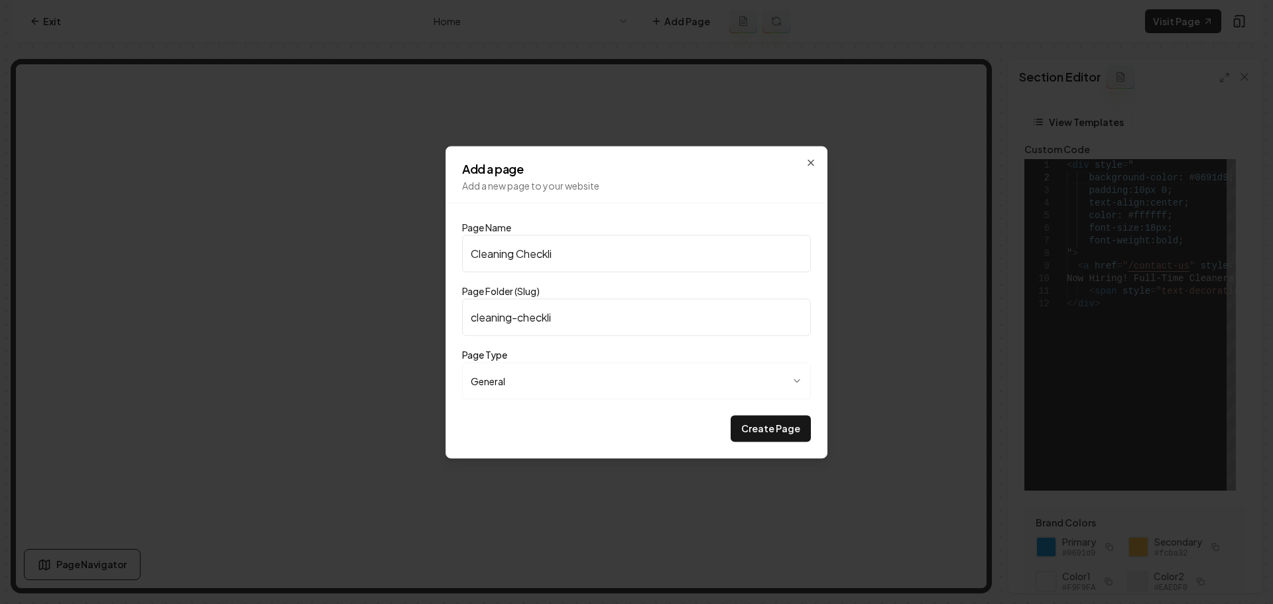
type input "Cleaning Checklis"
type input "cleaning-checklis"
type input "Cleaning Checklist"
type input "cleaning-checklist"
type input "Cleaning Checklist"
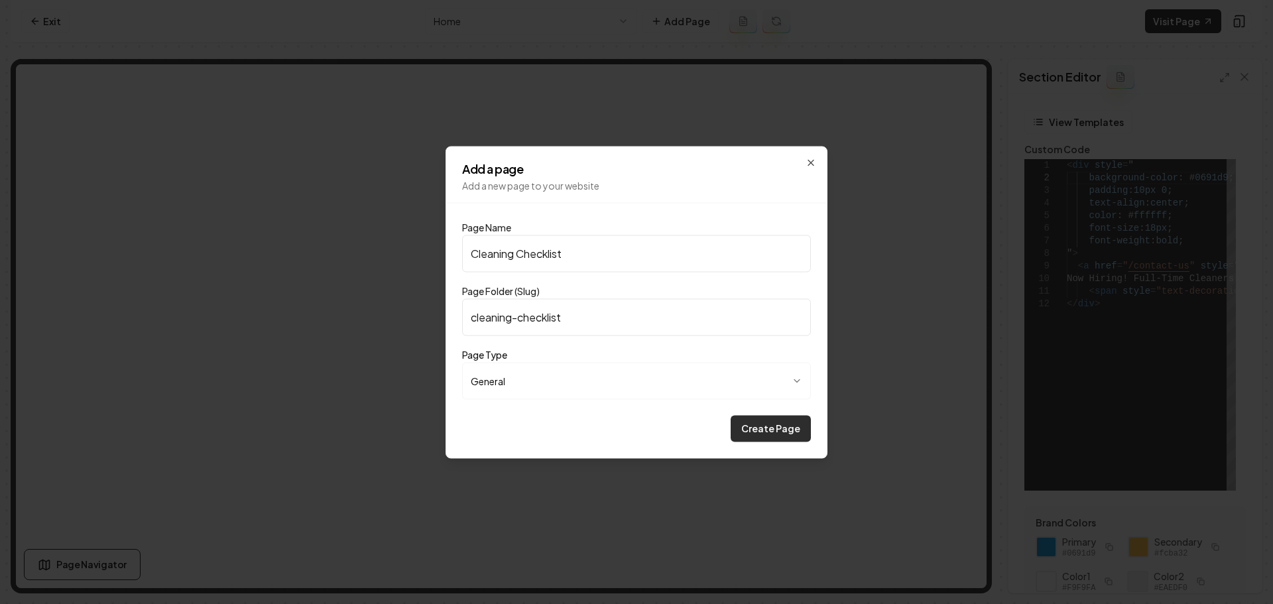
click at [744, 430] on button "Create Page" at bounding box center [770, 428] width 80 height 27
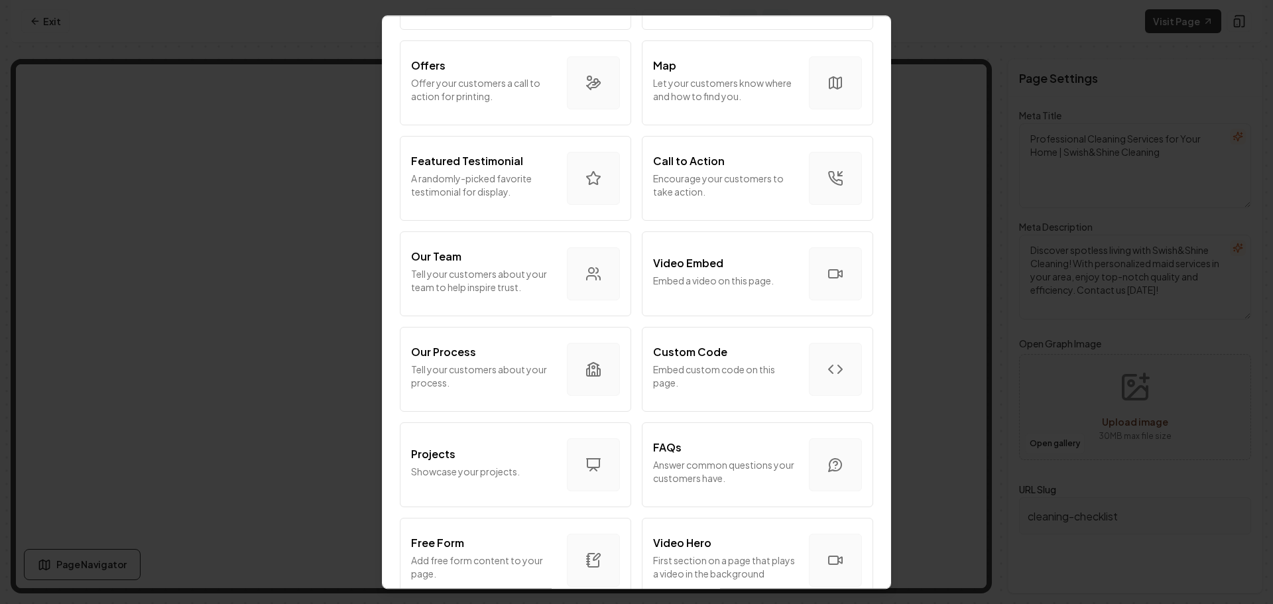
scroll to position [331, 0]
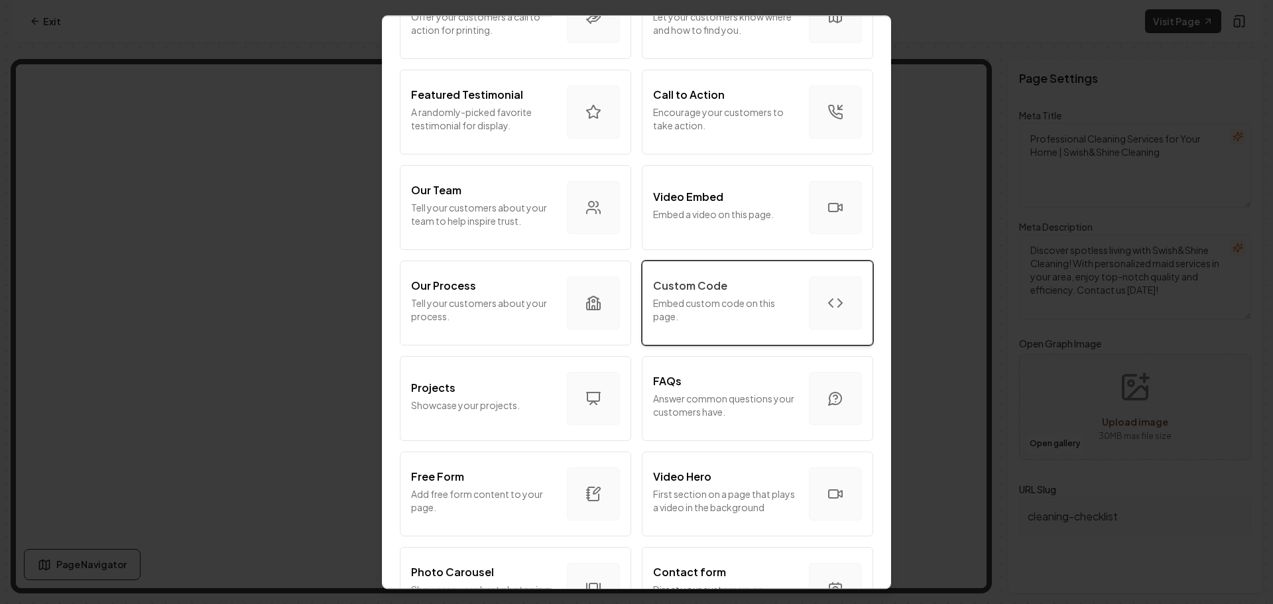
click at [753, 288] on div "Custom Code" at bounding box center [725, 286] width 145 height 16
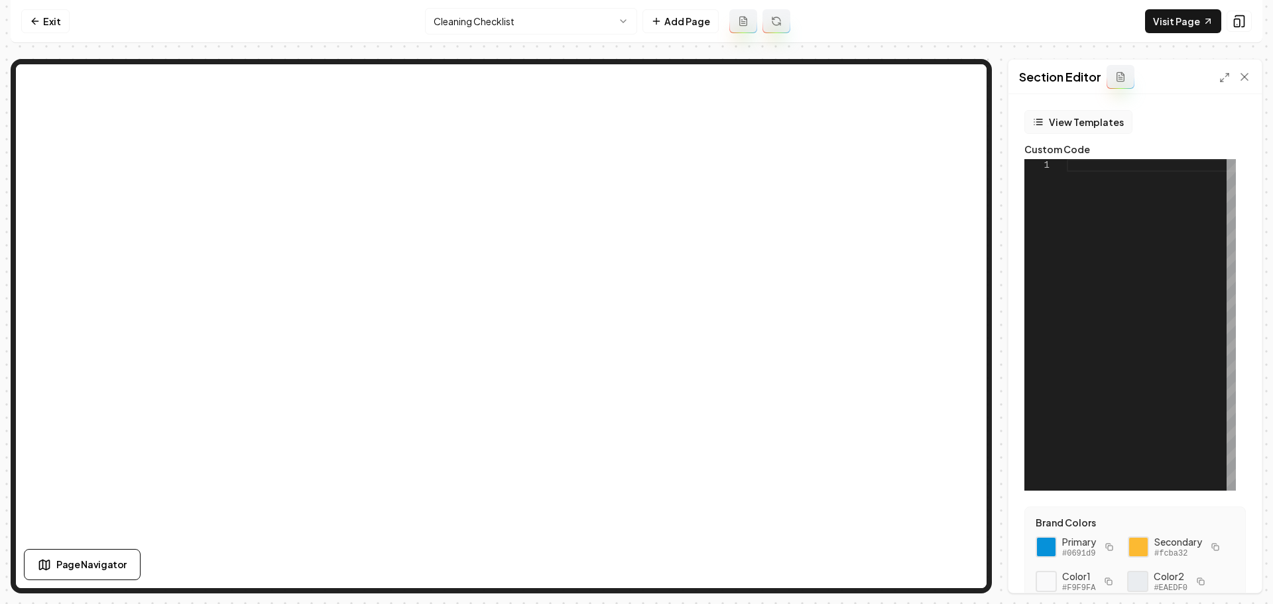
click at [1068, 123] on button "View Templates" at bounding box center [1078, 122] width 108 height 24
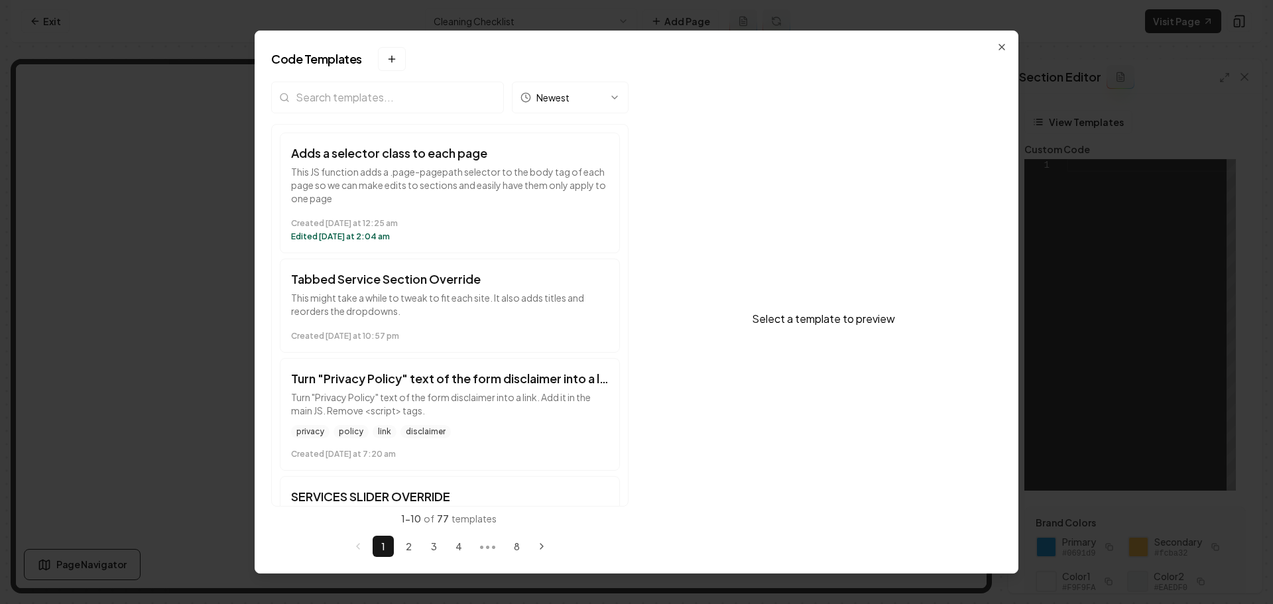
click at [407, 105] on input "search" at bounding box center [387, 98] width 233 height 32
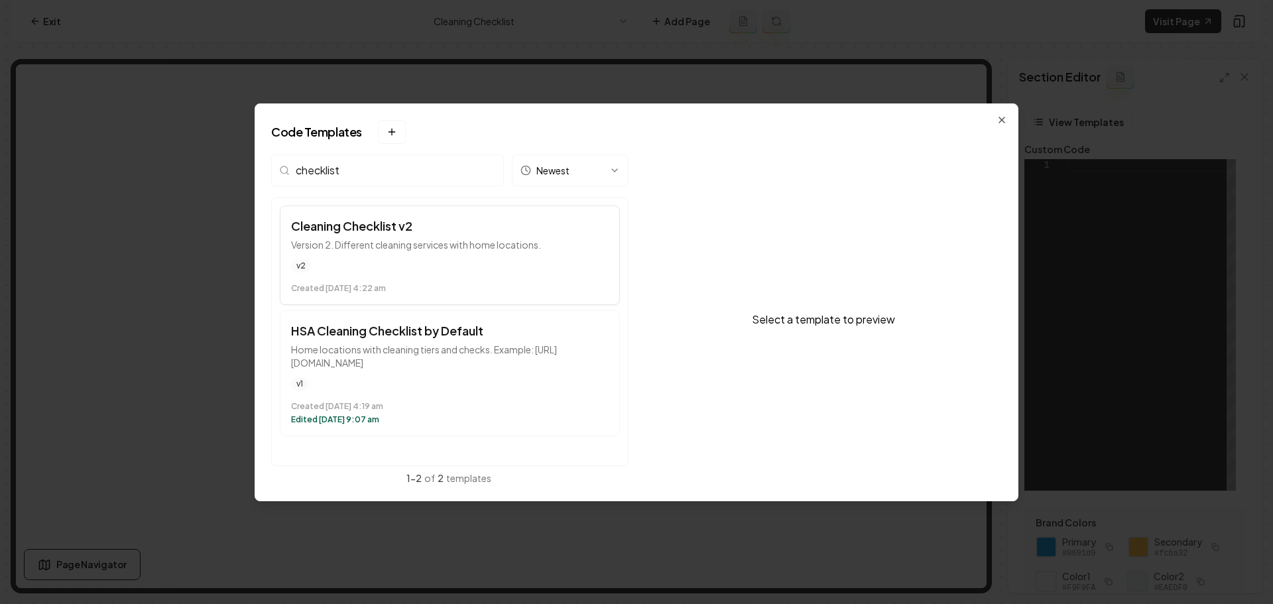
type input "checklist"
click at [442, 262] on div "v2" at bounding box center [450, 265] width 318 height 13
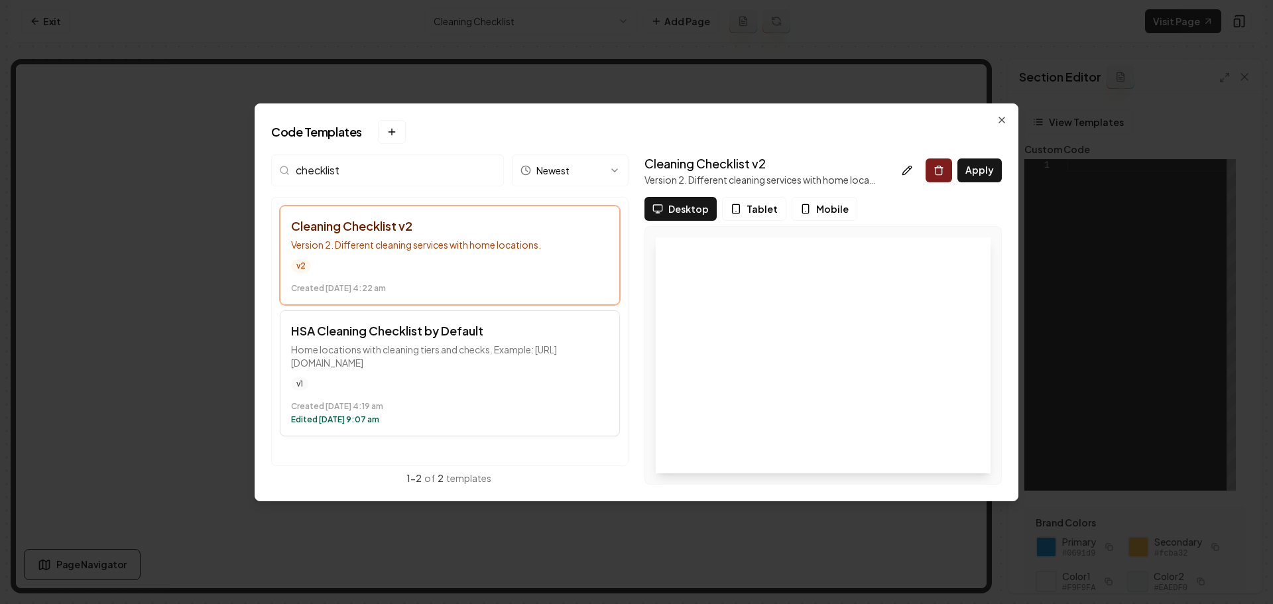
click at [442, 370] on button "HSA Cleaning Checklist by Default Home locations with cleaning tiers and checks…" at bounding box center [450, 373] width 340 height 126
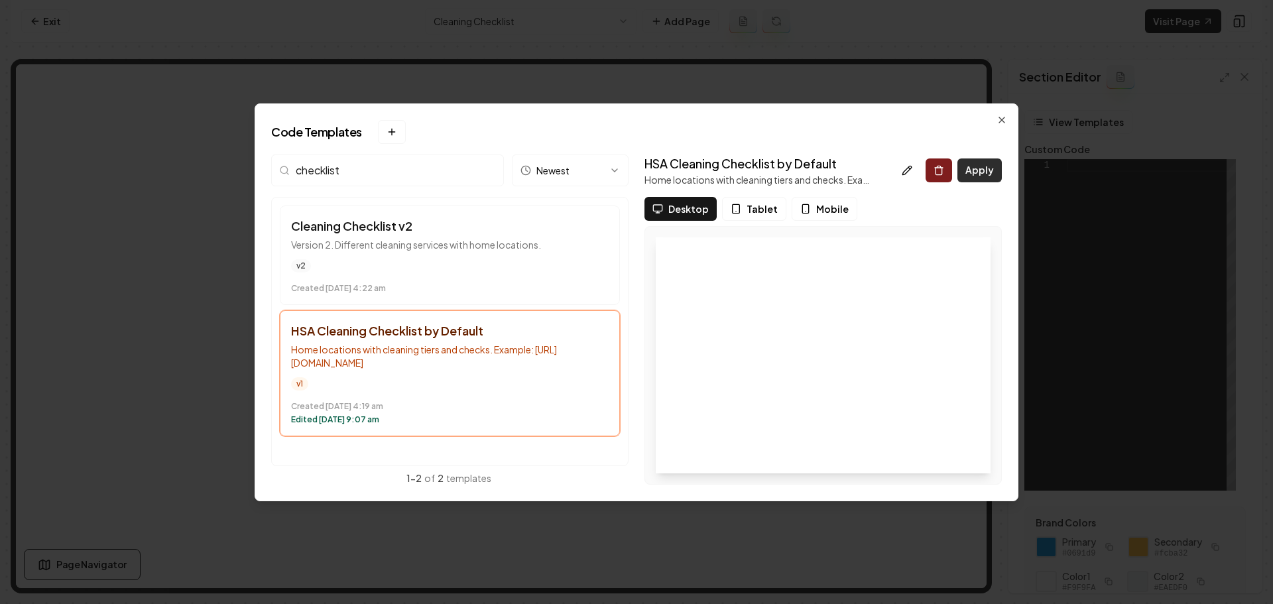
click at [984, 171] on button "Apply" at bounding box center [979, 170] width 44 height 24
type textarea "**********"
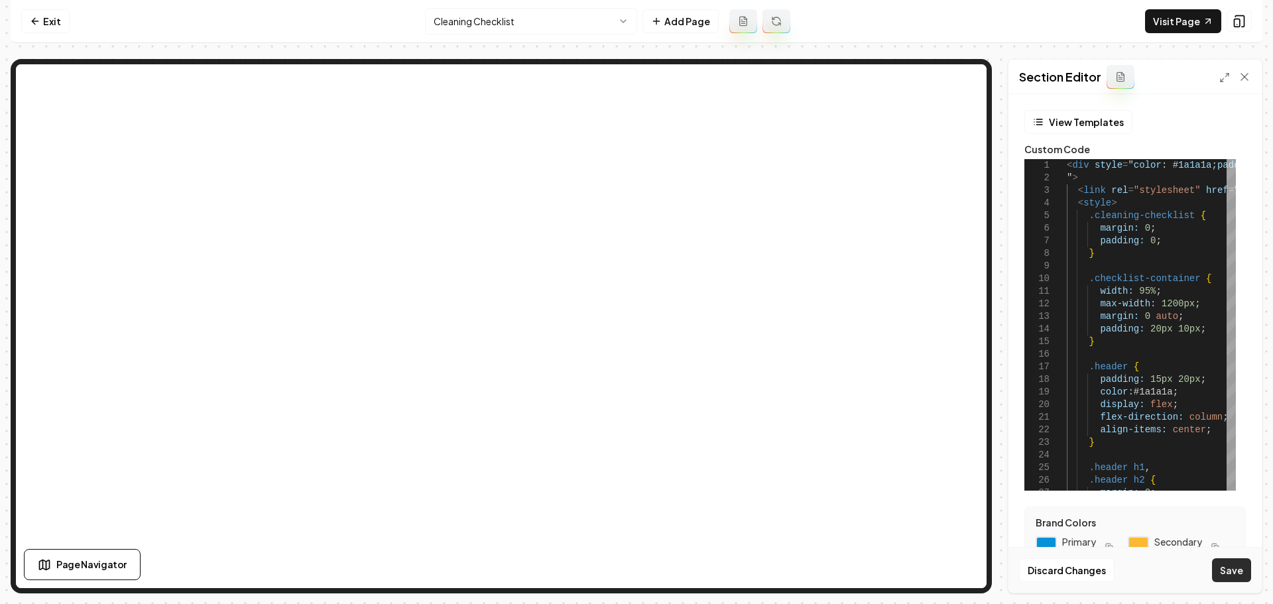
click at [1234, 572] on button "Save" at bounding box center [1231, 570] width 39 height 24
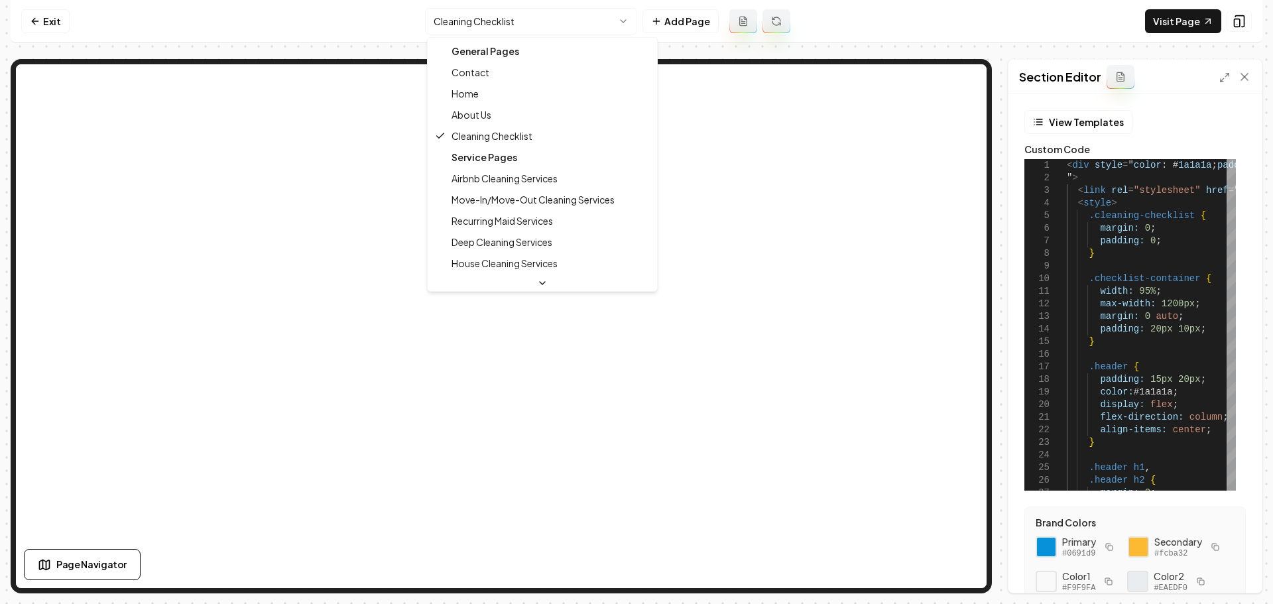
click at [500, 23] on html "Computer Required This feature is only available on a computer. Please switch t…" at bounding box center [636, 302] width 1273 height 604
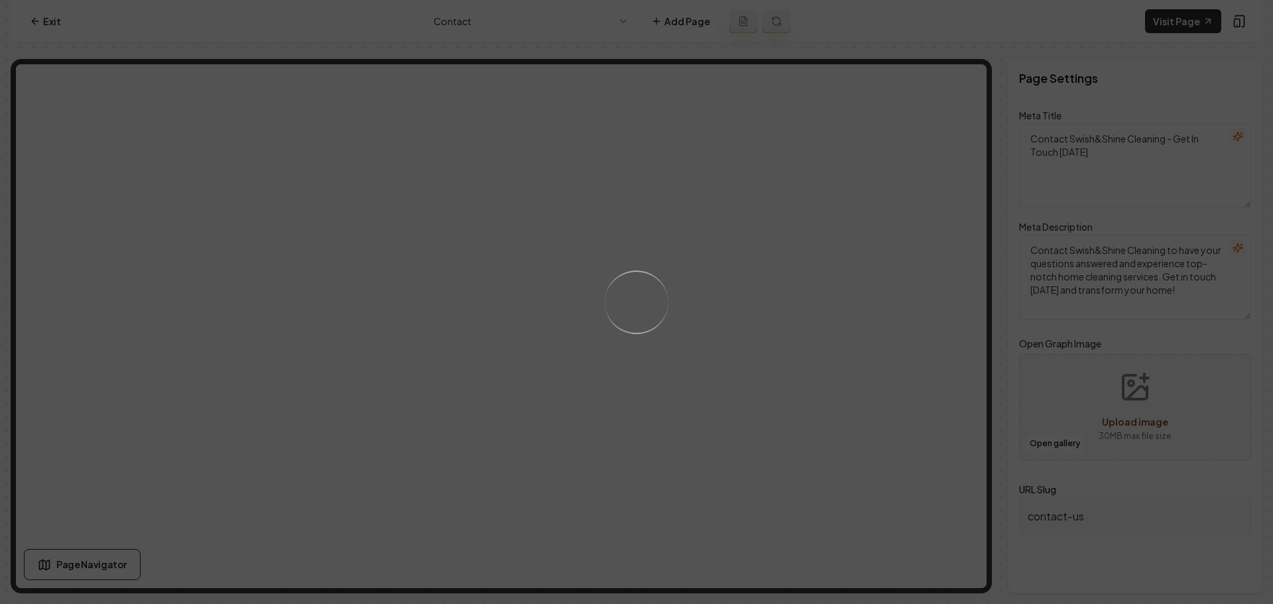
click at [522, 21] on div "Loading..." at bounding box center [636, 302] width 1273 height 604
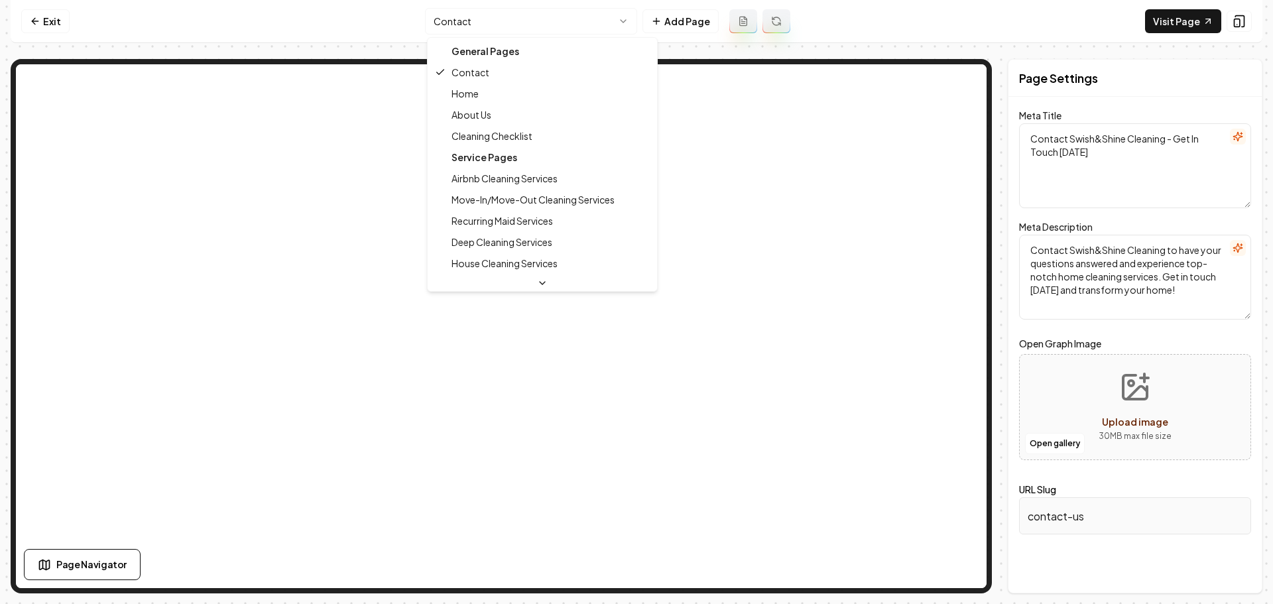
click at [616, 23] on html "Computer Required This feature is only available on a computer. Please switch t…" at bounding box center [636, 302] width 1273 height 604
type textarea "House Cleaning Services – Swish&Shine Cleaning Experts"
type textarea "Transform your home with Swish&Shine Cleaning. Discover exceptional services ta…"
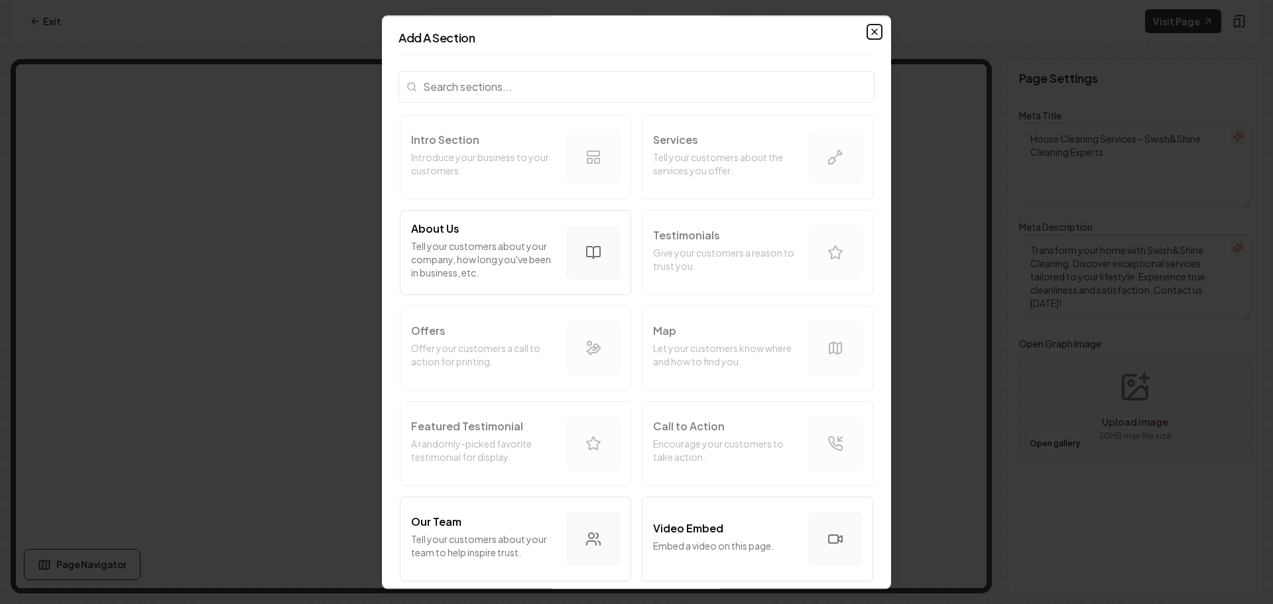
click at [869, 34] on icon "button" at bounding box center [874, 32] width 11 height 11
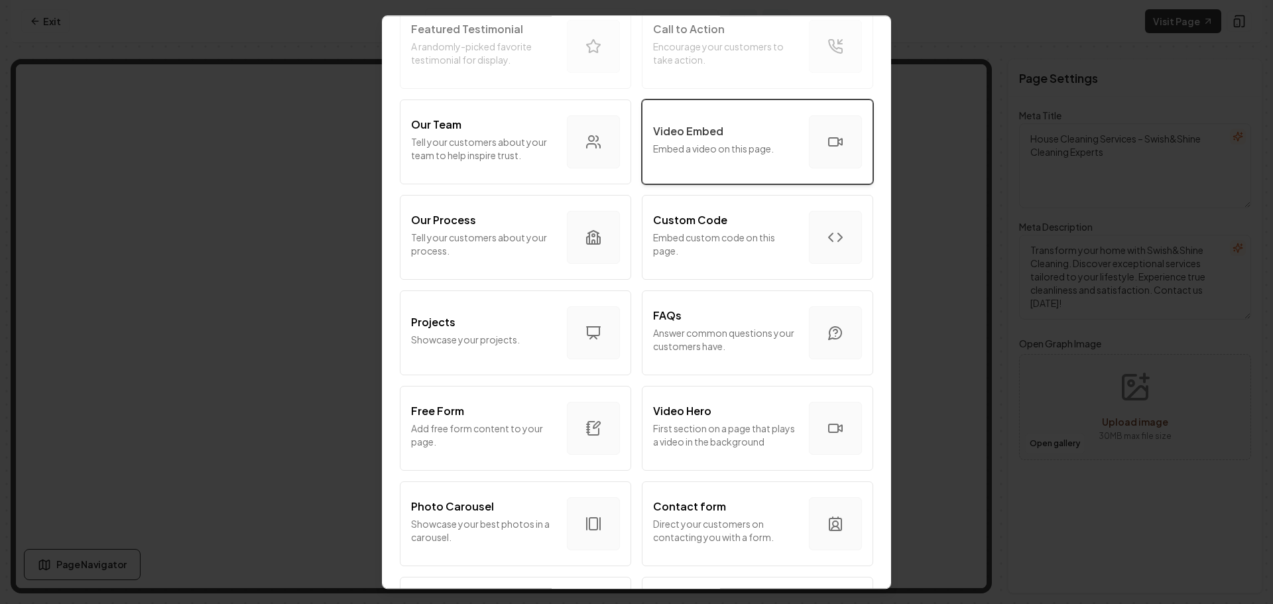
scroll to position [398, 0]
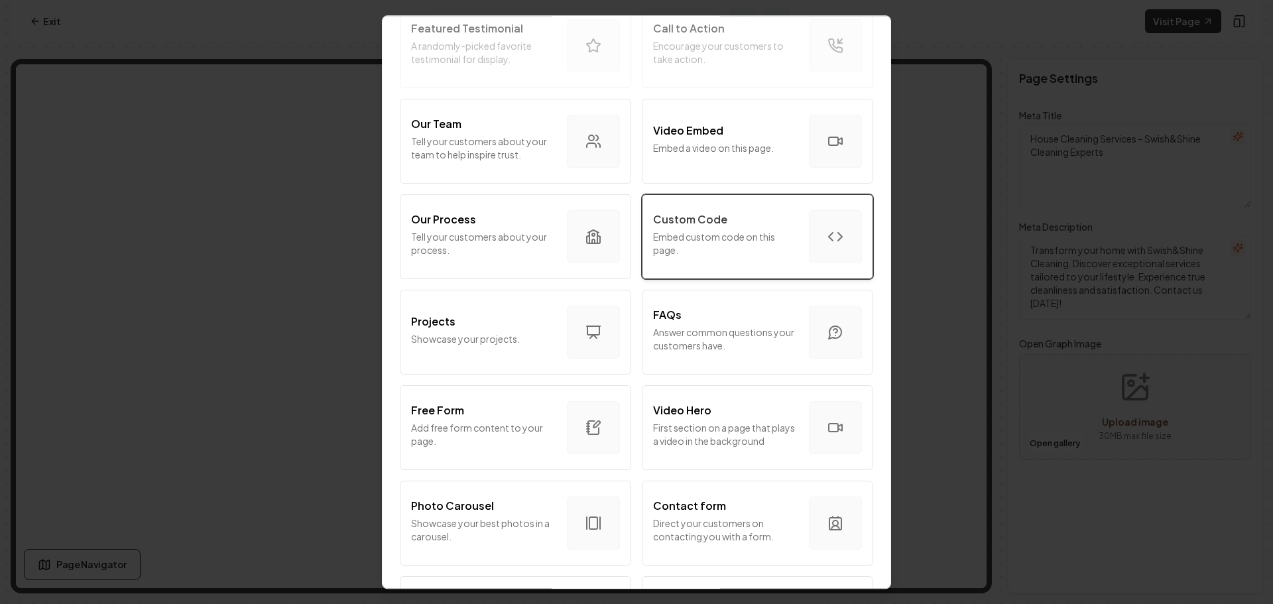
click at [726, 236] on p "Embed custom code on this page." at bounding box center [725, 243] width 145 height 27
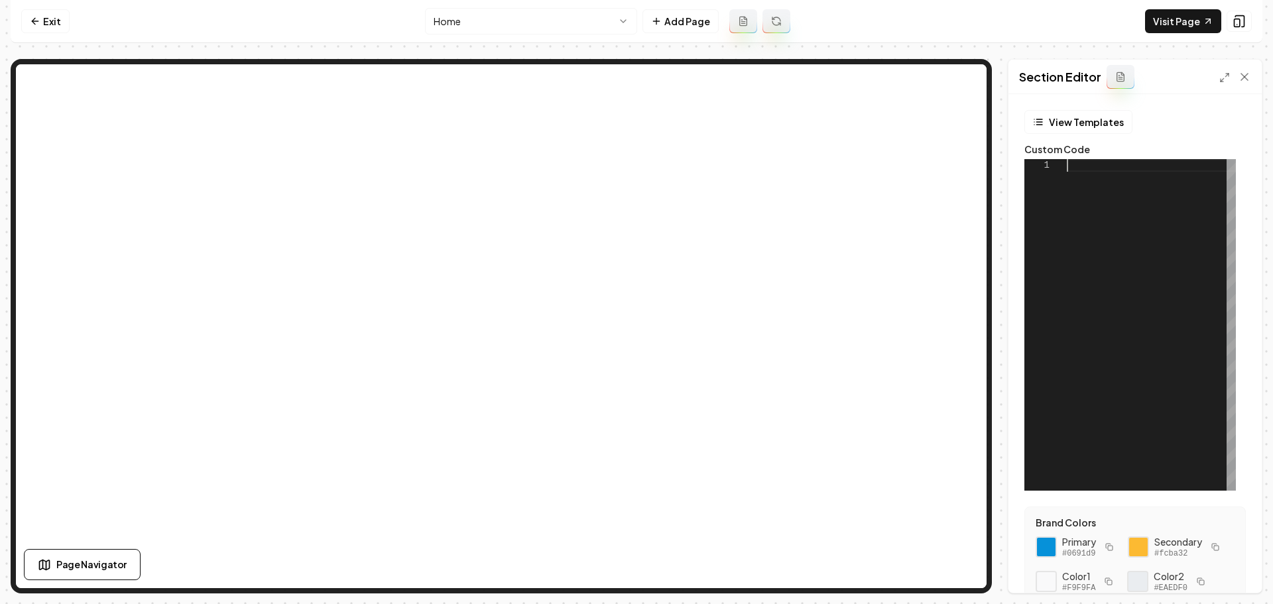
scroll to position [0, 0]
click at [1080, 166] on div at bounding box center [1151, 324] width 169 height 331
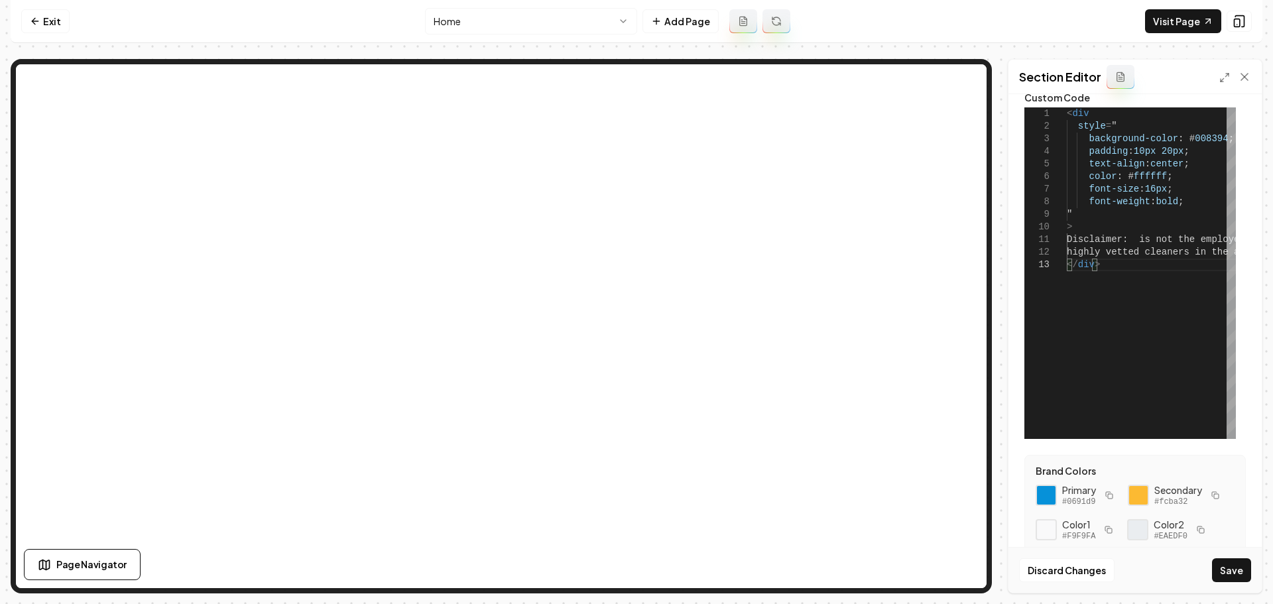
scroll to position [133, 0]
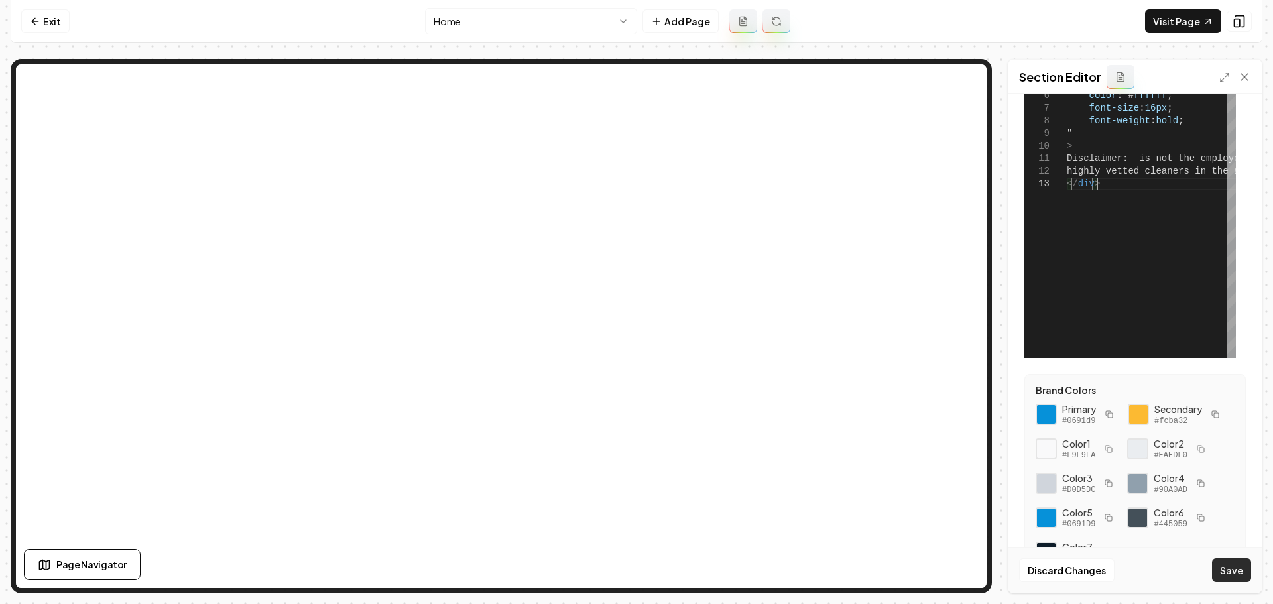
click at [1237, 567] on button "Save" at bounding box center [1231, 570] width 39 height 24
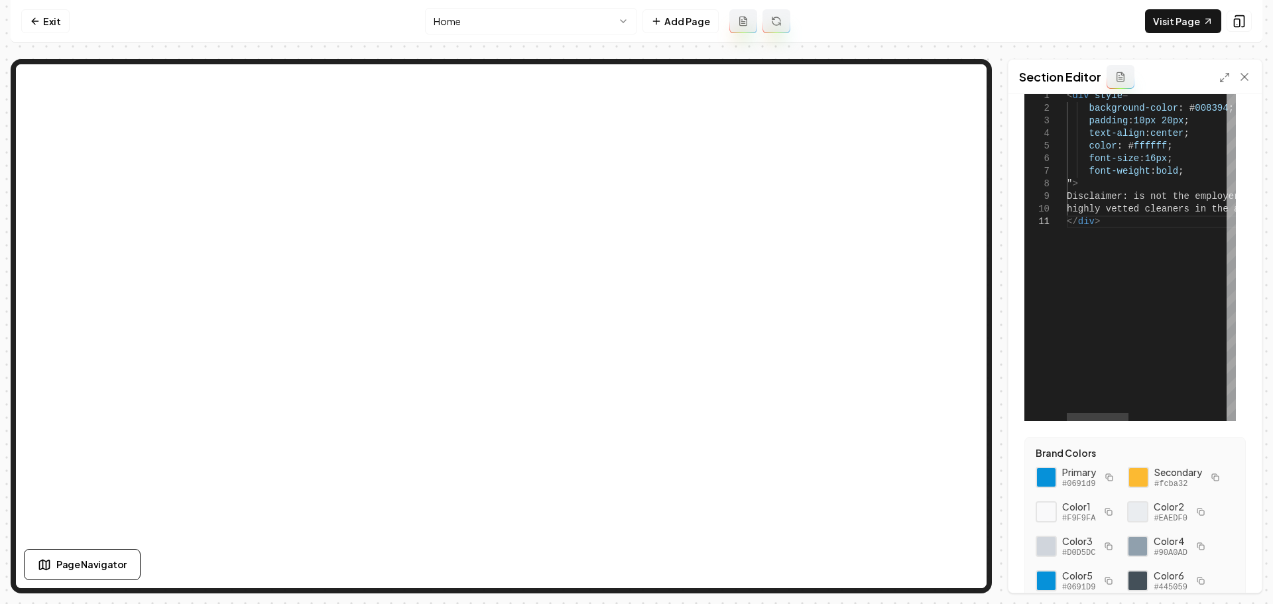
scroll to position [66, 0]
click at [1135, 200] on div "< div style = " background-color : # 008394 ; padding : 10px 20px ; text-align …" at bounding box center [1285, 258] width 437 height 331
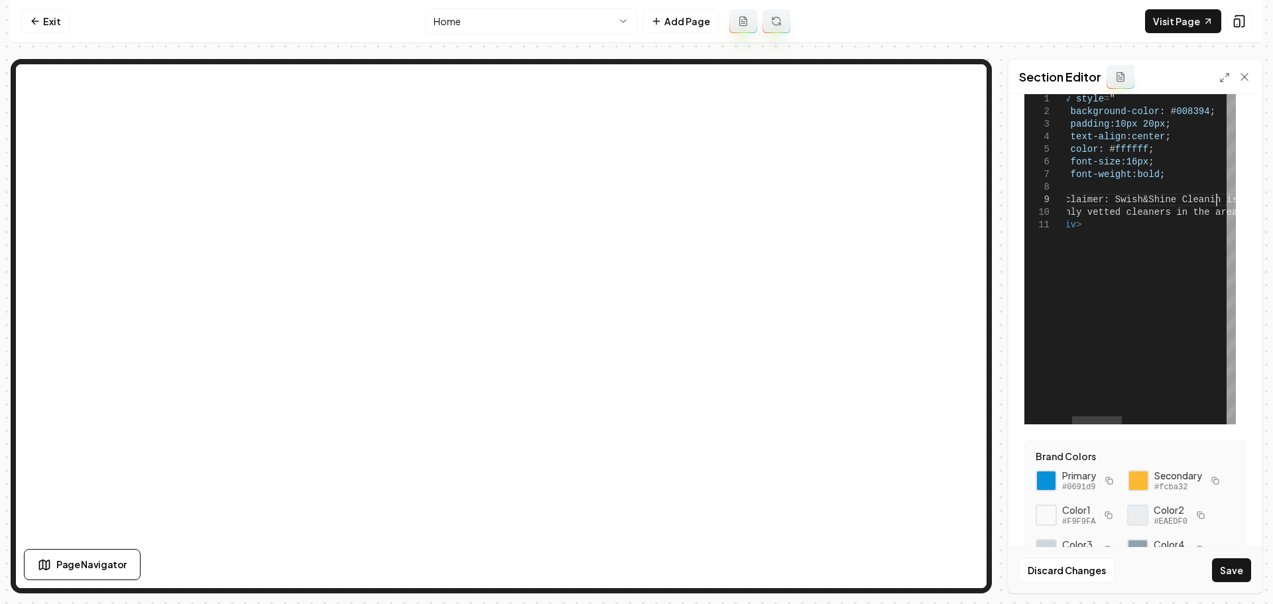
scroll to position [101, 173]
type textarea "**********"
click at [1234, 565] on button "Save" at bounding box center [1231, 570] width 39 height 24
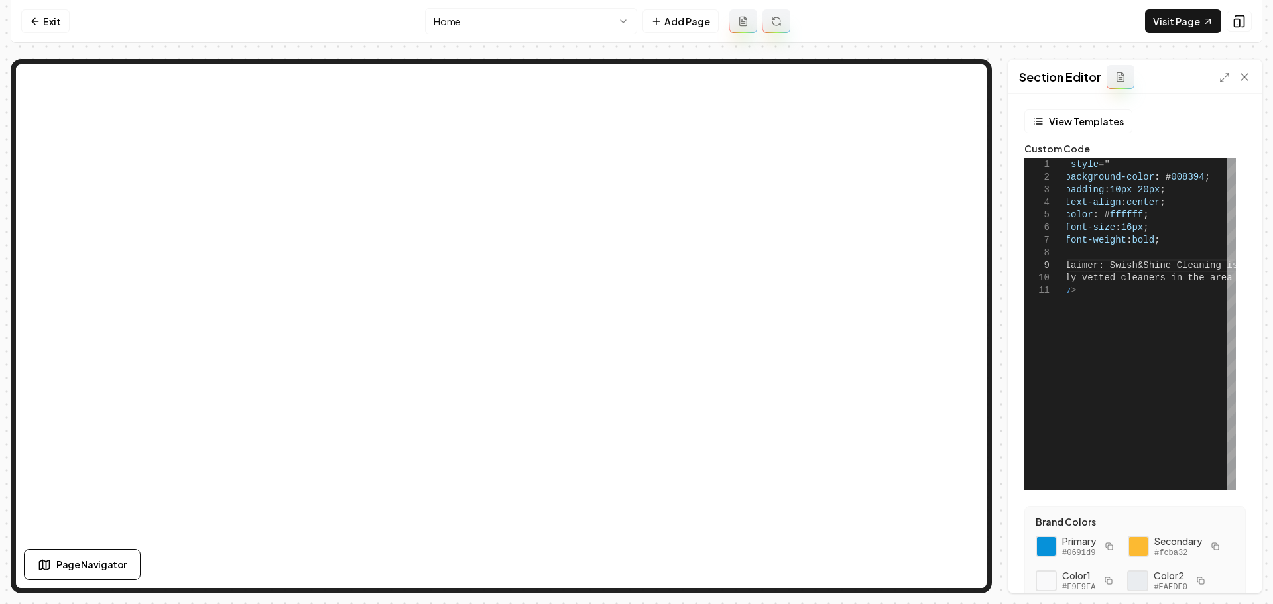
scroll to position [0, 0]
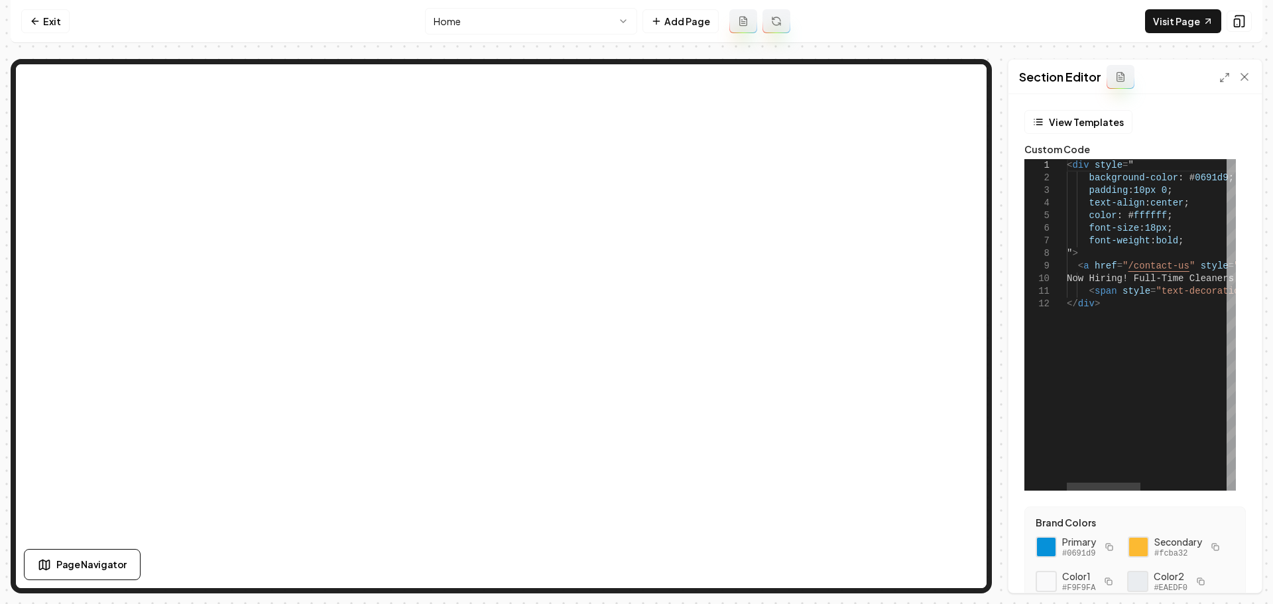
click at [1200, 180] on div "< div style = " background-color : # 0691d9 ; padding : 10px 0 ; text-align : c…" at bounding box center [1250, 324] width 366 height 331
type textarea "**********"
click at [1223, 569] on button "Save" at bounding box center [1231, 570] width 39 height 24
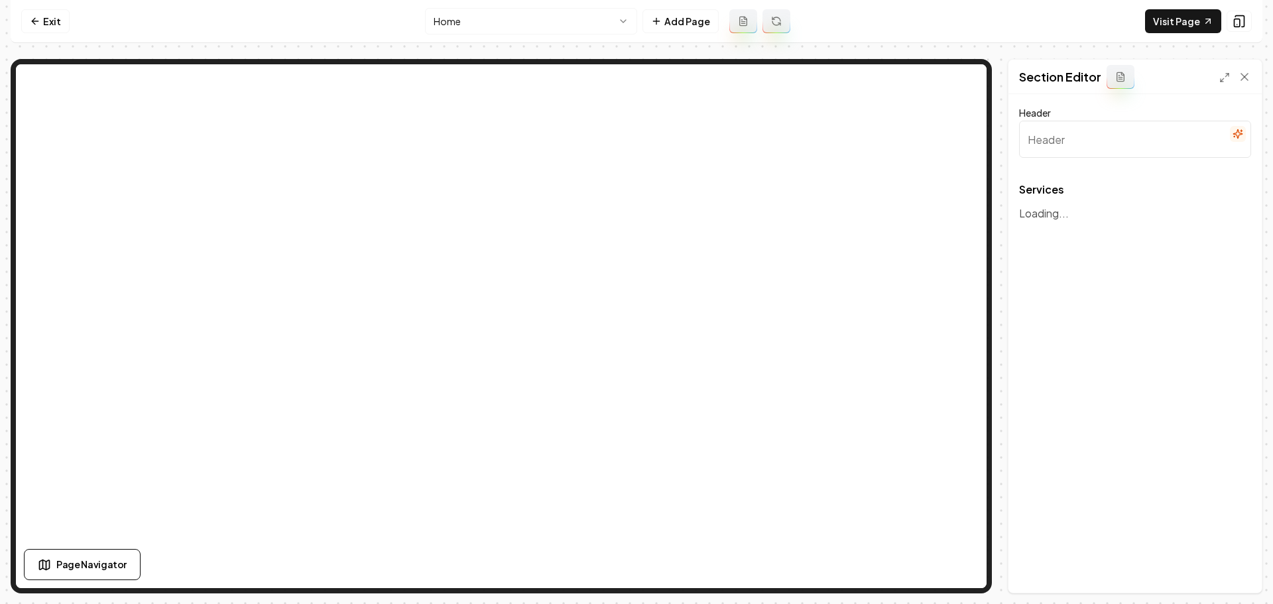
type input "Our Premier Cleaning Services"
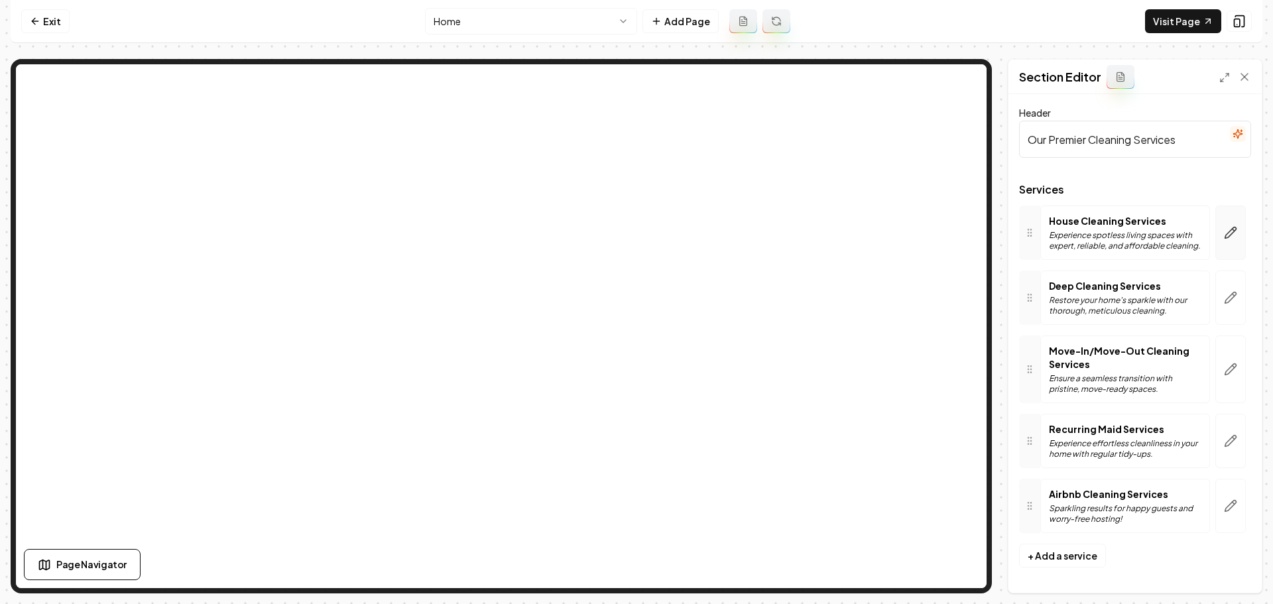
click at [1215, 240] on button "button" at bounding box center [1230, 232] width 30 height 54
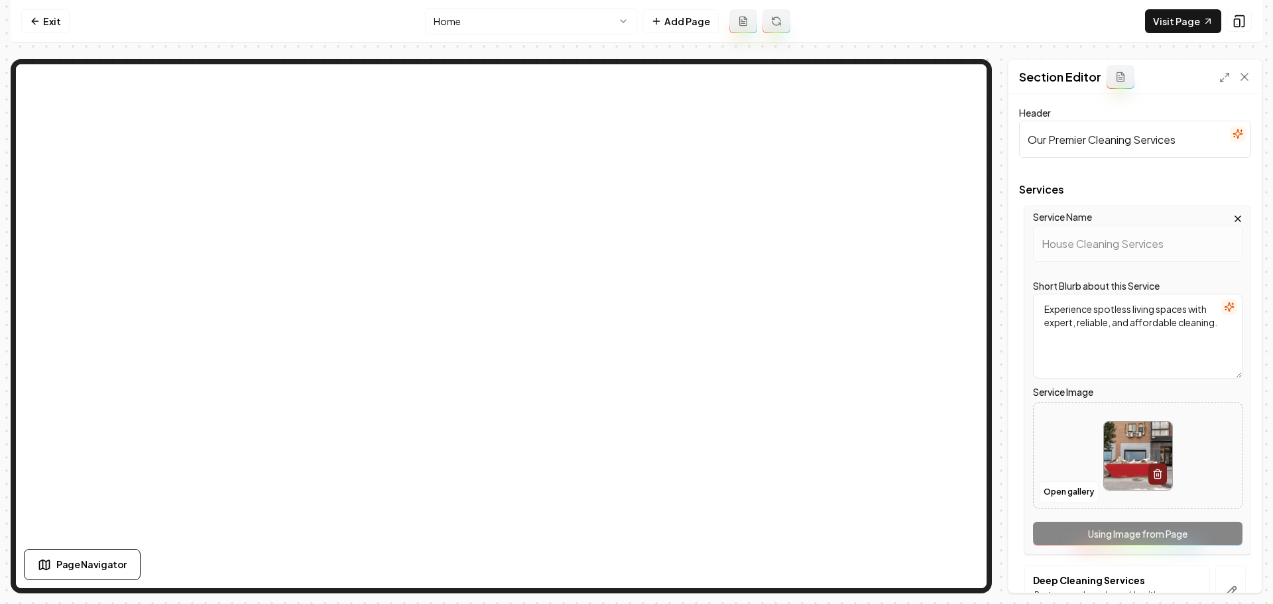
click at [1132, 461] on img at bounding box center [1138, 456] width 68 height 68
type input "**********"
click at [1111, 442] on img at bounding box center [1138, 456] width 68 height 68
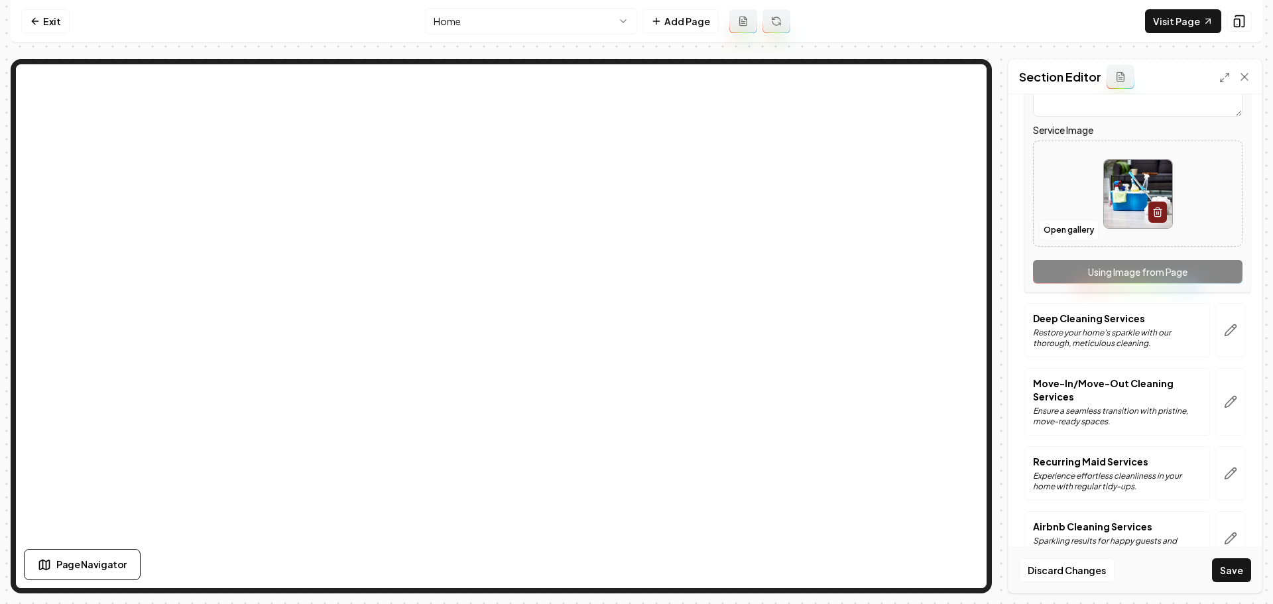
scroll to position [296, 0]
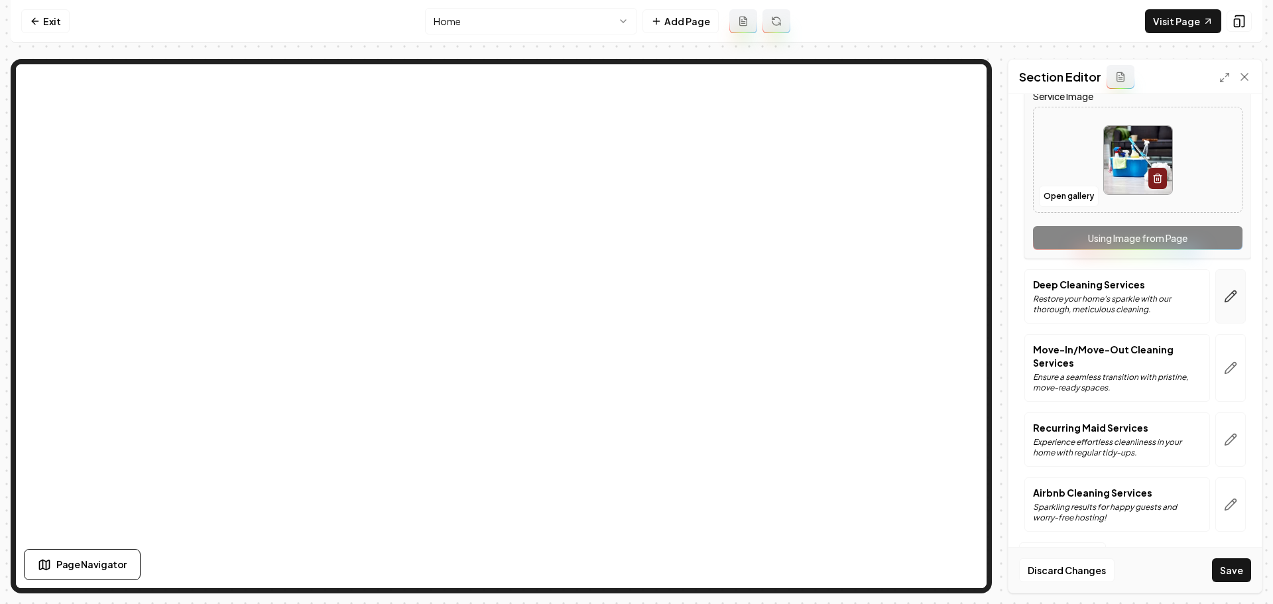
click at [1226, 298] on icon "button" at bounding box center [1230, 296] width 13 height 13
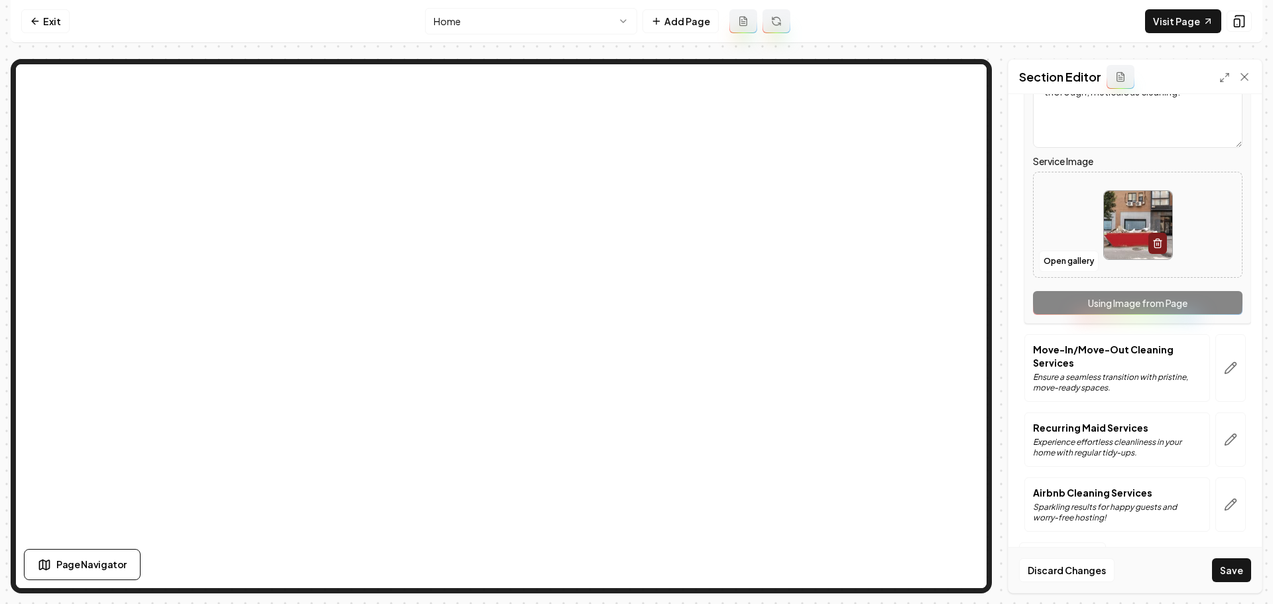
scroll to position [0, 0]
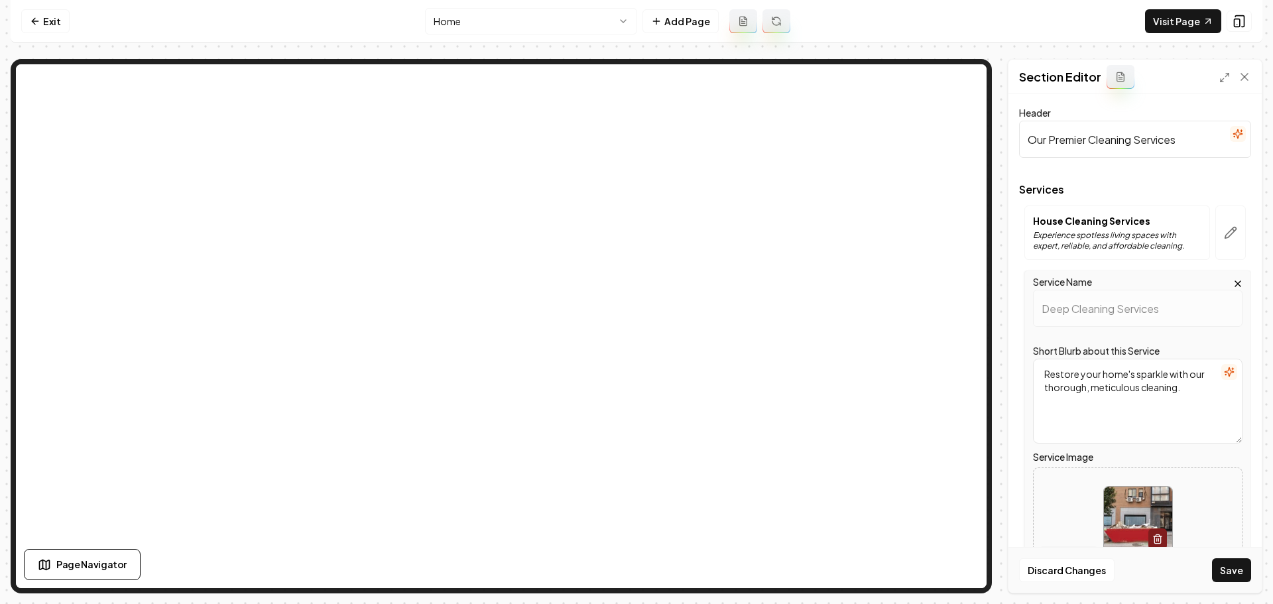
click at [1129, 487] on img at bounding box center [1138, 521] width 68 height 68
type input "**********"
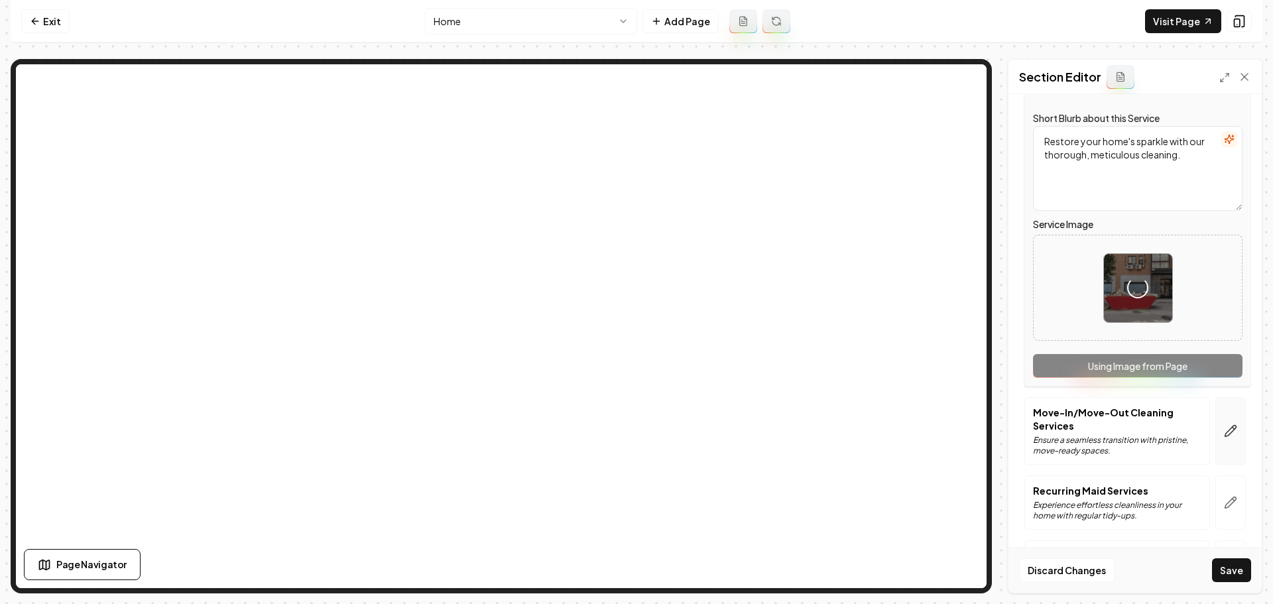
scroll to position [296, 0]
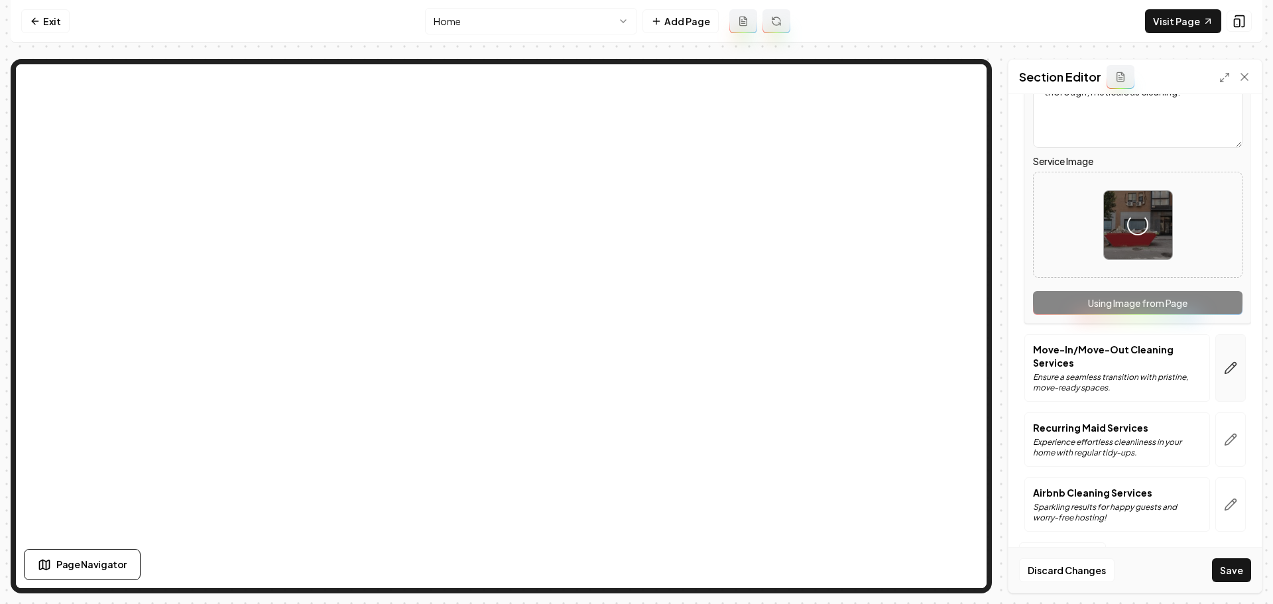
click at [1224, 374] on icon "button" at bounding box center [1230, 367] width 13 height 13
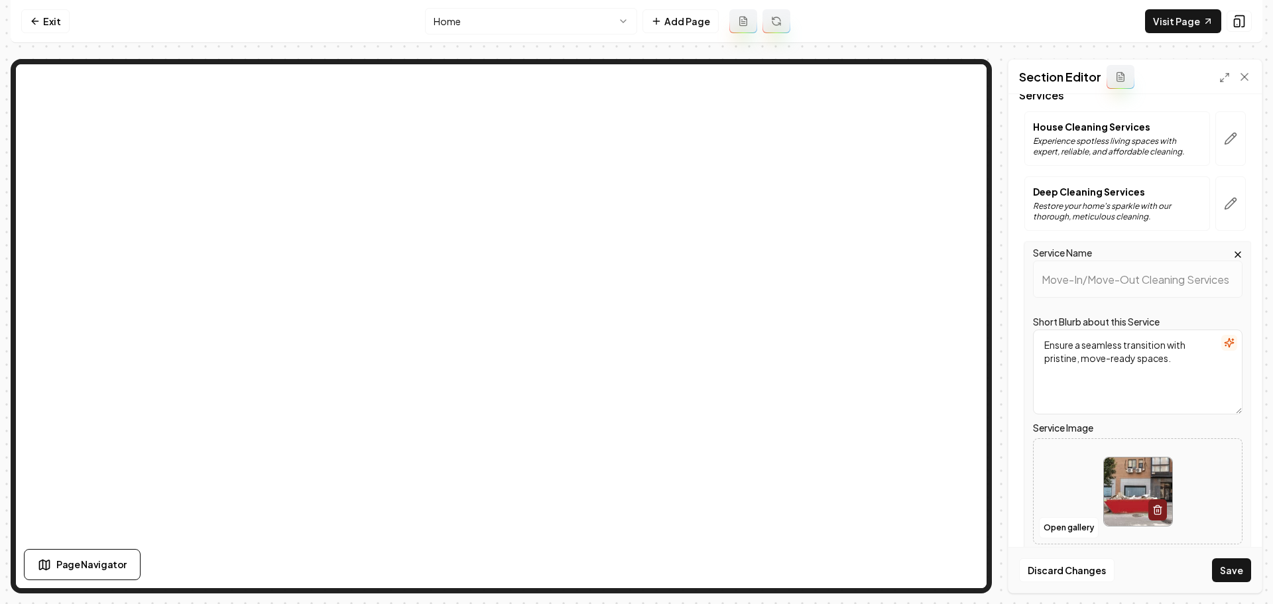
scroll to position [133, 0]
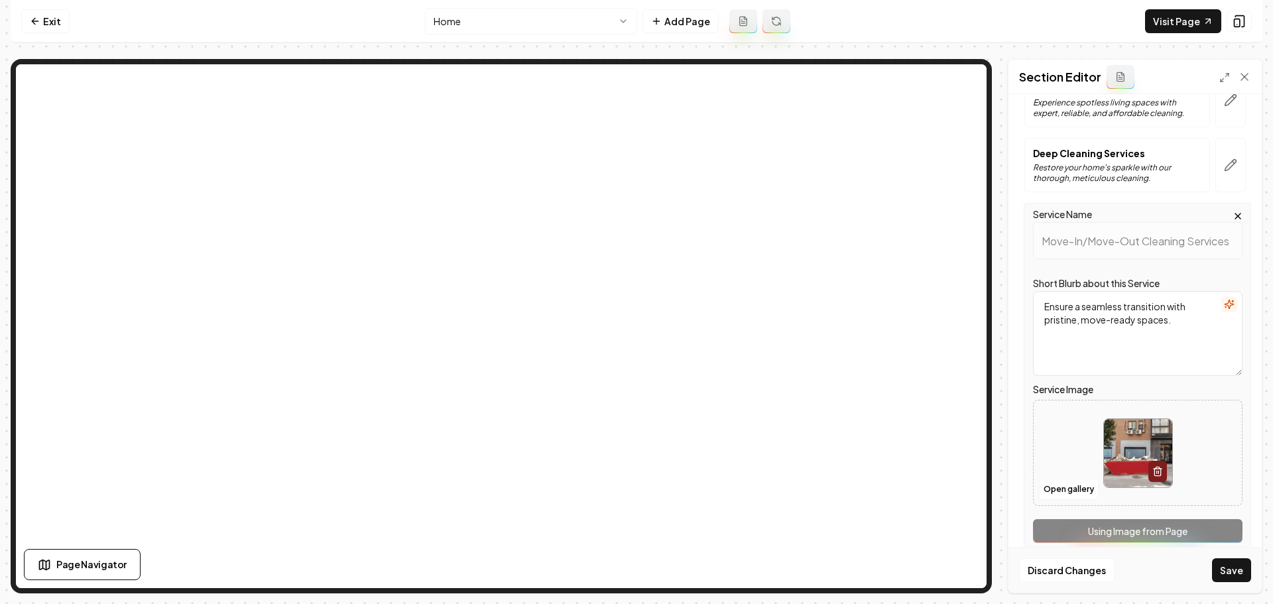
click at [1118, 441] on img at bounding box center [1138, 453] width 68 height 68
type input "**********"
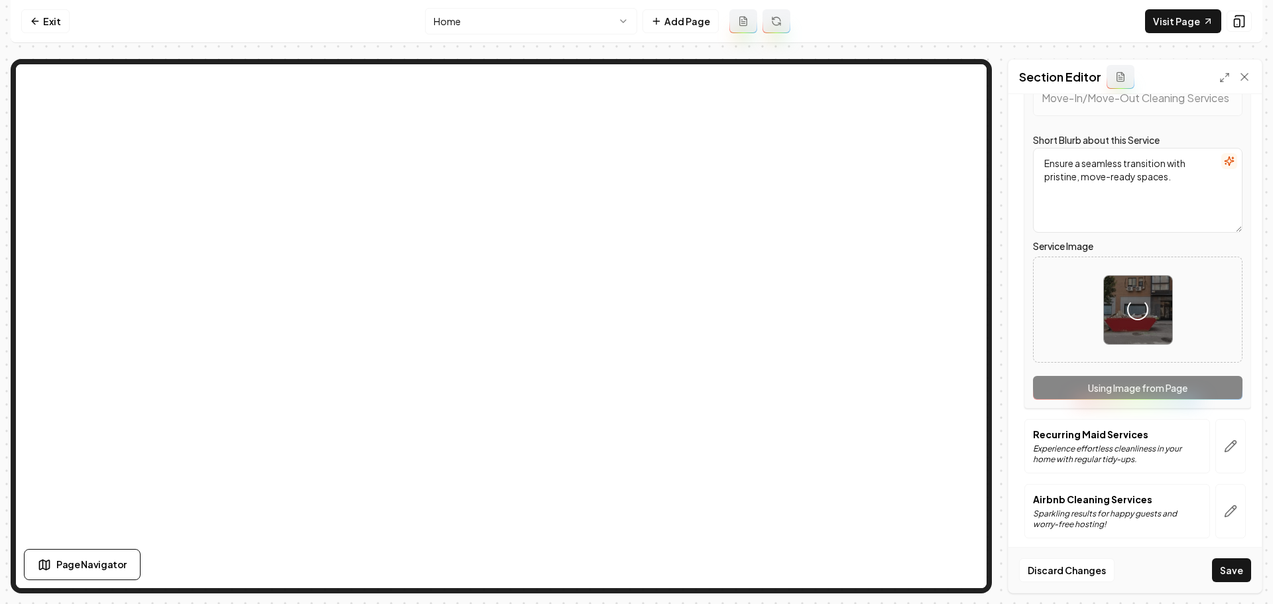
scroll to position [282, 0]
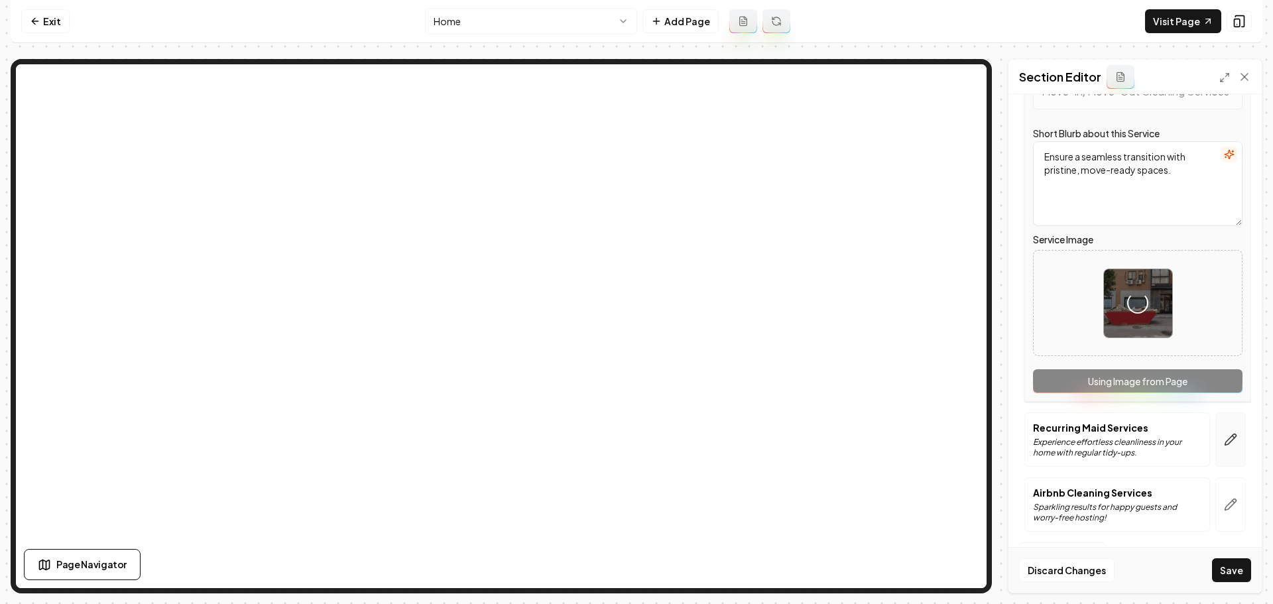
click at [1226, 442] on icon "button" at bounding box center [1230, 439] width 13 height 13
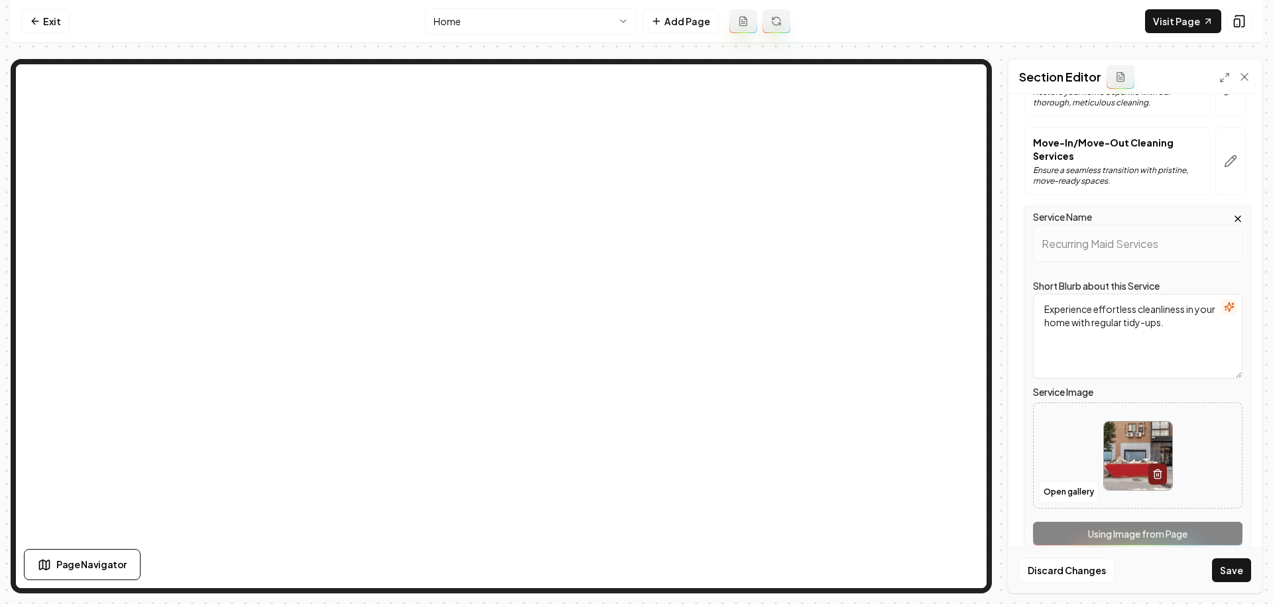
scroll to position [265, 0]
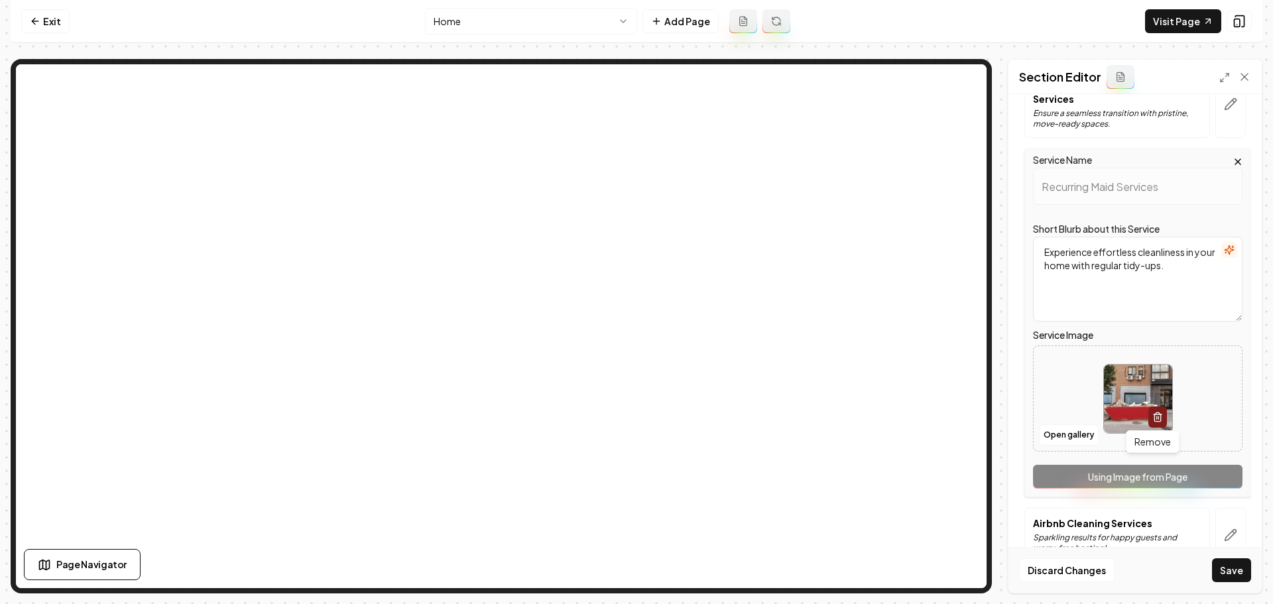
click at [1110, 395] on img at bounding box center [1138, 399] width 68 height 68
type input "**********"
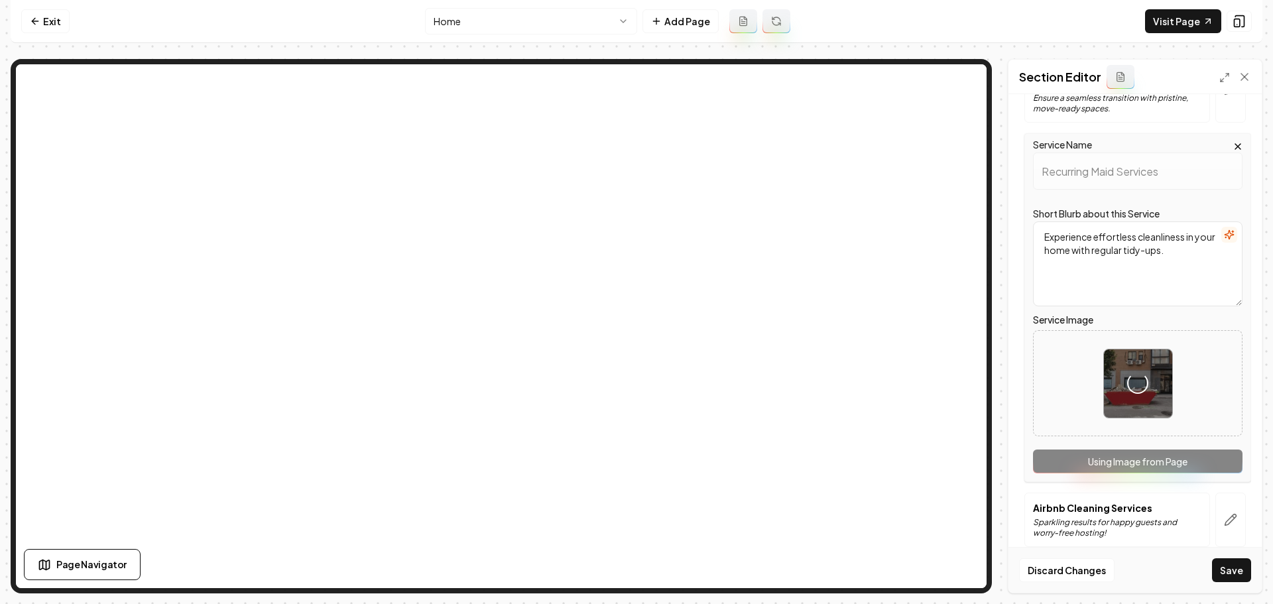
scroll to position [296, 0]
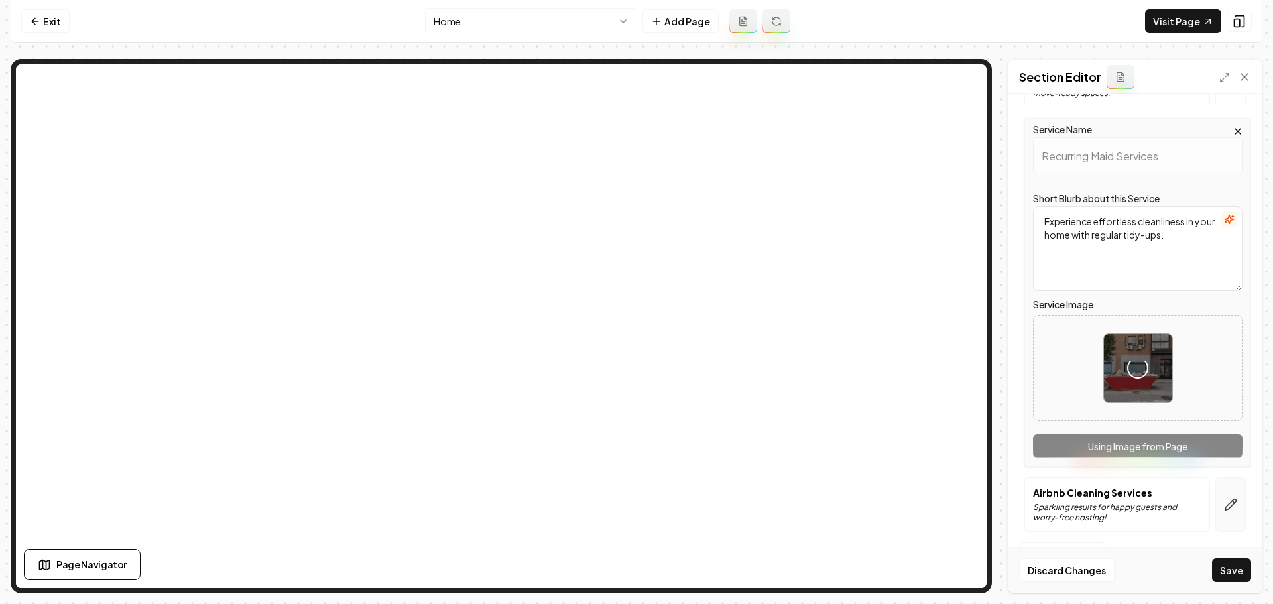
click at [1224, 503] on icon "button" at bounding box center [1230, 504] width 13 height 13
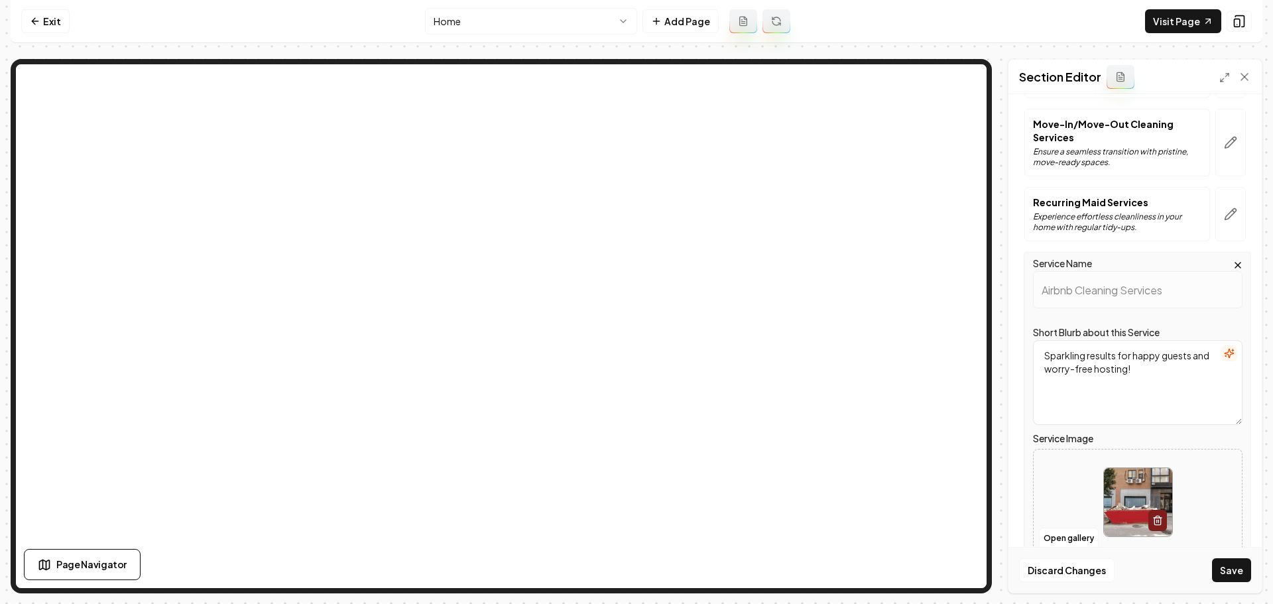
scroll to position [265, 0]
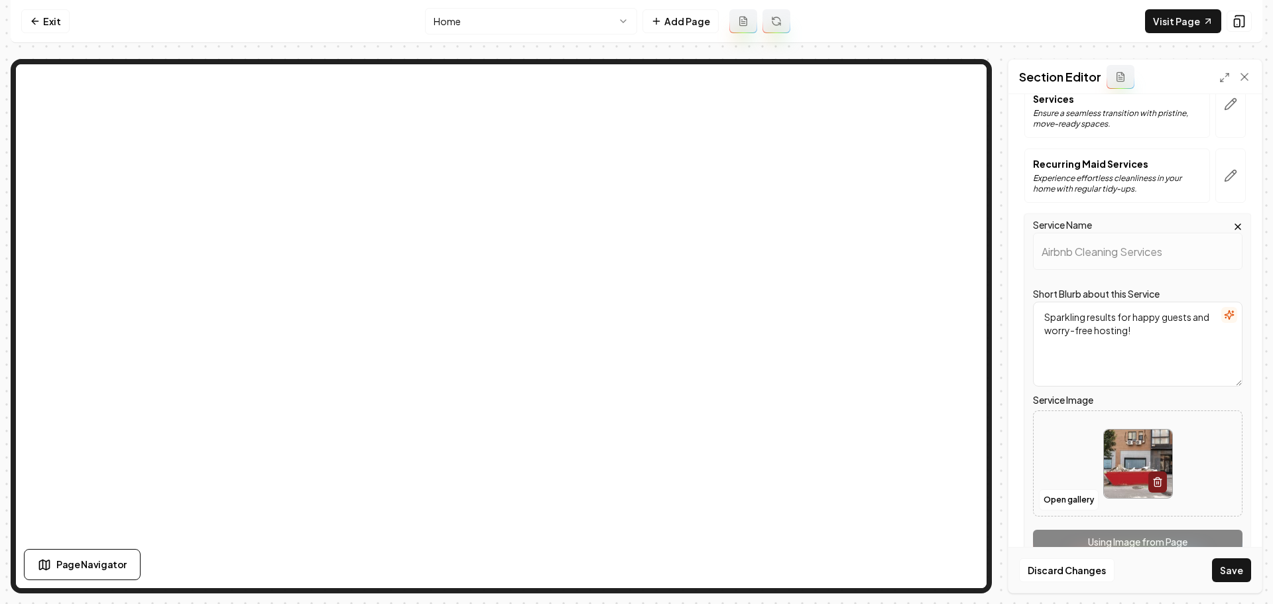
click at [1116, 483] on img at bounding box center [1138, 464] width 68 height 68
type input "**********"
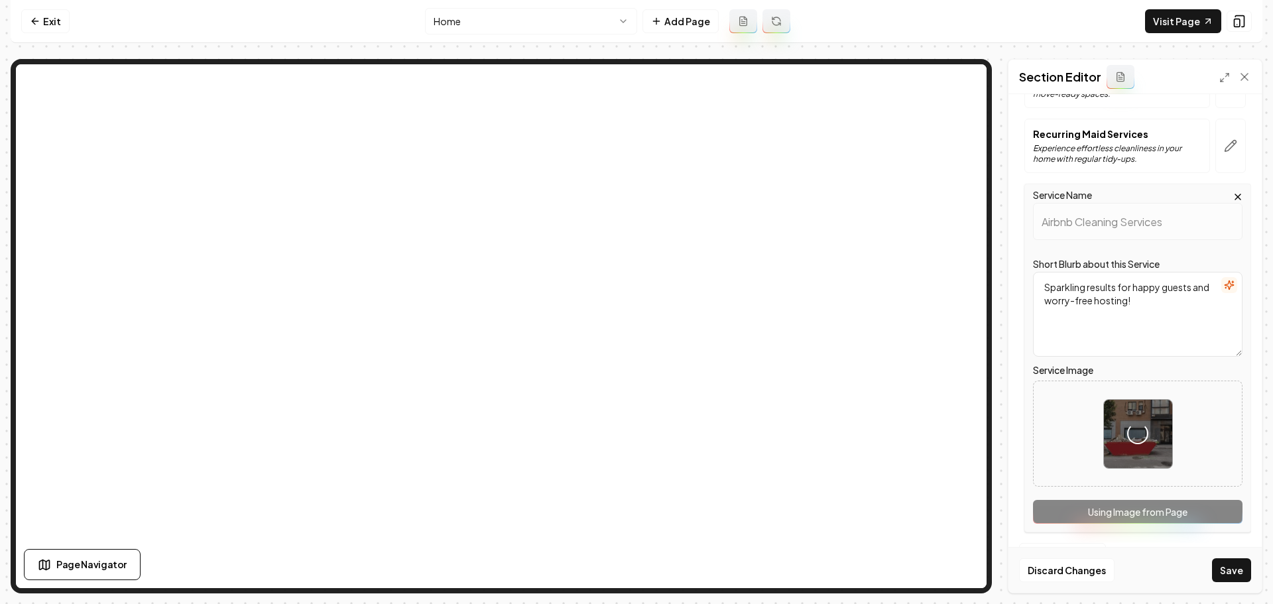
scroll to position [296, 0]
click at [1157, 442] on div "Loading..." at bounding box center [1138, 433] width 68 height 68
click at [1224, 155] on button "button" at bounding box center [1230, 145] width 30 height 54
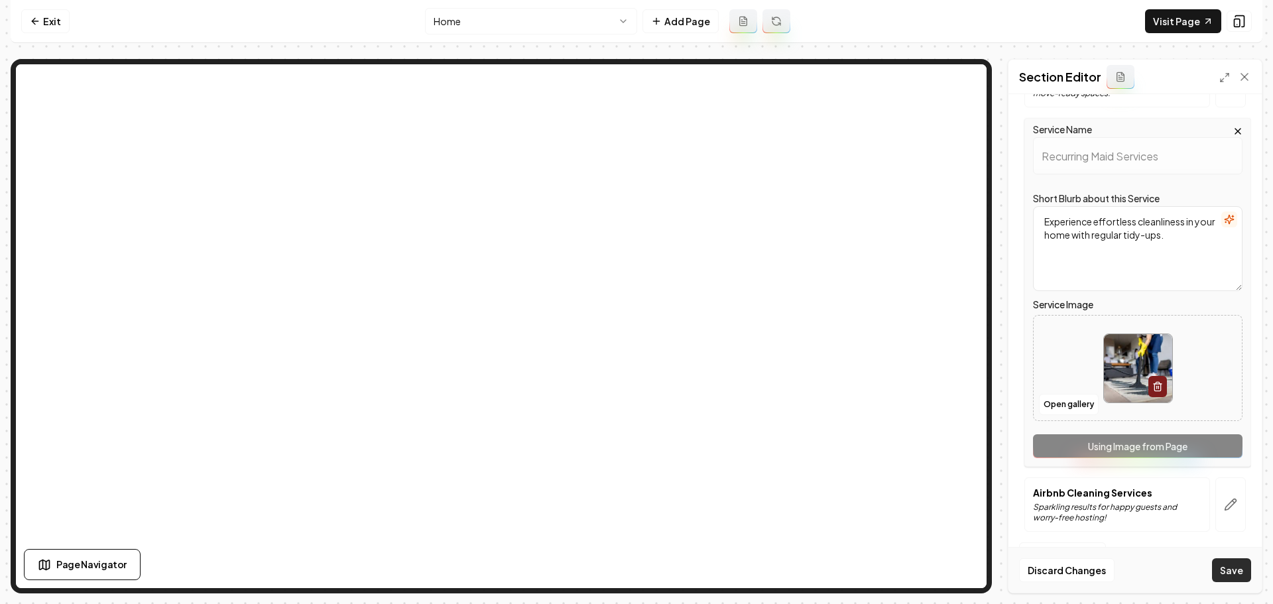
click at [1239, 573] on button "Save" at bounding box center [1231, 570] width 39 height 24
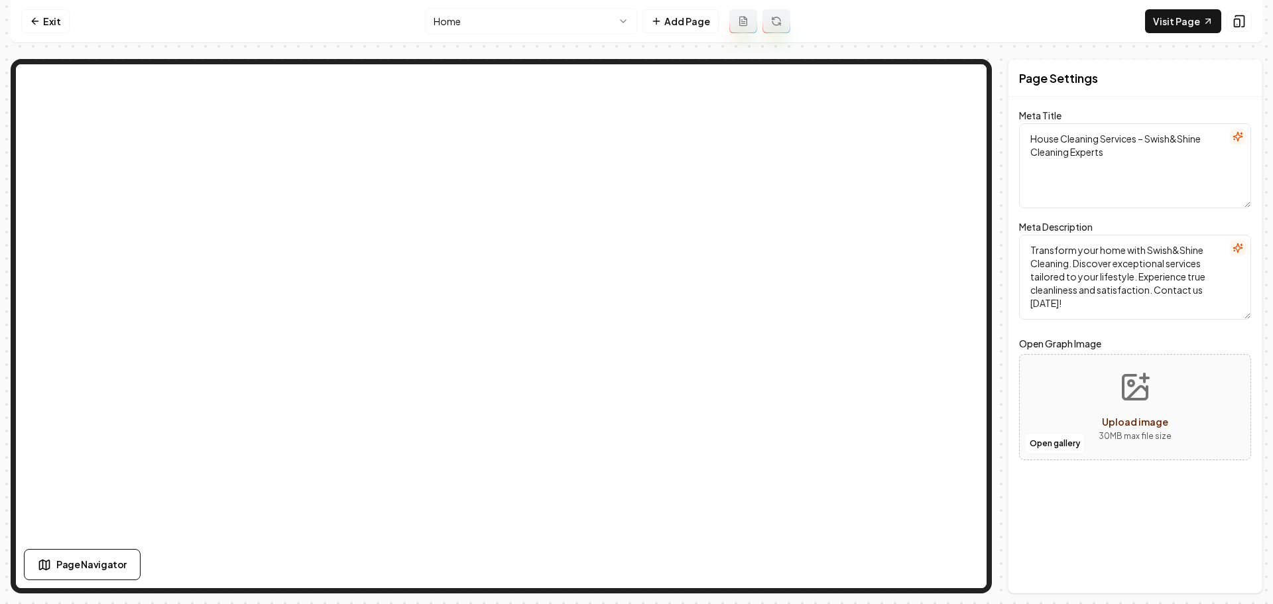
scroll to position [0, 0]
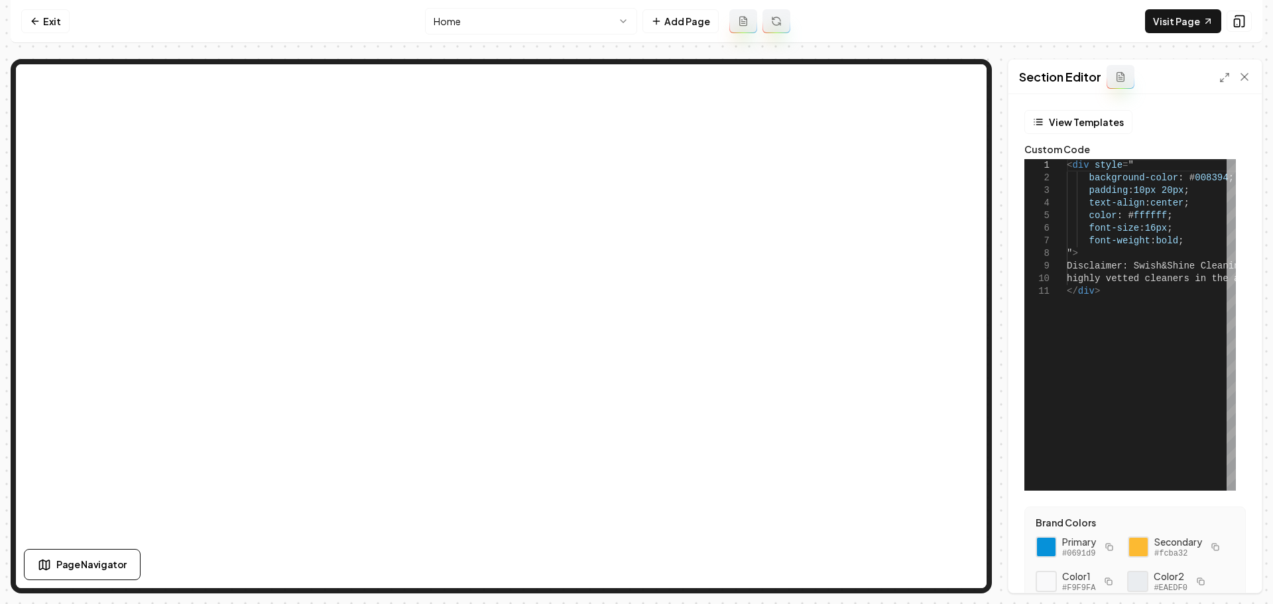
click at [1078, 553] on span "#0691d9" at bounding box center [1079, 553] width 34 height 11
copy span "0691d9"
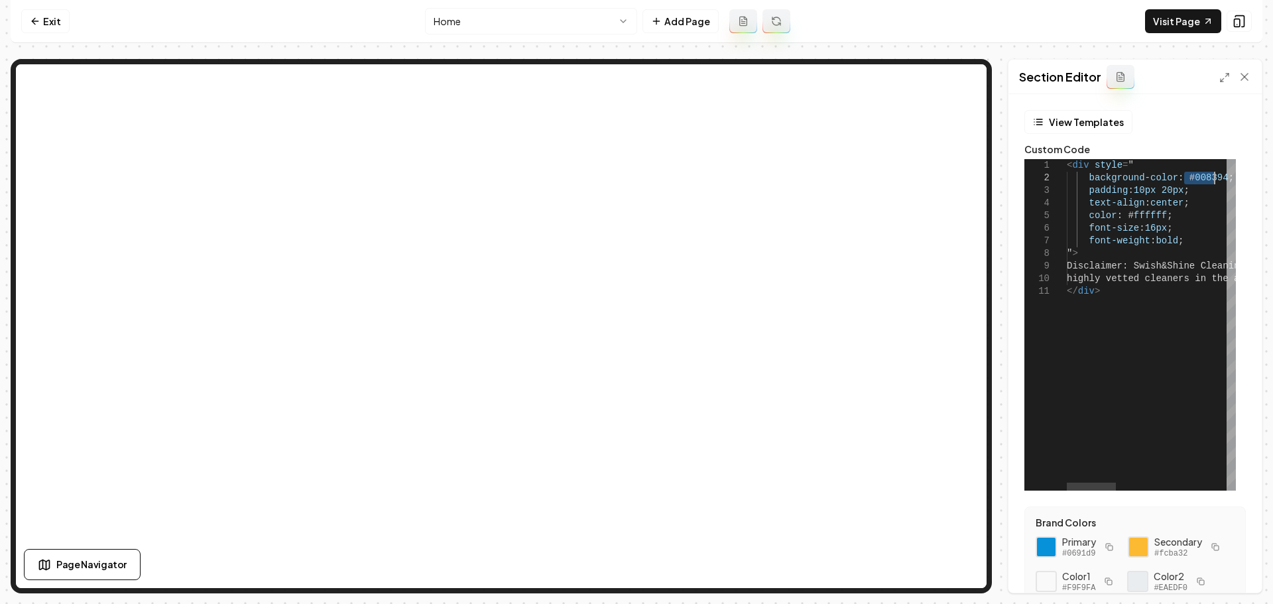
type textarea "**********"
click at [1242, 572] on button "Save" at bounding box center [1231, 570] width 39 height 24
click at [1202, 178] on div "< div style = " background-color : # 008394 ; padding : 10px 0 ; text-align : c…" at bounding box center [1250, 324] width 366 height 331
type textarea "**********"
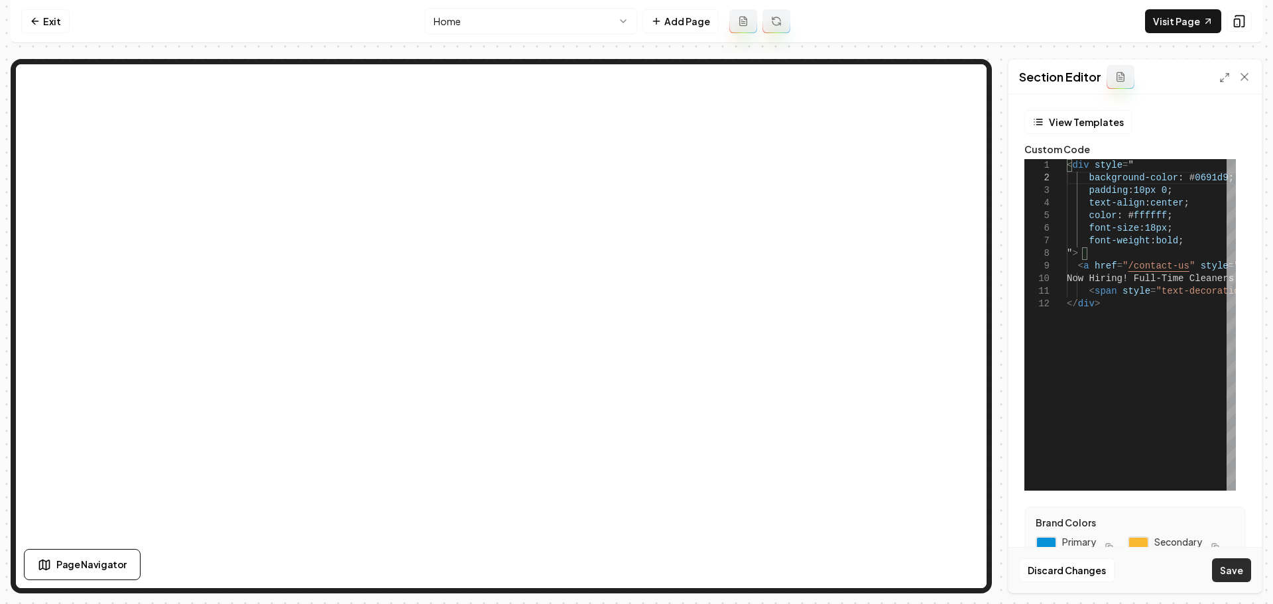
click at [1244, 573] on button "Save" at bounding box center [1231, 570] width 39 height 24
click at [1067, 483] on div at bounding box center [1104, 487] width 74 height 8
click at [1170, 19] on link "Visit Page" at bounding box center [1183, 21] width 76 height 24
click at [48, 21] on link "Exit" at bounding box center [45, 21] width 48 height 24
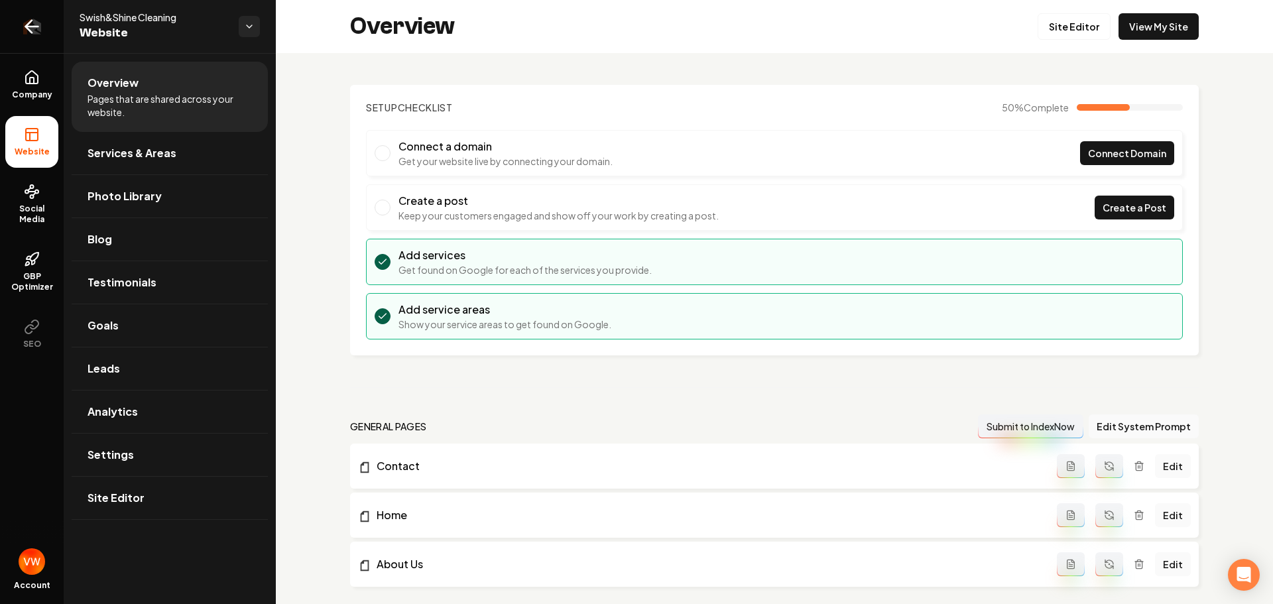
click at [23, 25] on icon "Return to dashboard" at bounding box center [31, 26] width 21 height 21
